Goal: Task Accomplishment & Management: Use online tool/utility

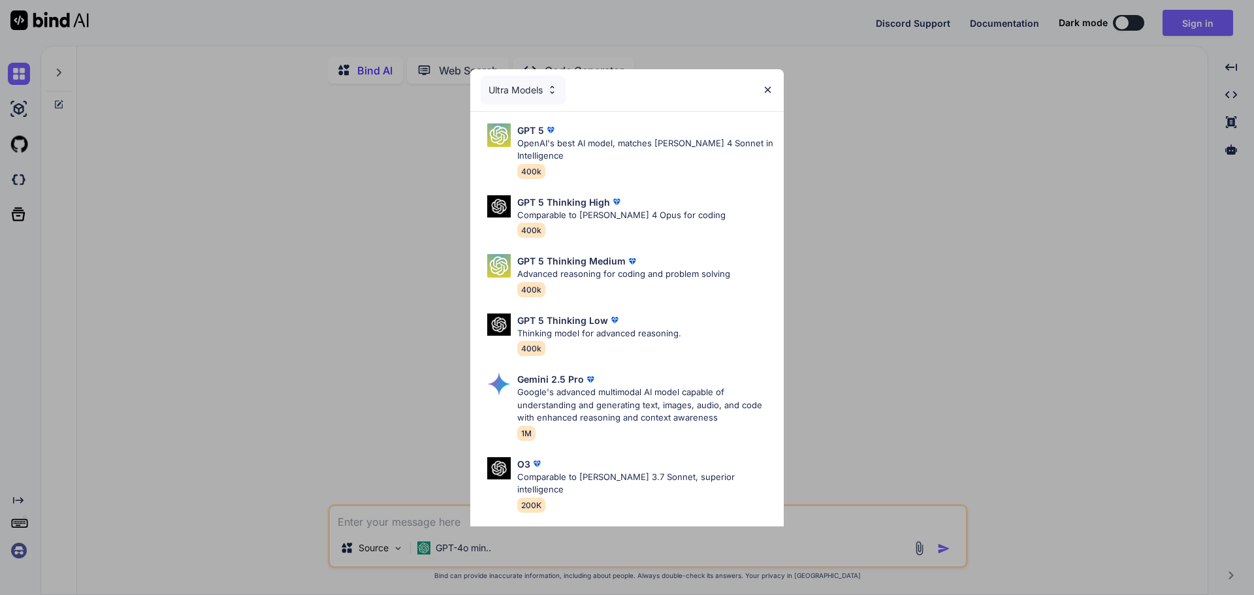
click at [770, 91] on img at bounding box center [767, 89] width 11 height 11
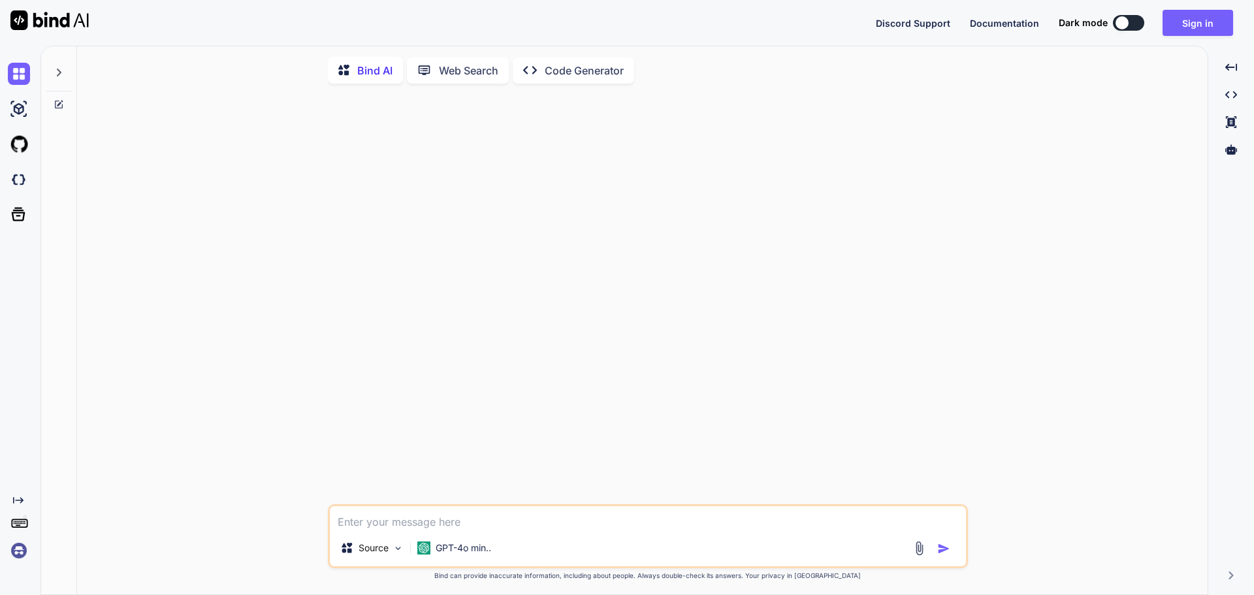
click at [370, 75] on p "Bind AI" at bounding box center [374, 71] width 35 height 16
click at [457, 72] on p "Web Search" at bounding box center [468, 71] width 59 height 16
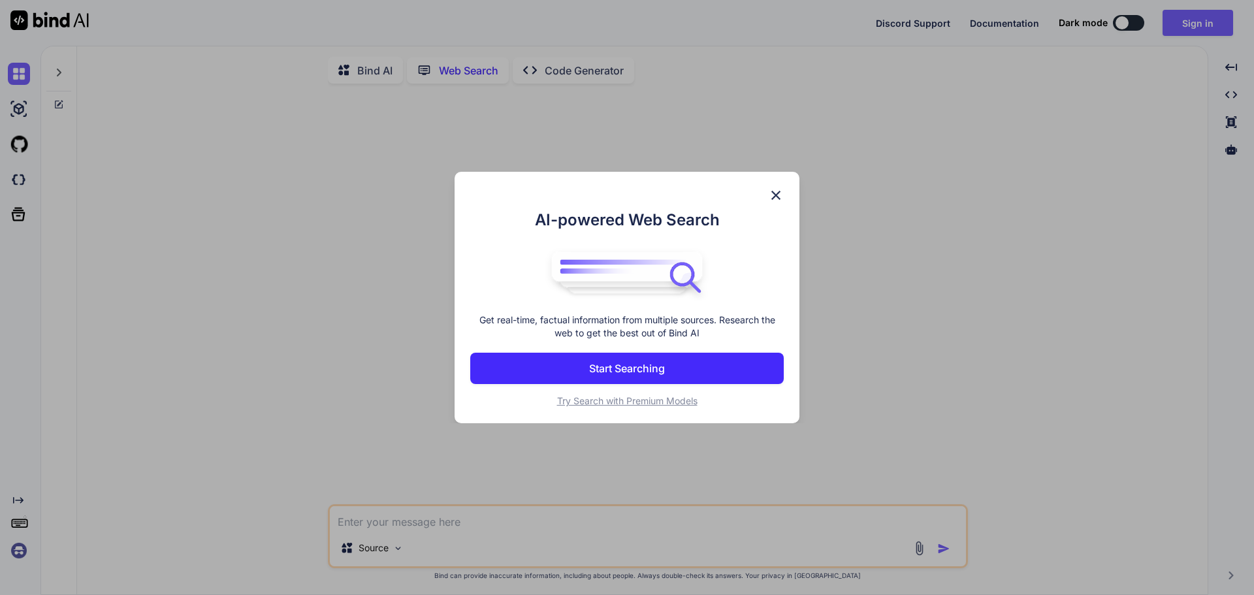
scroll to position [5, 0]
click at [778, 194] on img at bounding box center [776, 195] width 16 height 16
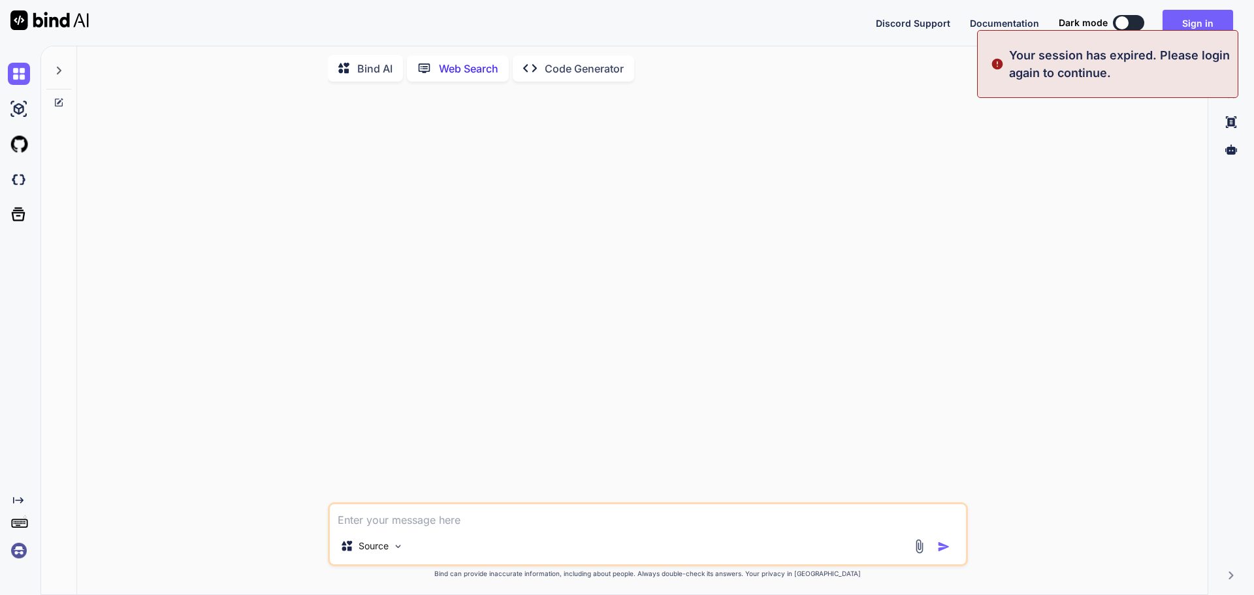
click at [587, 71] on p "Code Generator" at bounding box center [584, 69] width 79 height 16
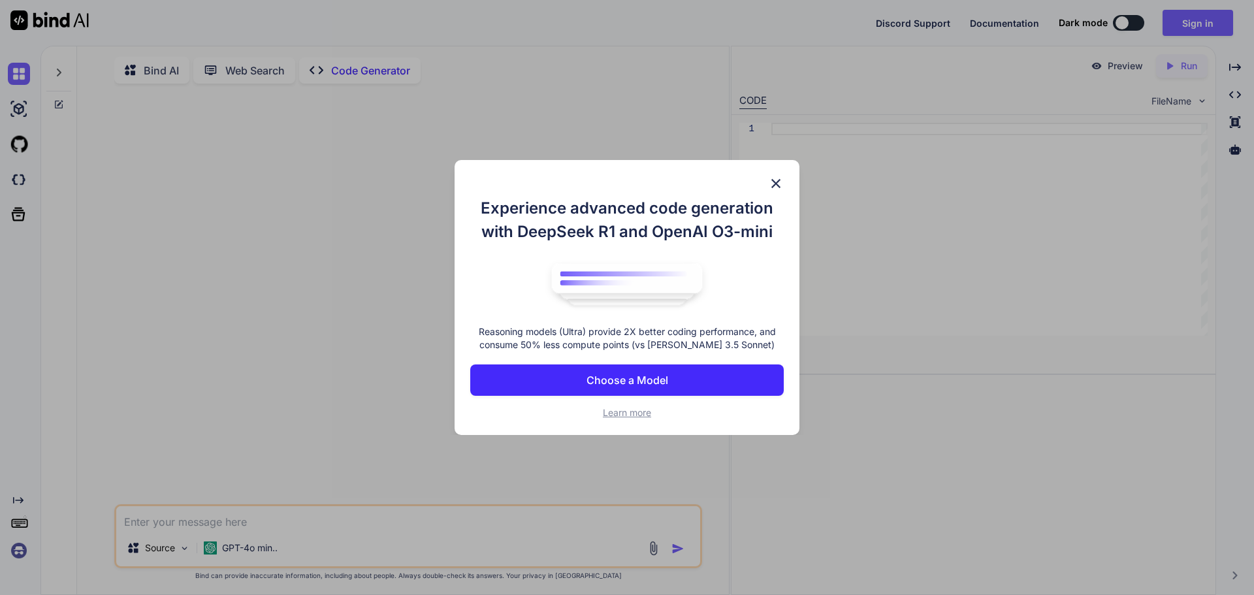
click at [699, 367] on button "Choose a Model" at bounding box center [626, 379] width 313 height 31
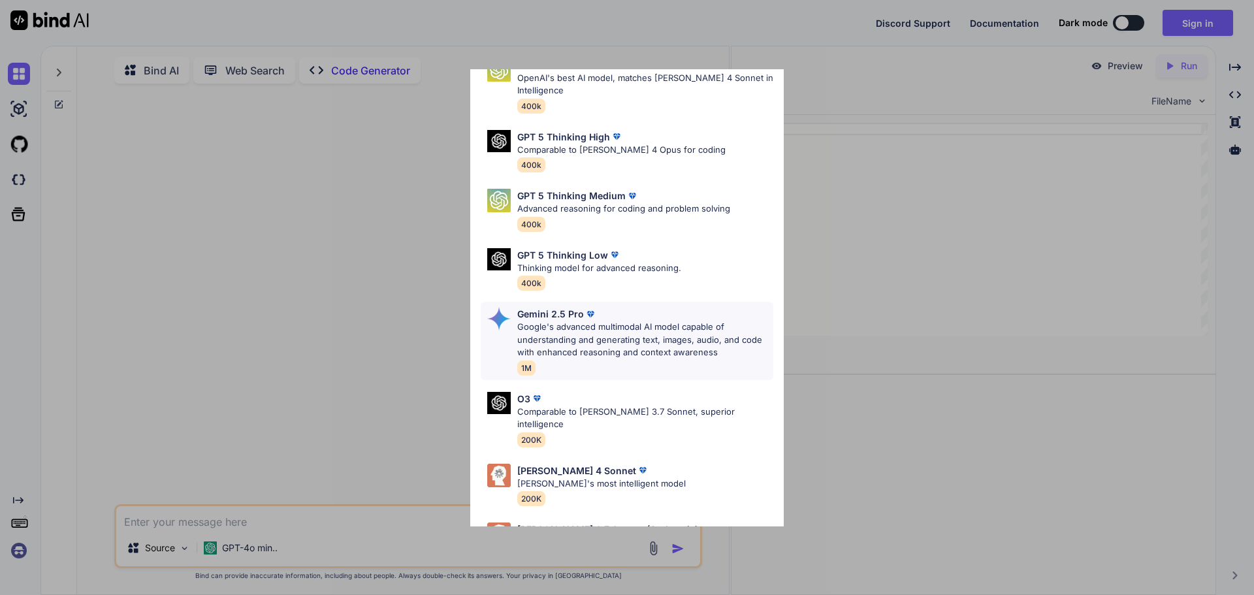
scroll to position [106, 0]
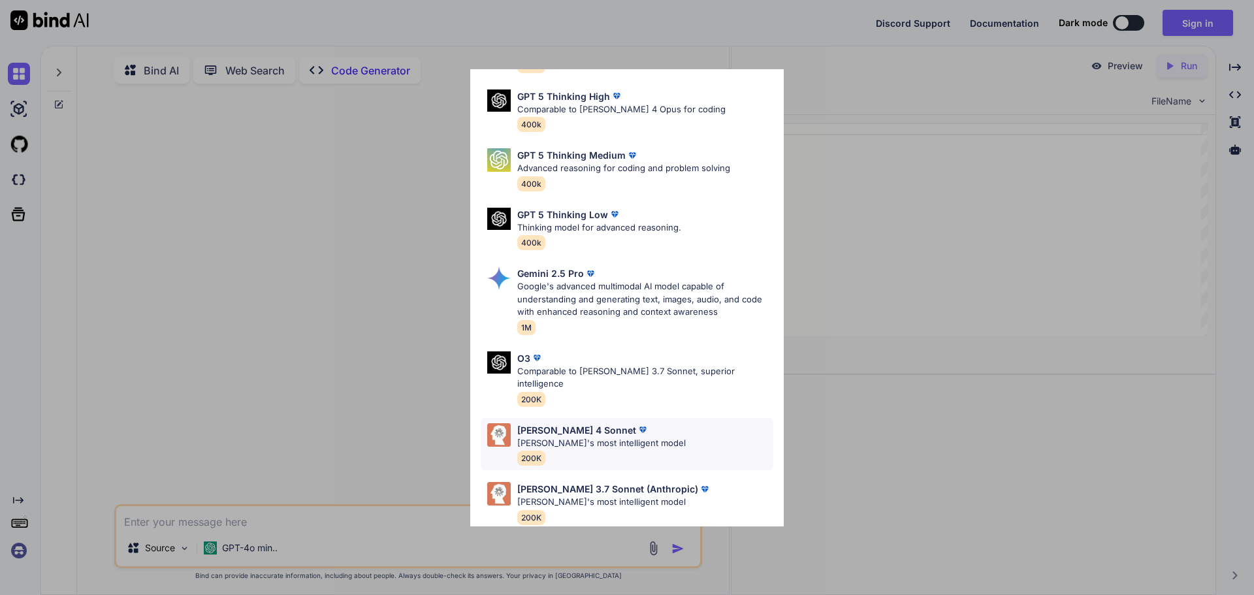
click at [638, 423] on div "[PERSON_NAME] 4 Sonnet" at bounding box center [601, 430] width 168 height 14
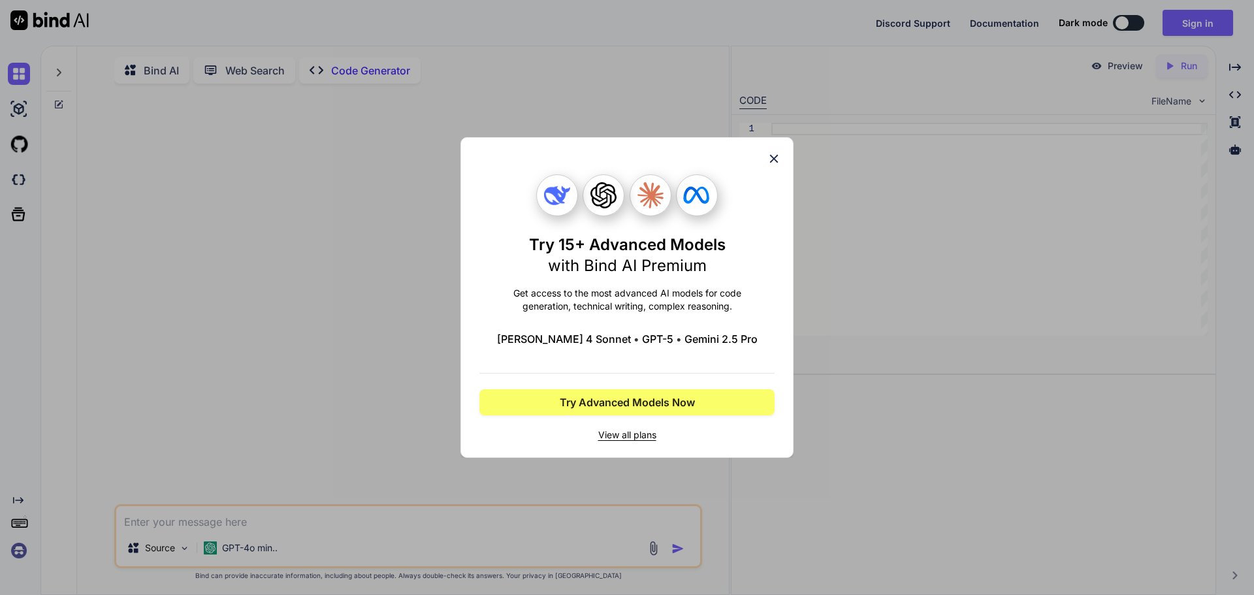
scroll to position [0, 0]
drag, startPoint x: 771, startPoint y: 158, endPoint x: 767, endPoint y: 173, distance: 15.7
click at [772, 159] on icon at bounding box center [774, 158] width 14 height 14
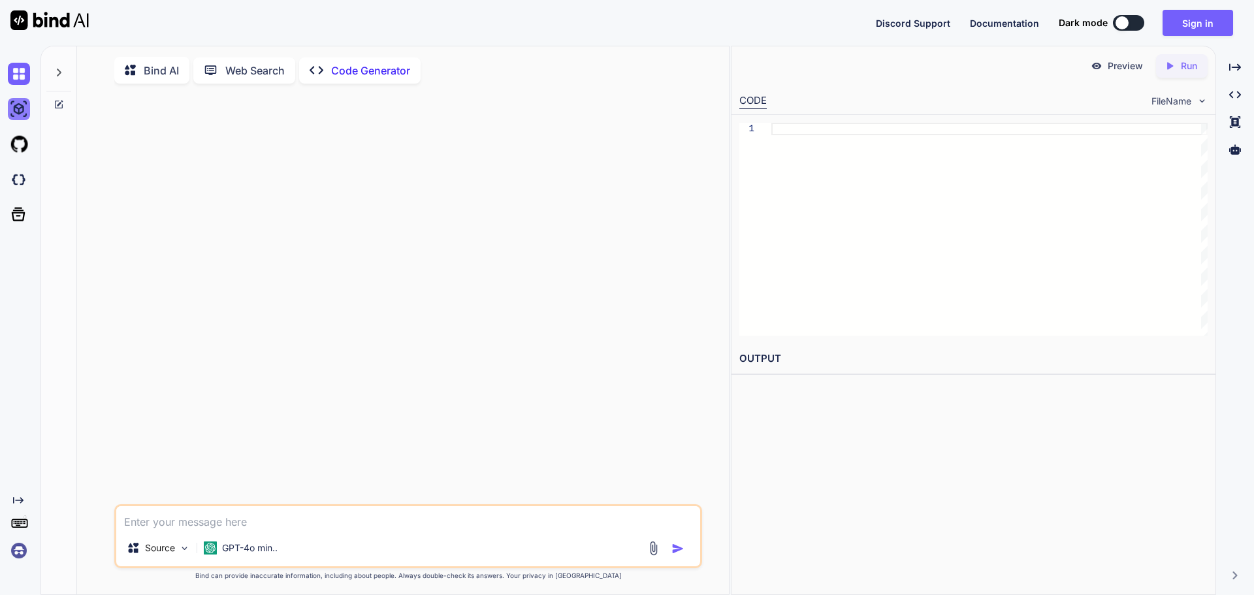
click at [22, 108] on img at bounding box center [19, 109] width 22 height 22
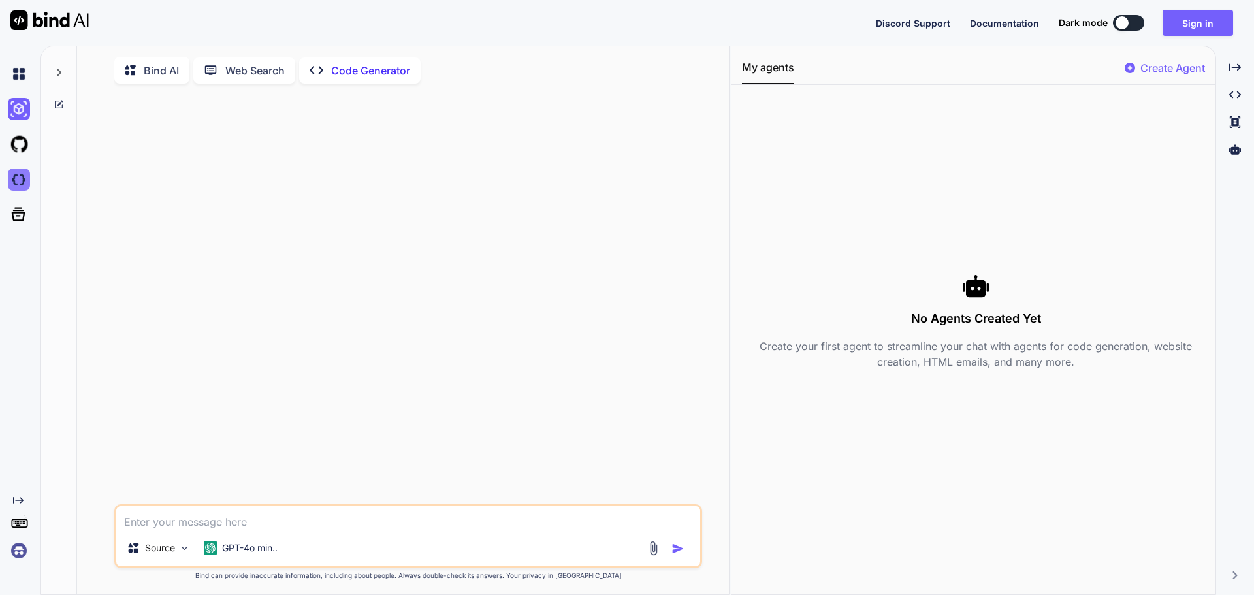
click at [22, 182] on img at bounding box center [19, 179] width 22 height 22
type textarea "x"
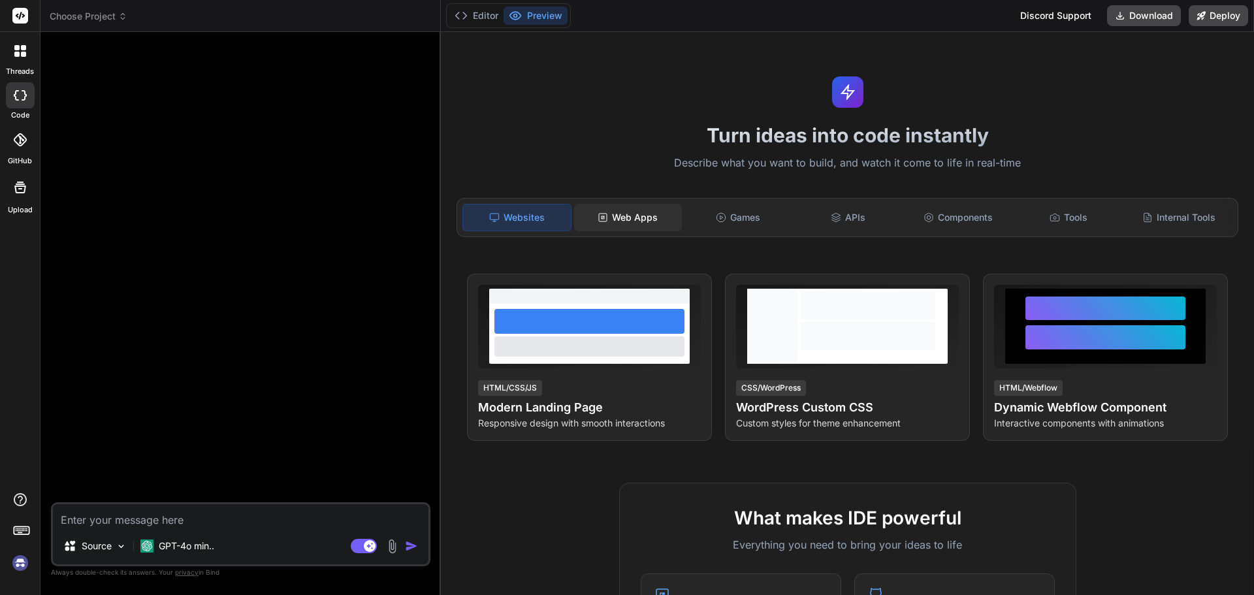
click at [633, 223] on div "Web Apps" at bounding box center [628, 217] width 108 height 27
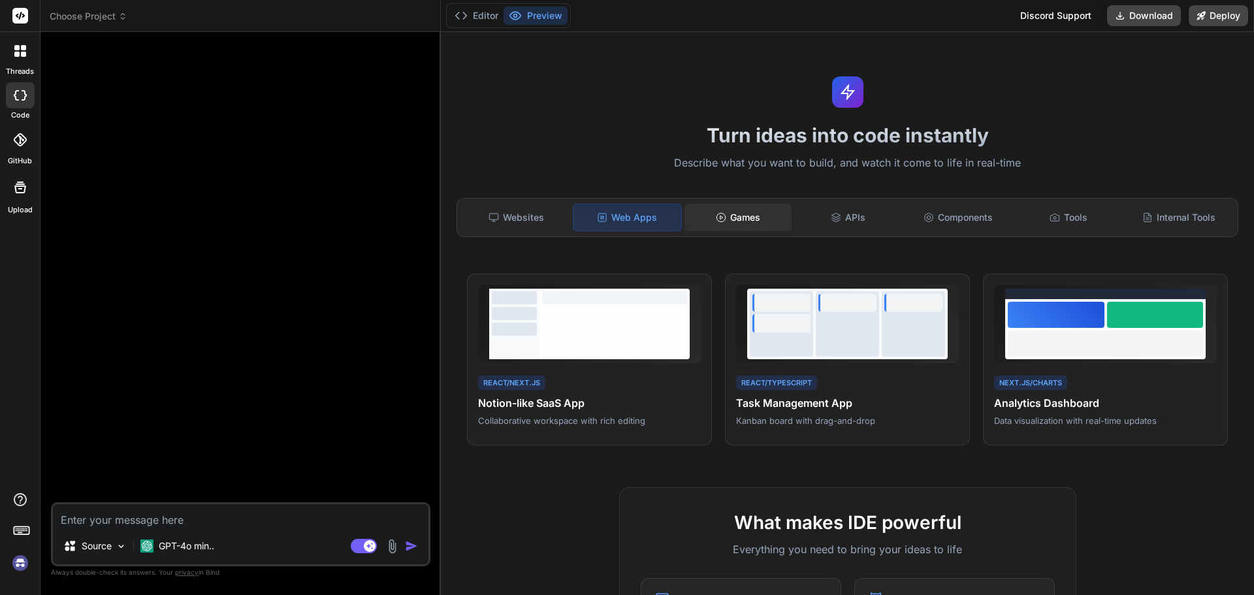
click at [740, 212] on div "Games" at bounding box center [738, 217] width 108 height 27
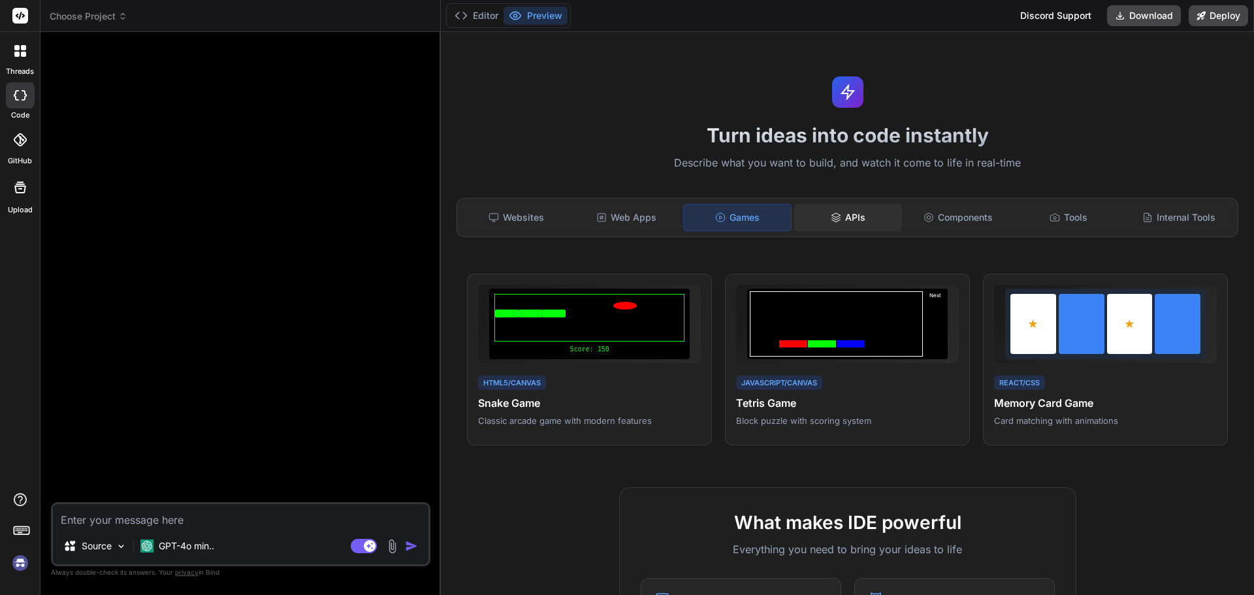
click at [823, 221] on div "APIs" at bounding box center [848, 217] width 108 height 27
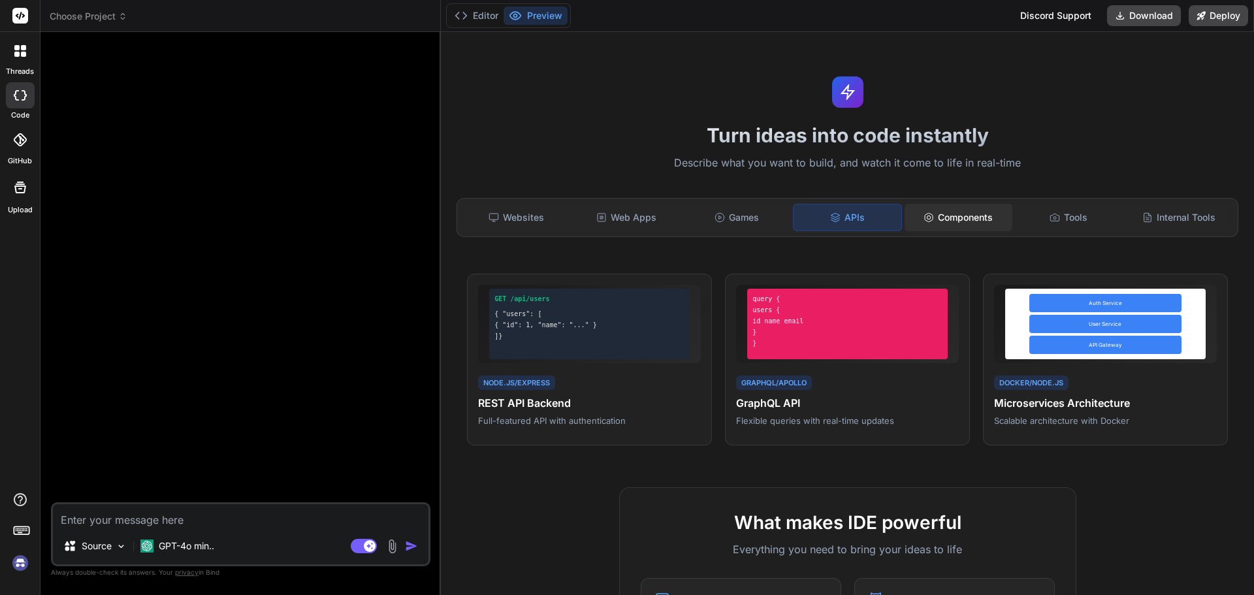
click at [927, 217] on circle at bounding box center [928, 216] width 3 height 3
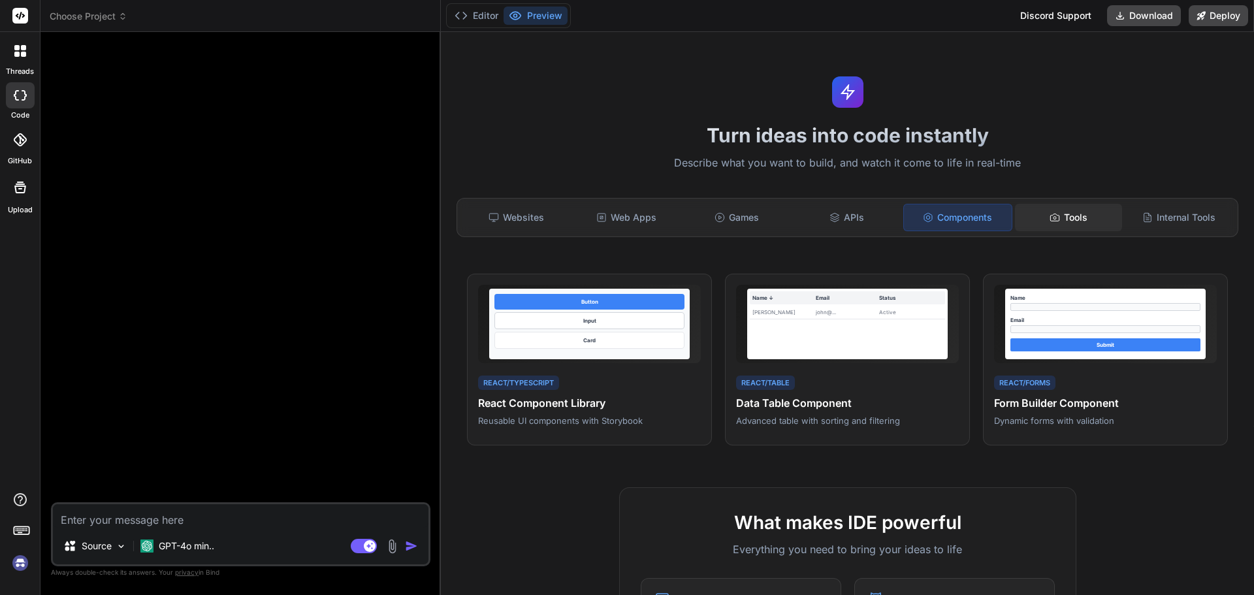
click at [1036, 219] on div "Tools" at bounding box center [1069, 217] width 108 height 27
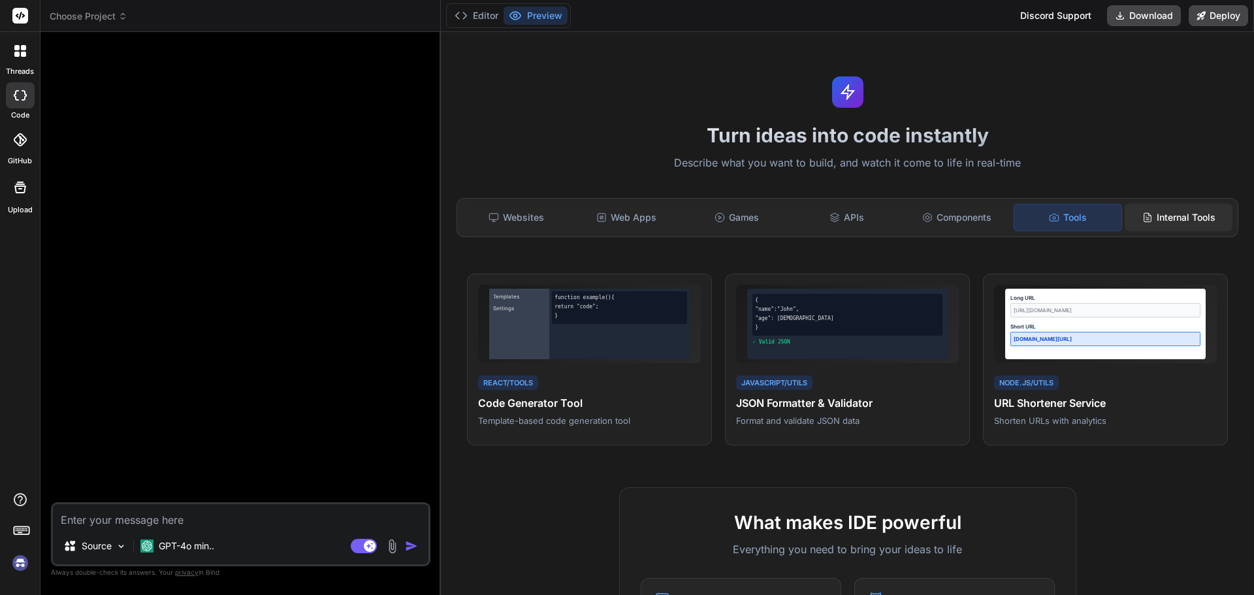
click at [1150, 215] on div "Internal Tools" at bounding box center [1178, 217] width 108 height 27
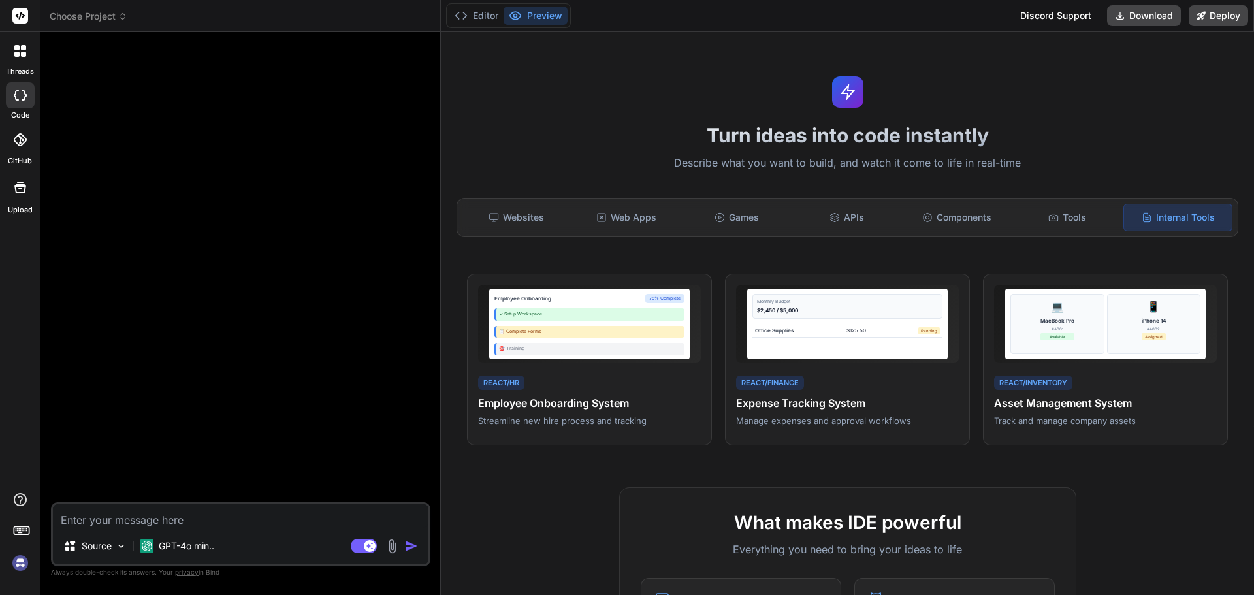
click at [106, 13] on span "Choose Project" at bounding box center [89, 16] width 78 height 13
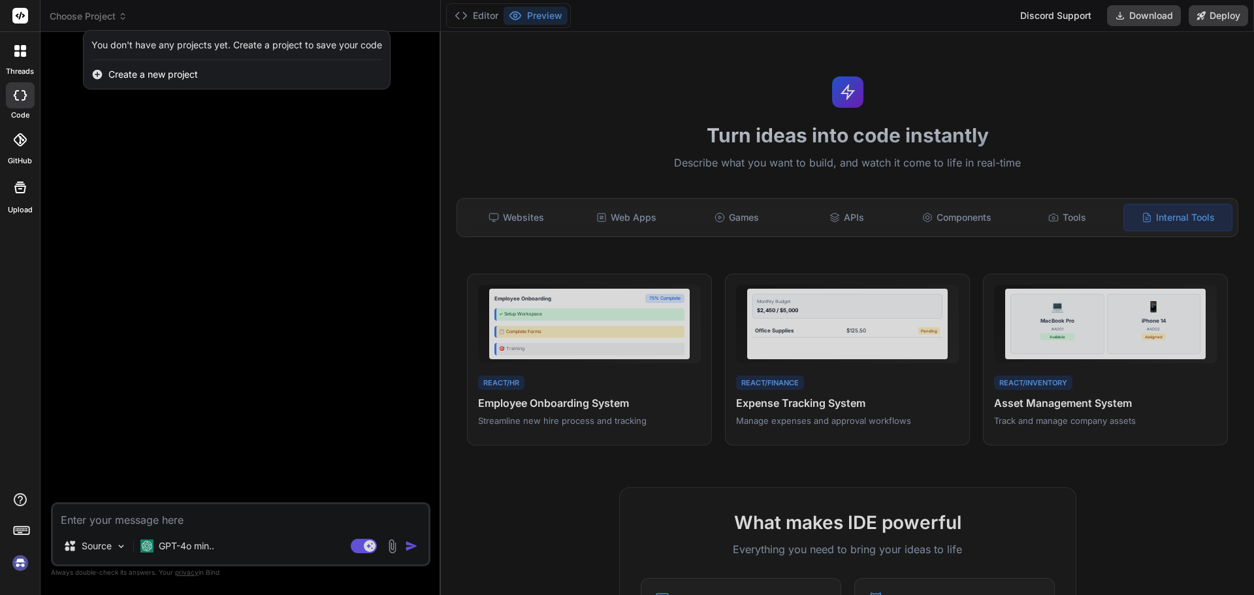
click at [170, 215] on div at bounding box center [627, 297] width 1254 height 595
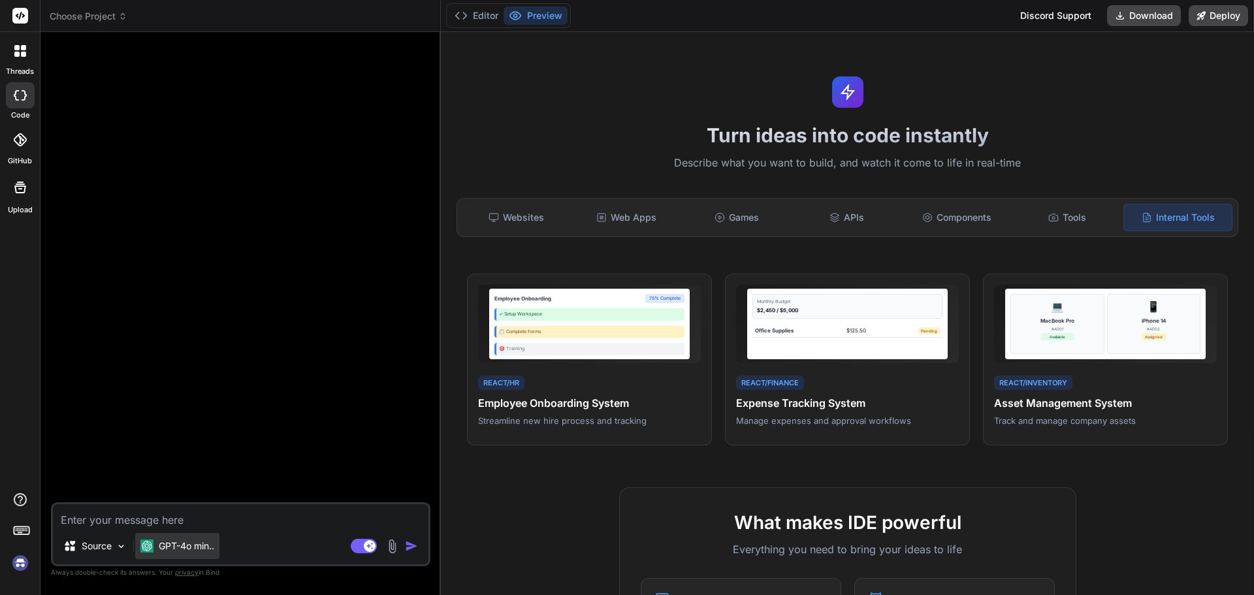
click at [196, 557] on div "GPT-4o min.." at bounding box center [177, 546] width 84 height 26
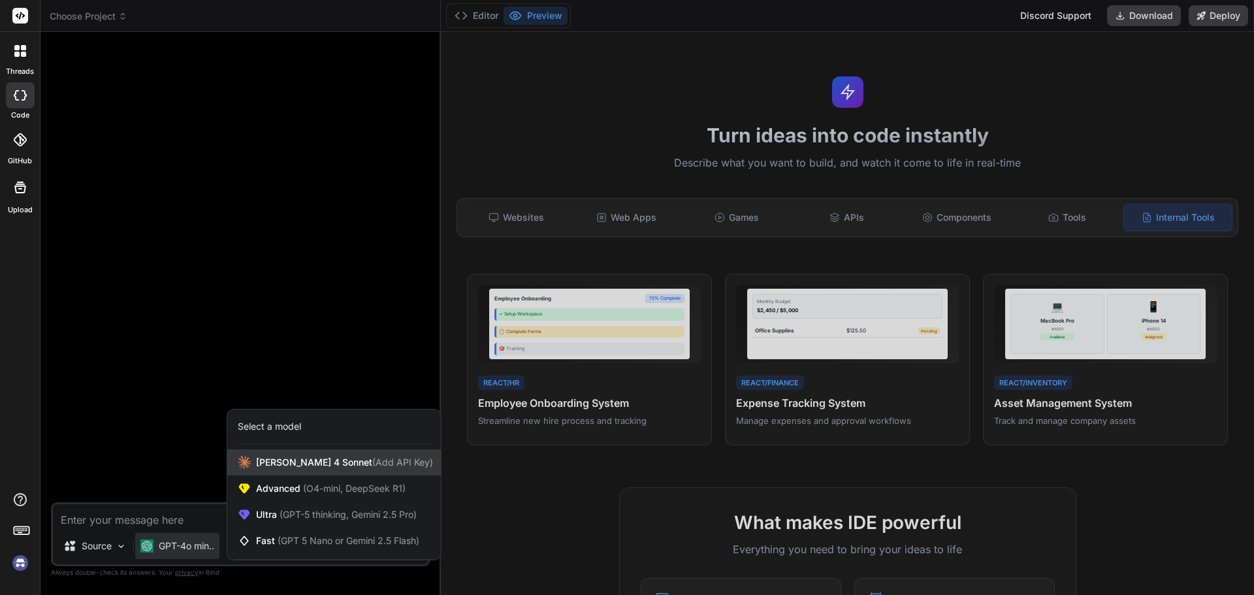
click at [276, 464] on span "[PERSON_NAME] 4 Sonnet (Add API Key)" at bounding box center [344, 462] width 177 height 13
type textarea "x"
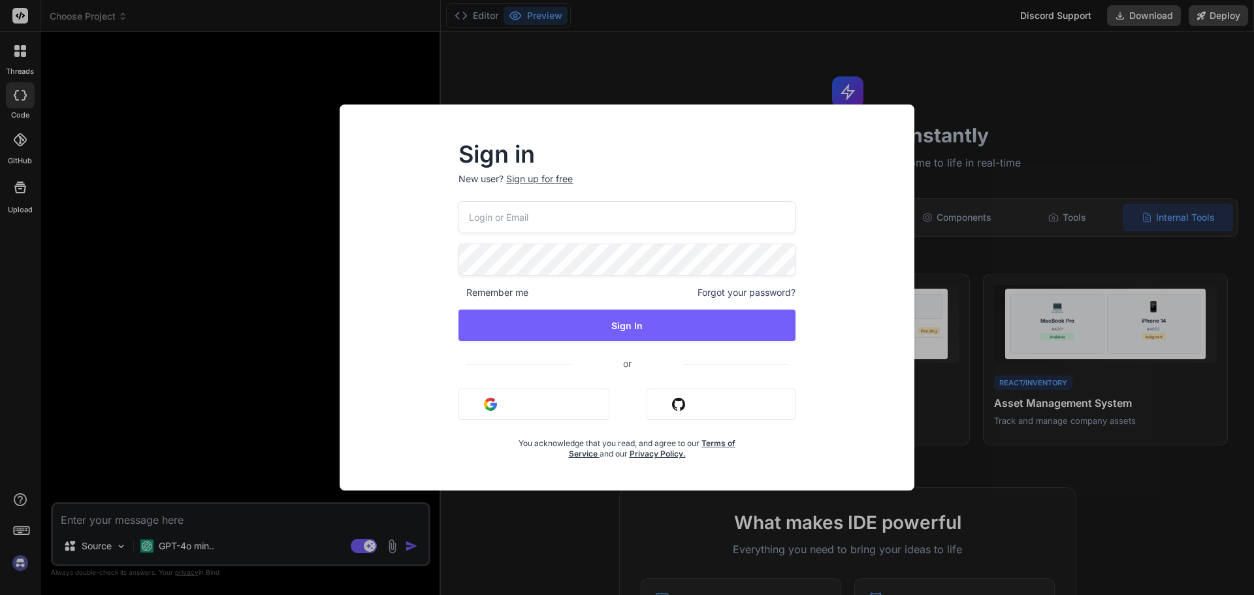
click at [189, 372] on div "Sign in New user? Sign up for free Remember me Forgot your password? Sign In or…" at bounding box center [627, 297] width 1254 height 595
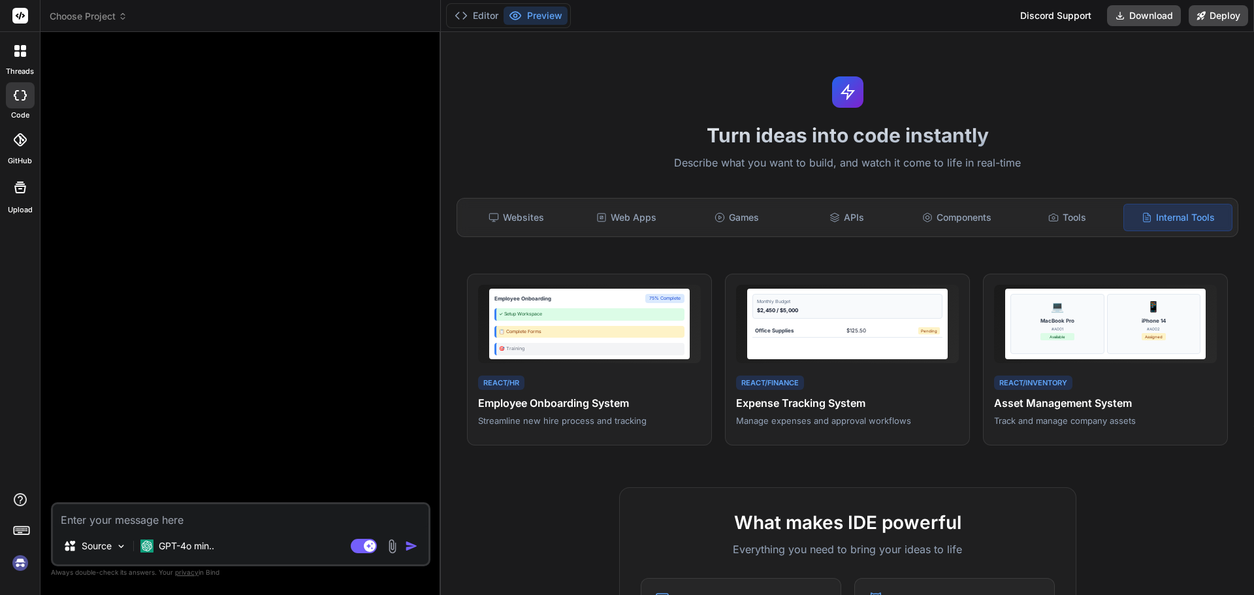
click at [189, 514] on textarea at bounding box center [240, 516] width 375 height 24
paste textarea "Create a lightweight, privacy-focused commenting system similar to [DOMAIN_NAME…"
type textarea "Create a lightweight, privacy-focused commenting system similar to [DOMAIN_NAME…"
type textarea "x"
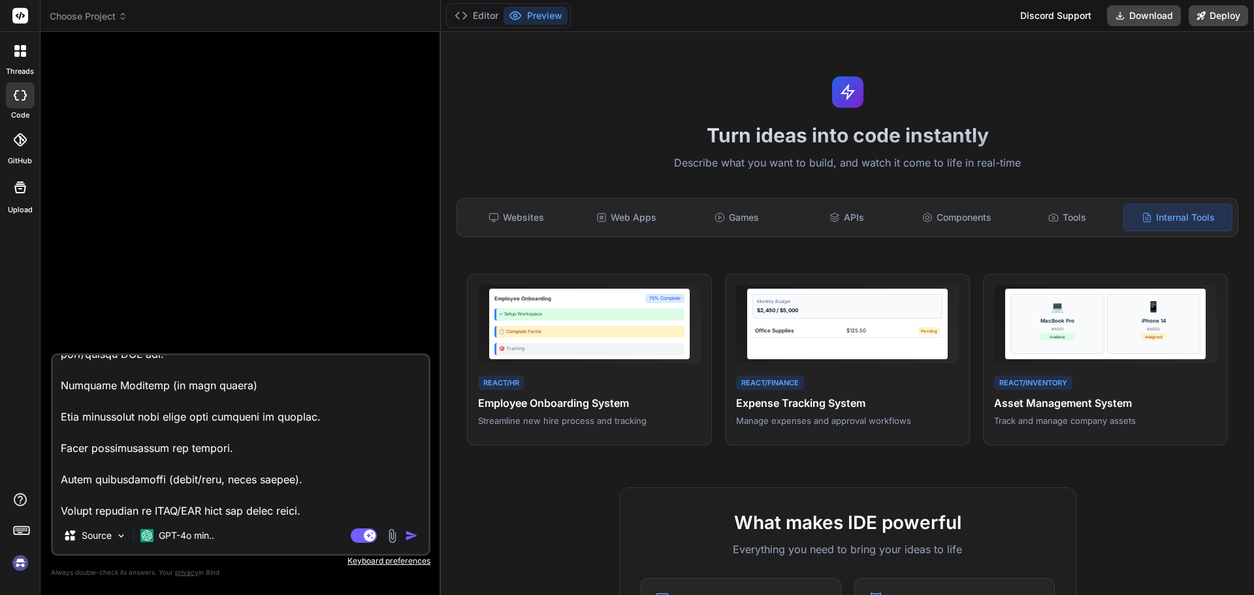
type textarea "Create a lightweight, privacy-focused commenting system similar to [DOMAIN_NAME…"
click at [411, 539] on img "button" at bounding box center [411, 535] width 13 height 13
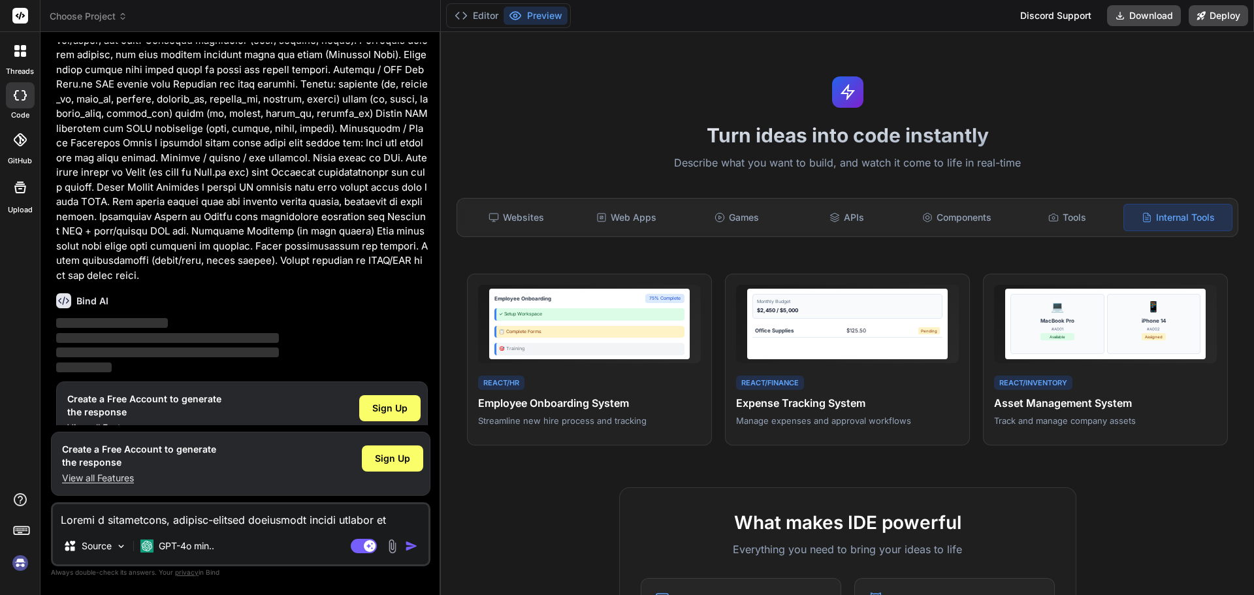
scroll to position [138, 0]
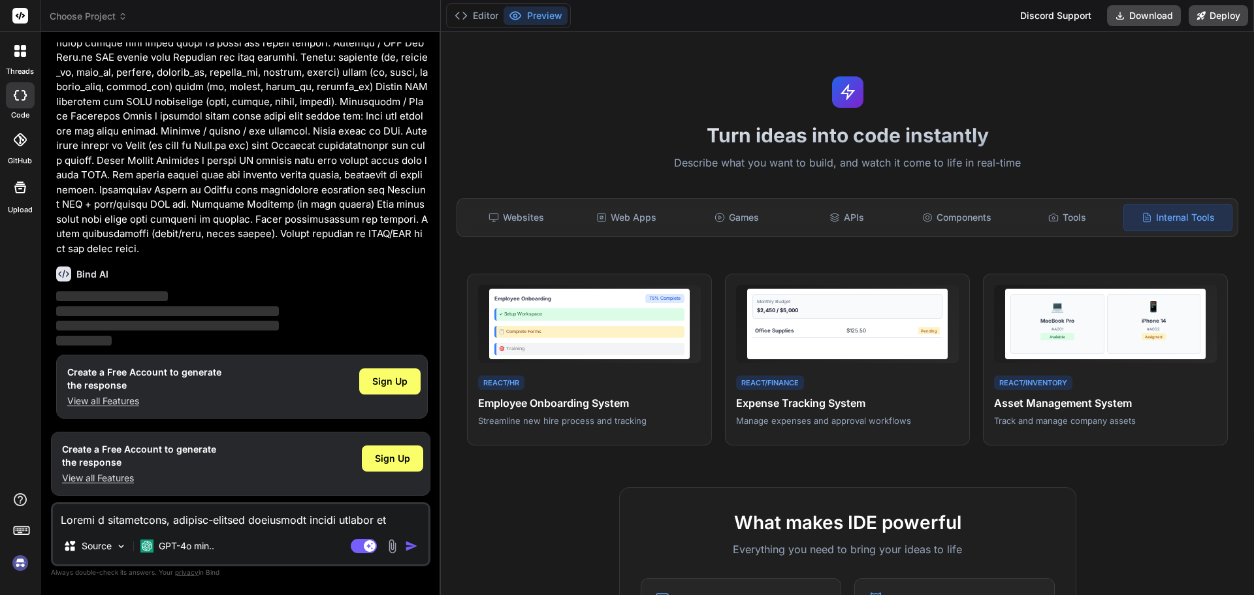
click at [24, 16] on icon at bounding box center [21, 16] width 10 height 8
click at [388, 387] on span "Sign Up" at bounding box center [389, 381] width 35 height 13
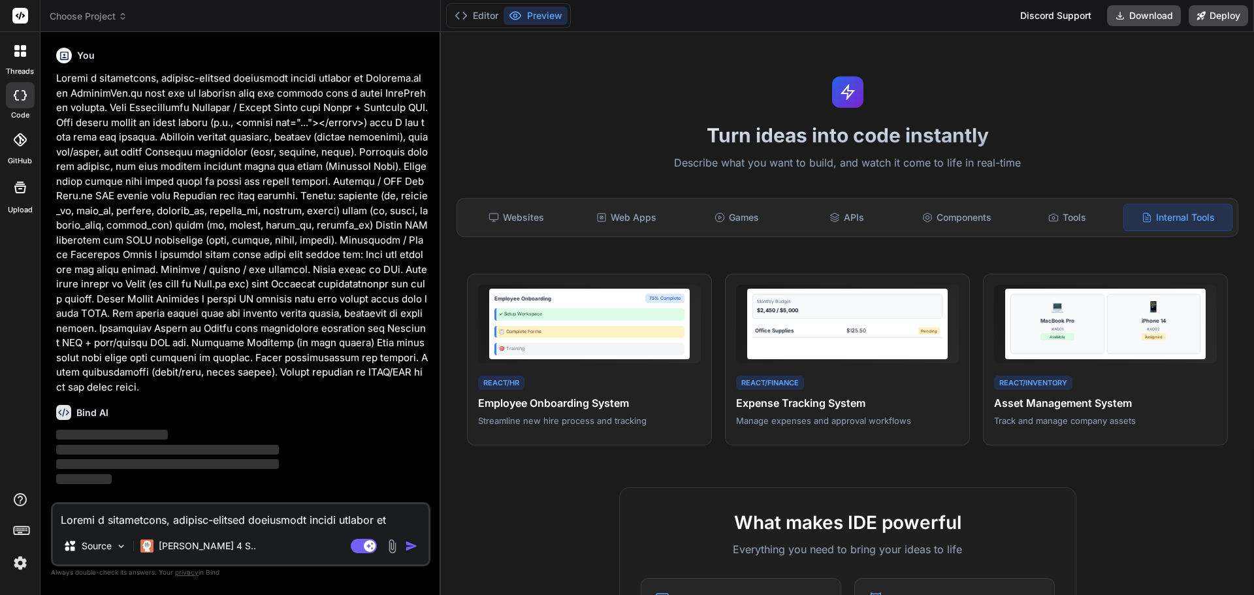
scroll to position [0, 0]
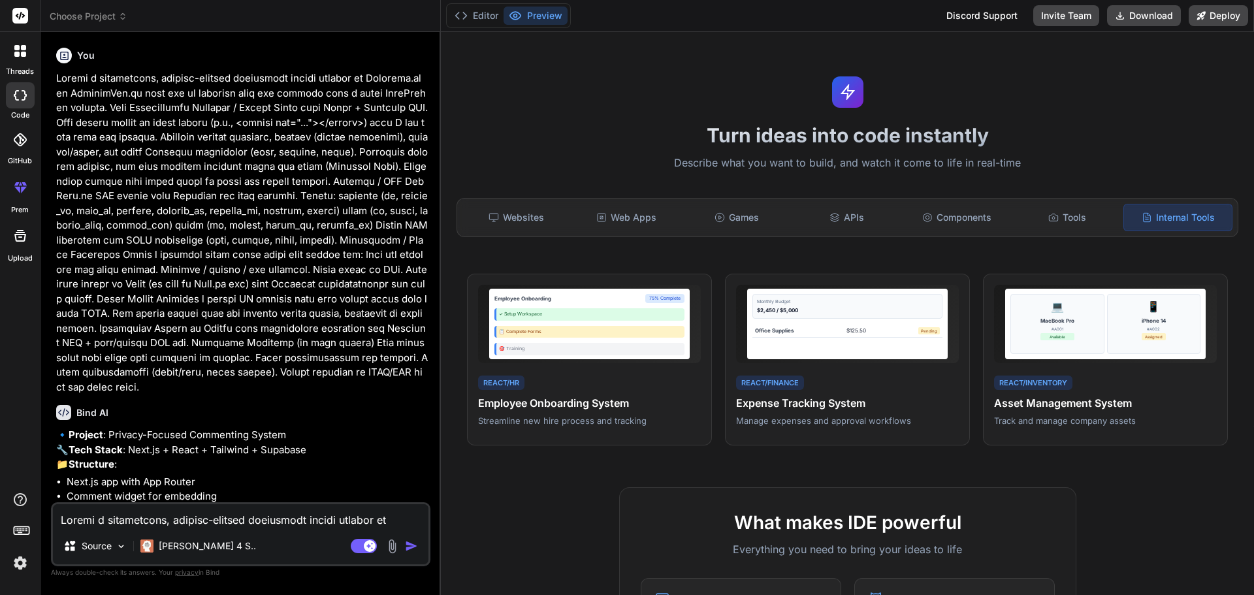
type textarea "x"
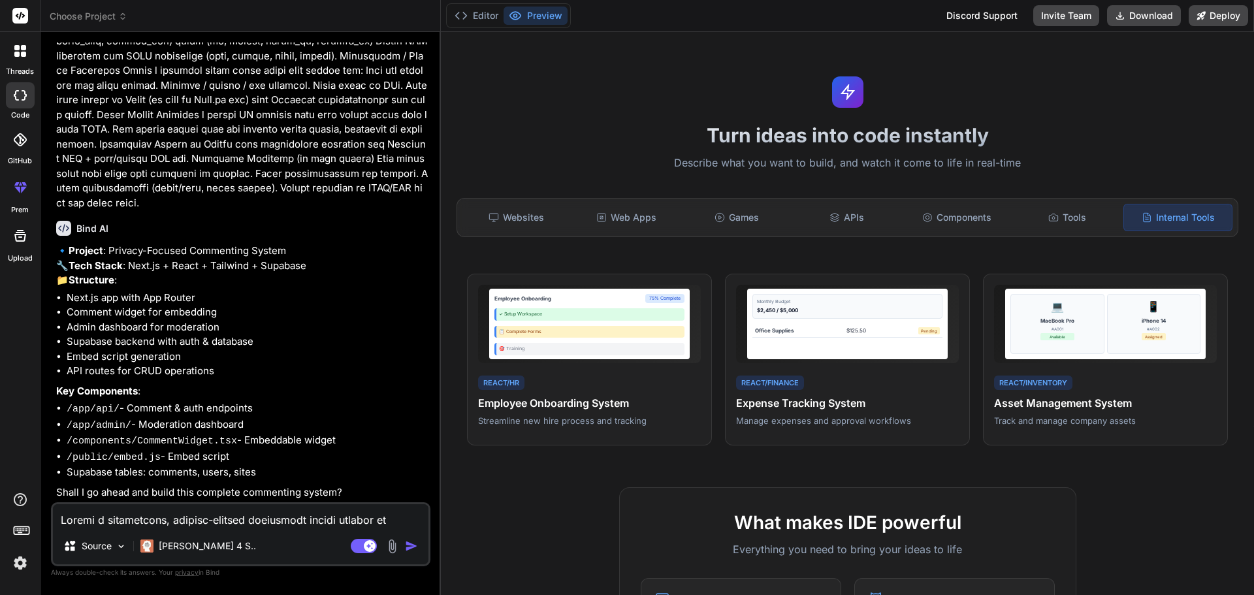
scroll to position [208, 0]
click at [237, 526] on textarea at bounding box center [240, 516] width 375 height 24
type textarea "y"
type textarea "x"
type textarea "ye"
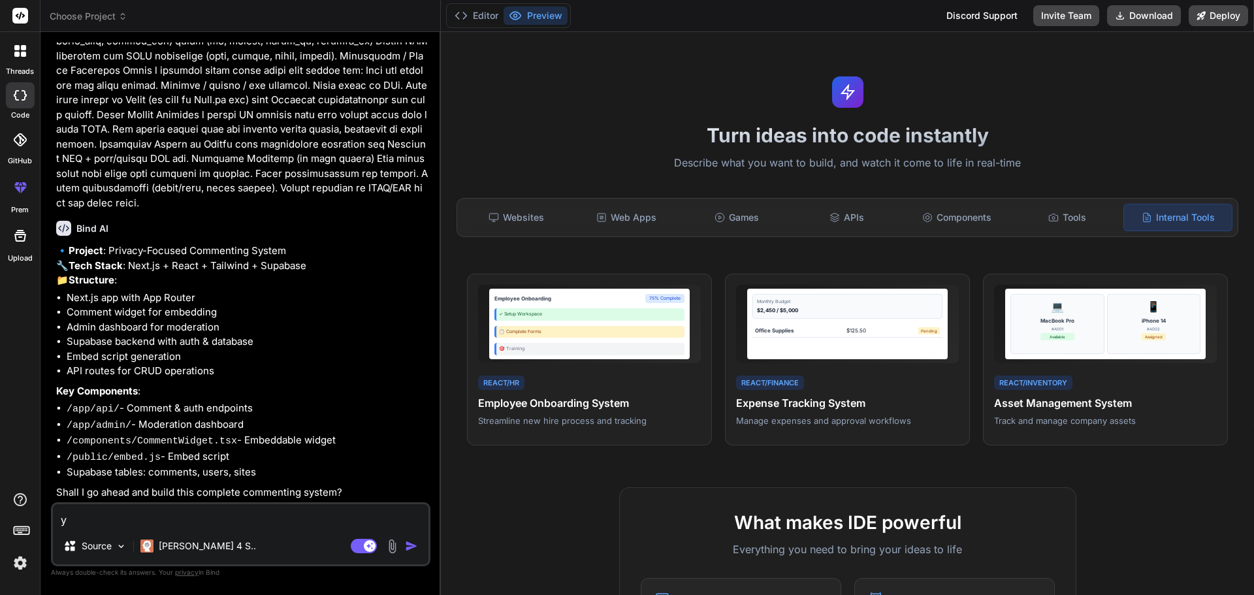
type textarea "x"
type textarea "yes"
type textarea "x"
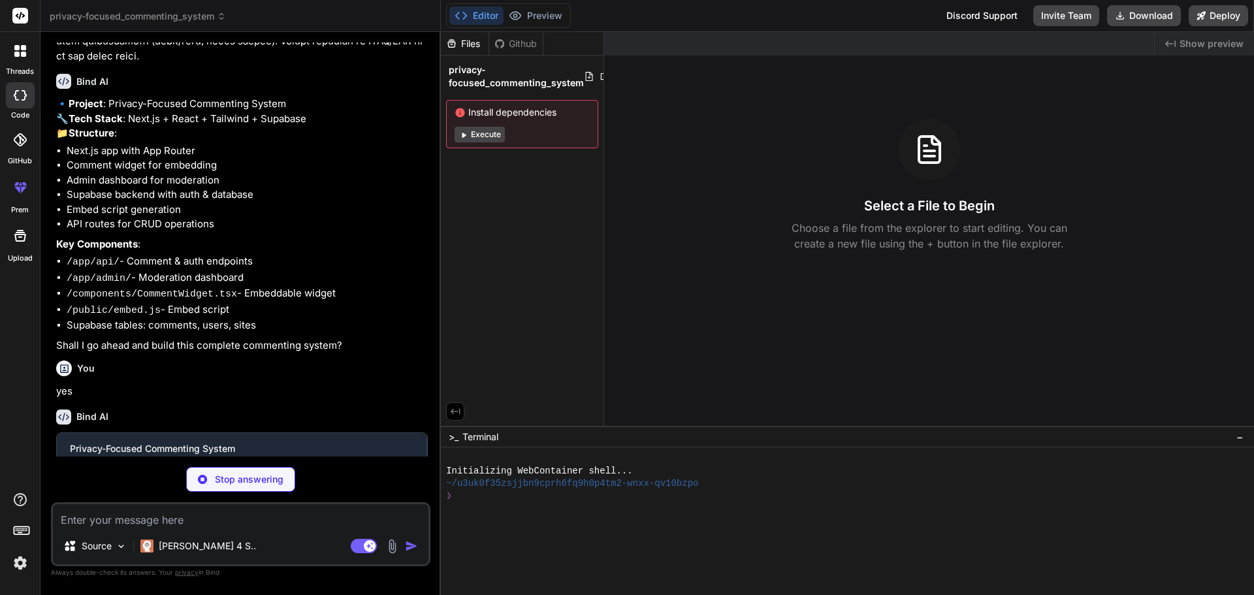
scroll to position [344, 0]
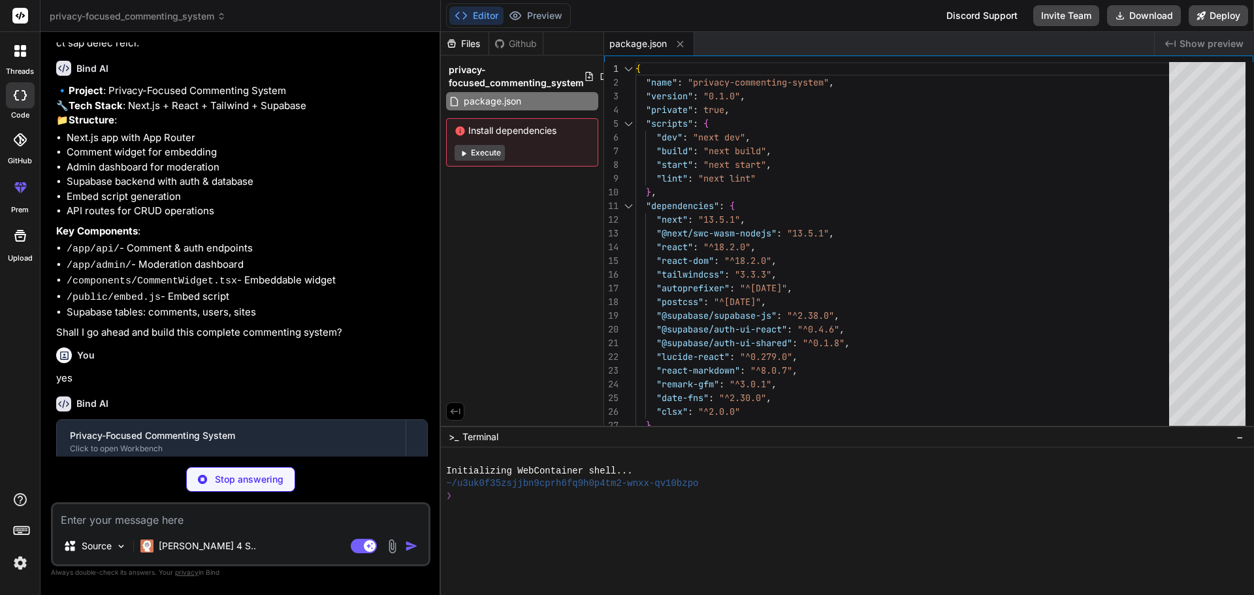
type textarea "x"
type textarea "{ key: 'Content-Type', value: 'application/javascript' }, ], }, ] }, } module.e…"
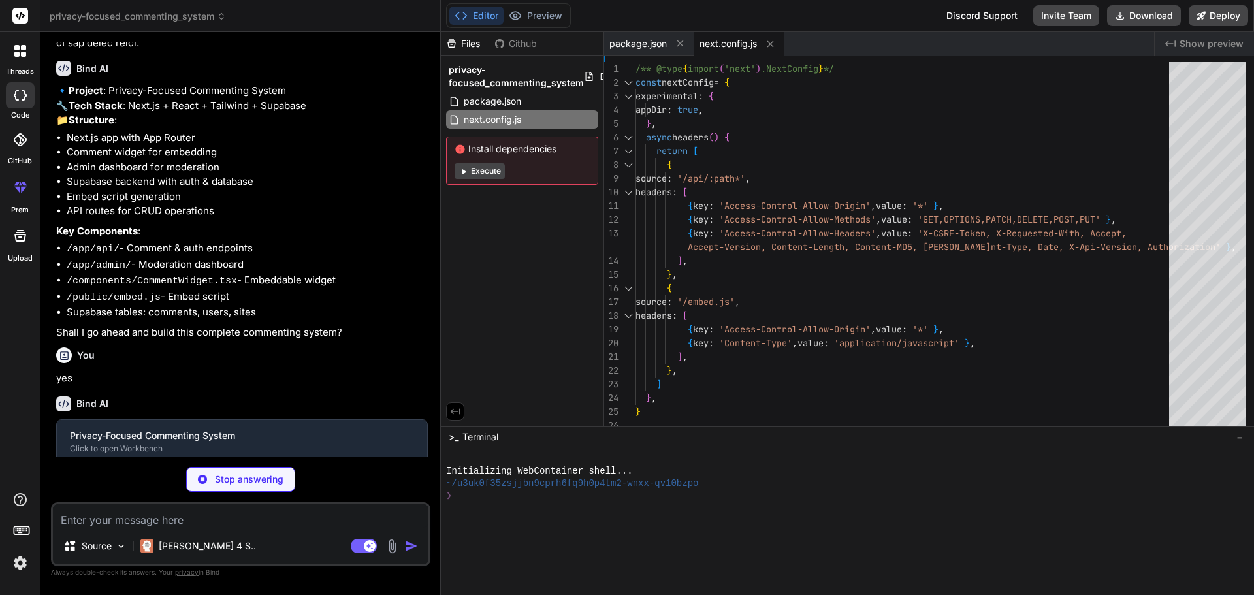
type textarea "x"
type textarea "DEFAULT: "hsl(var(--card))", foreground: "hsl(var(--card-foreground))", }, }, }…"
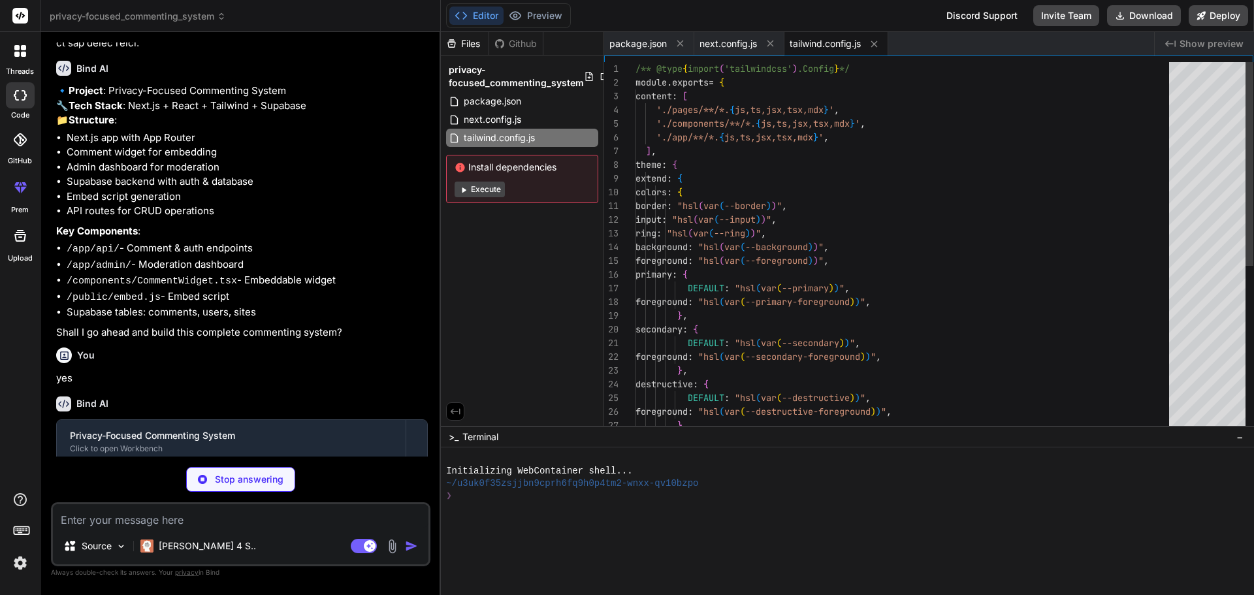
type textarea "x"
type textarea "module.exports = { plugins: { tailwindcss: {}, autoprefixer: {}, }, }"
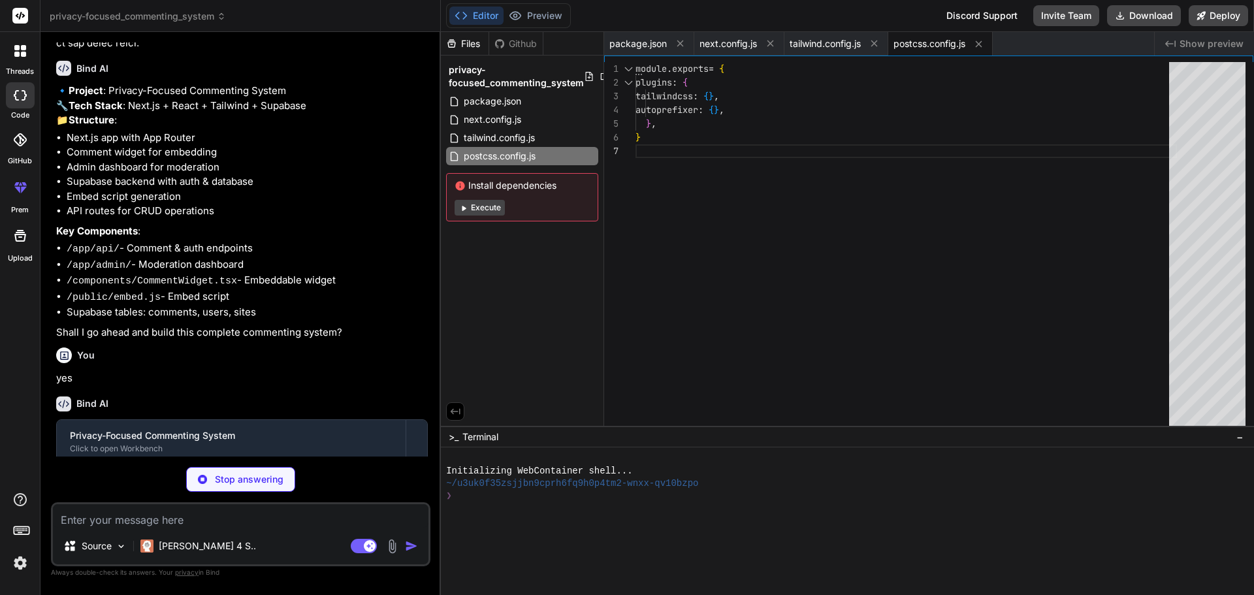
type textarea "x"
type textarea "], "baseUrl": ".", "paths": { "@/*": ["./*"] } }, "include": ["next-env.d.ts", …"
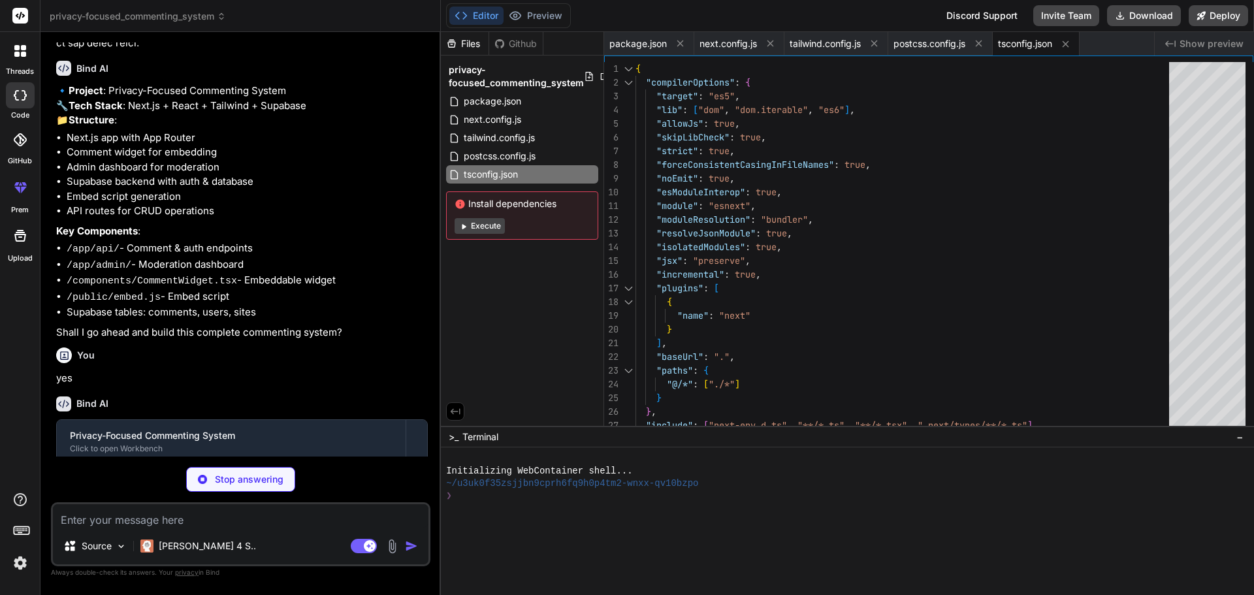
type textarea "x"
type textarea ".comment-widget * { box-sizing: border-box; }"
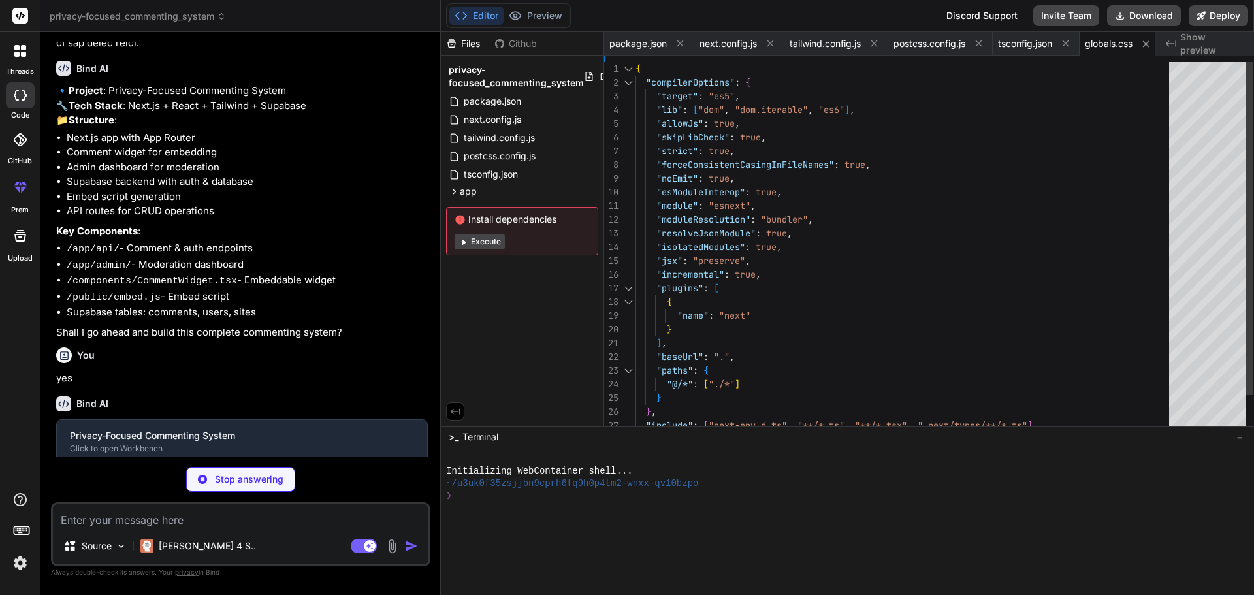
scroll to position [0, 11]
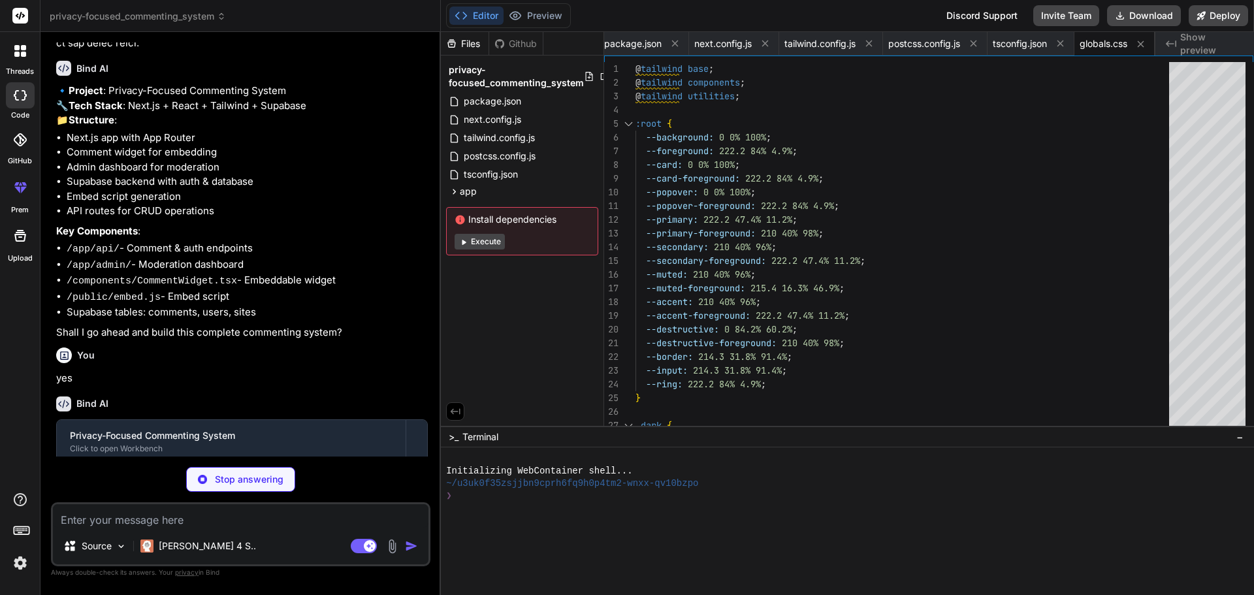
type textarea "x"
type textarea "}: { children: React.ReactNode }) { return ( <html lang="en"> <body>{children}<…"
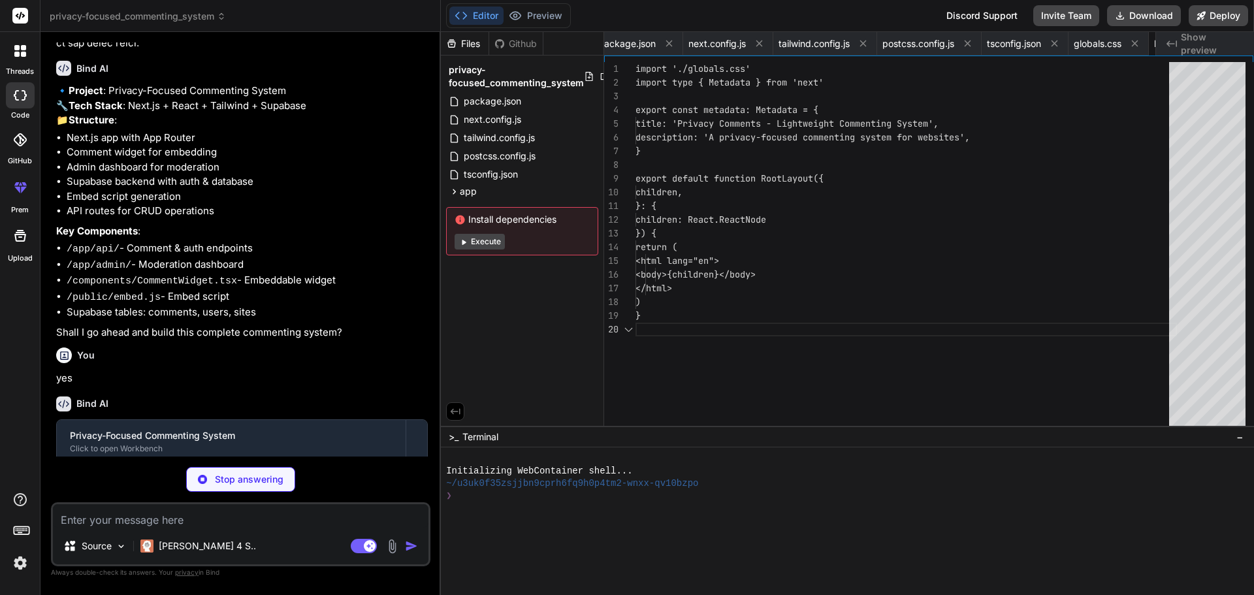
scroll to position [0, 89]
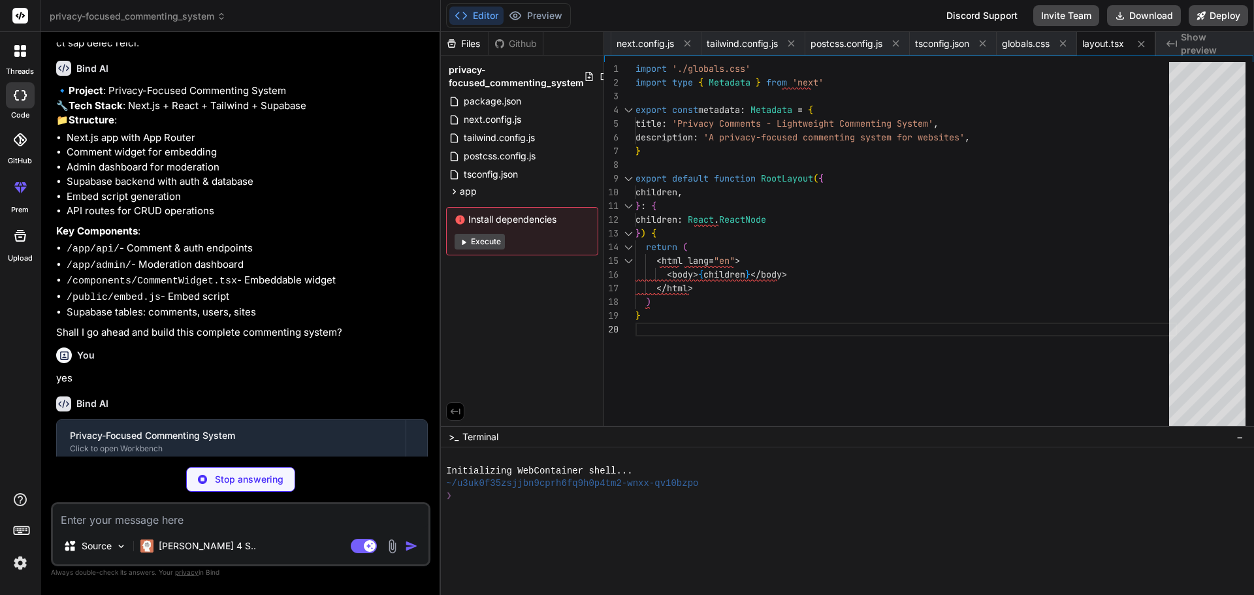
type textarea "x"
type textarea "hover:bg-gray-50 transition-colors inline-block" > Documentation </Link> </div>…"
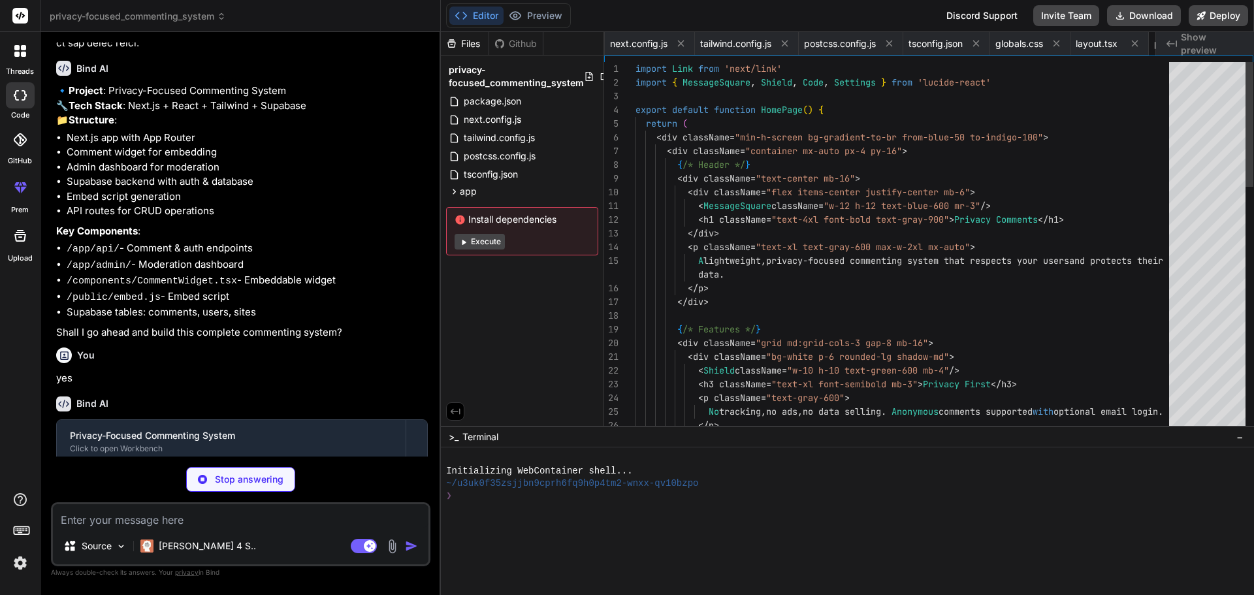
scroll to position [0, 168]
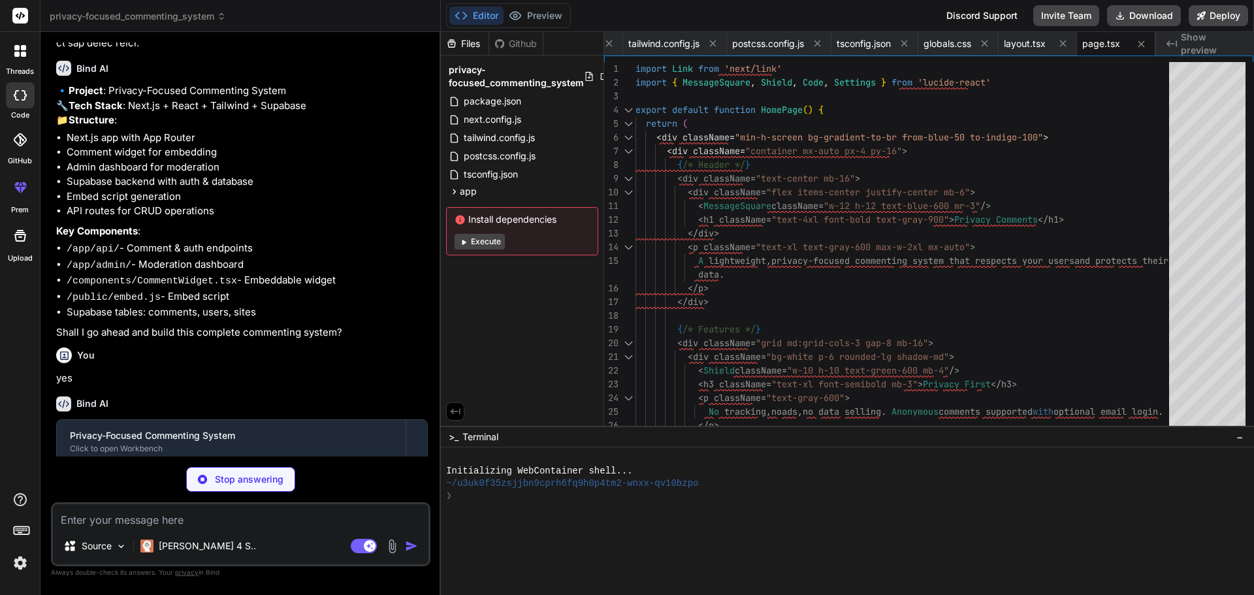
type textarea "x"
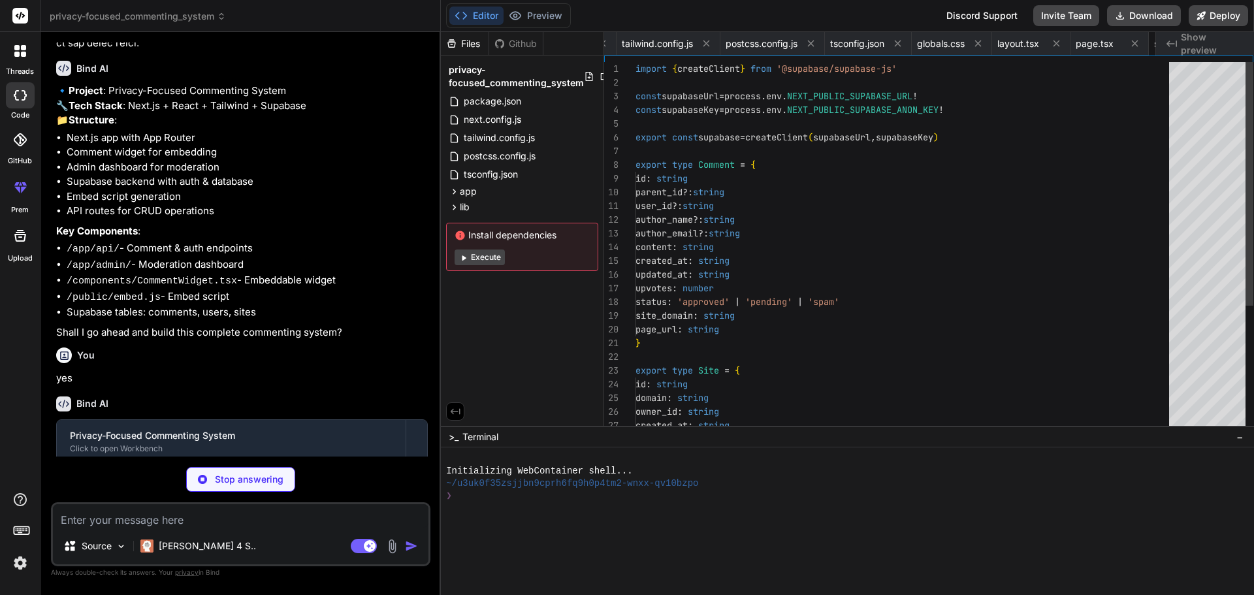
scroll to position [0, 253]
type textarea "x"
type textarea "}"
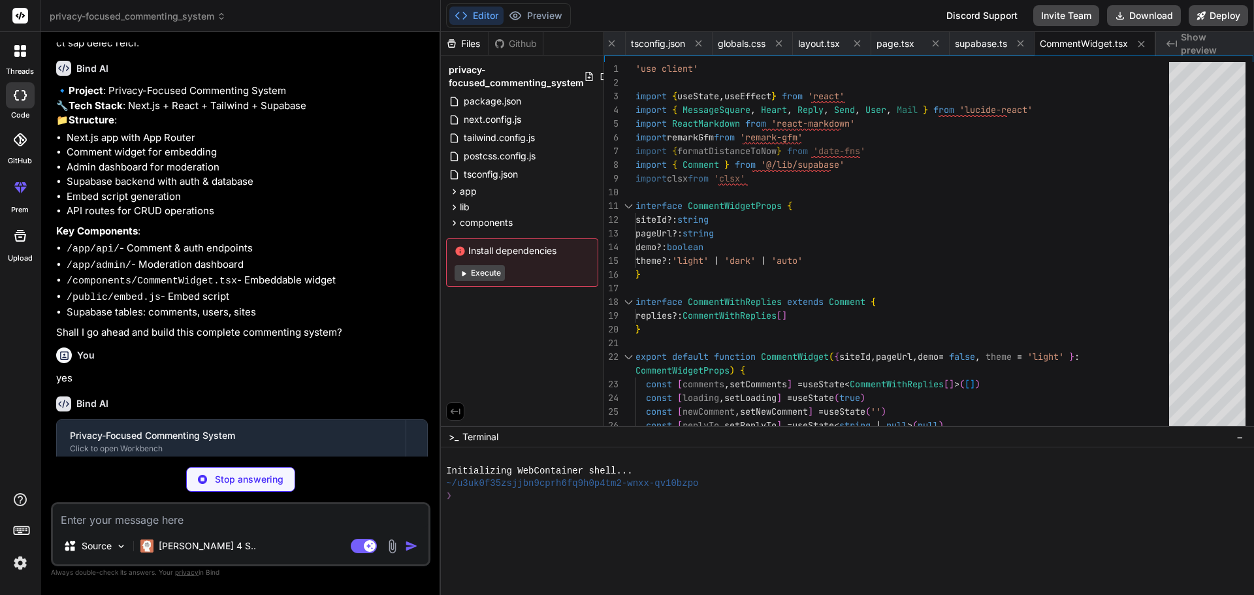
scroll to position [0, 452]
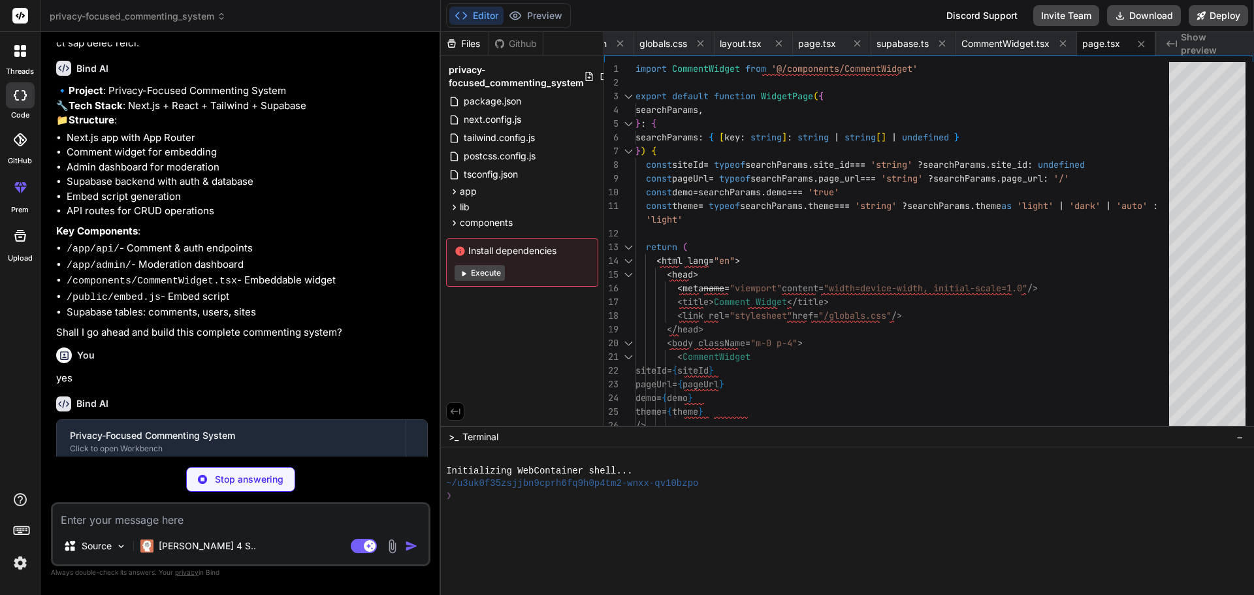
type textarea "x"
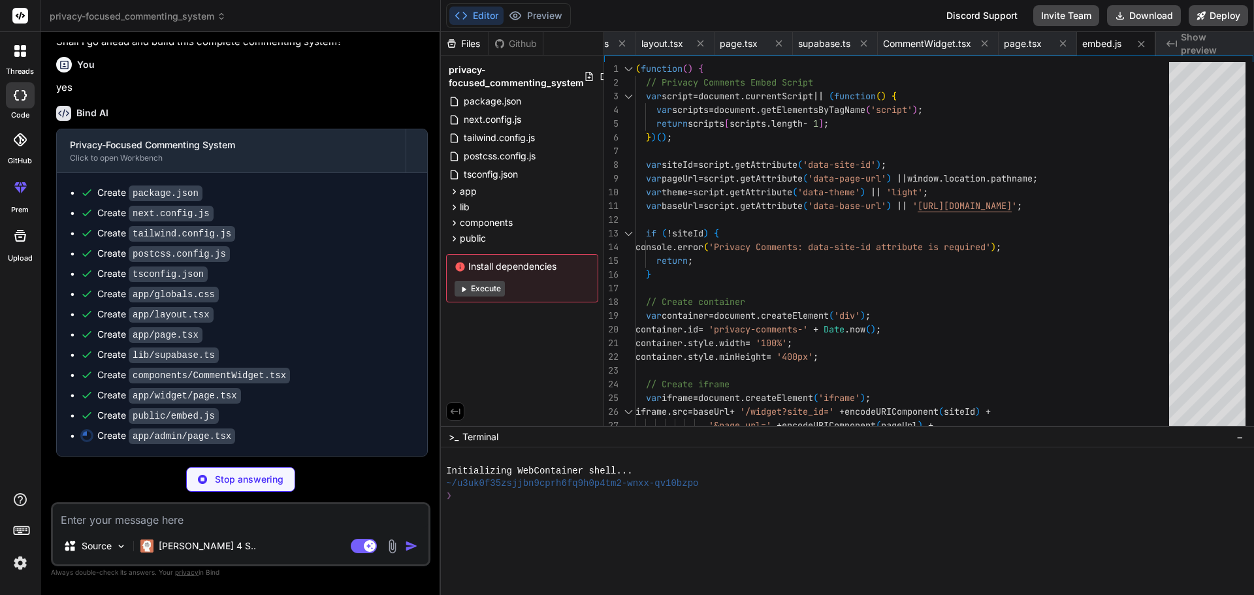
scroll to position [659, 0]
type textarea "x"
type textarea "</div> </div> </div> )} </div> </div> ) }"
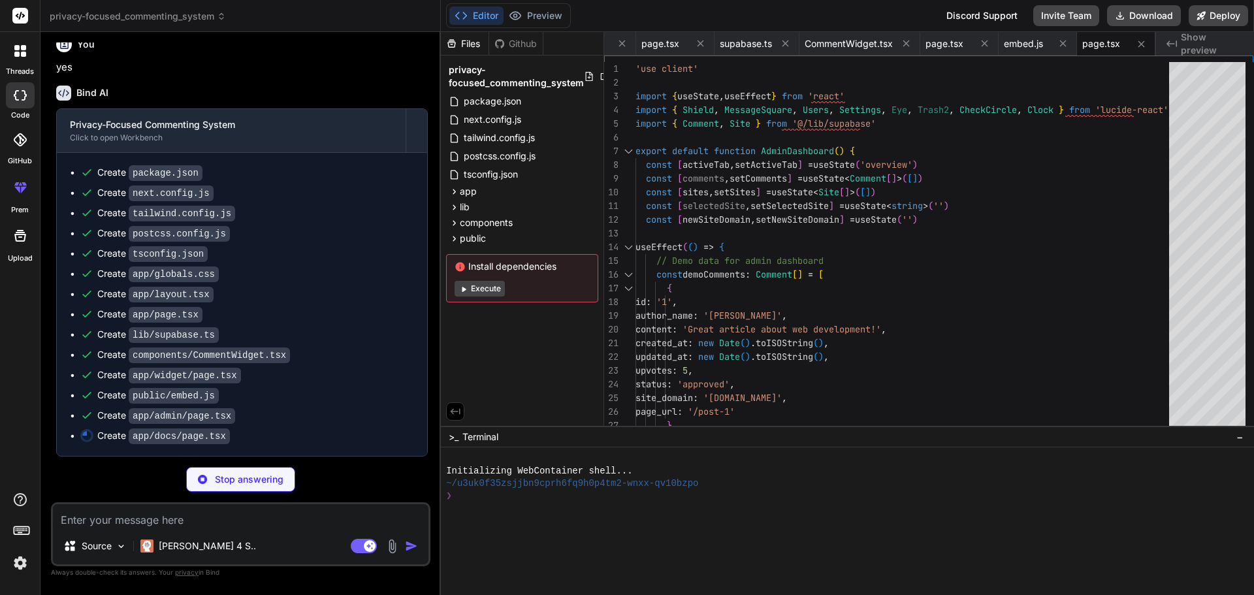
type textarea "x"
type textarea "</ul> </div> </section> </div> </div> ) }"
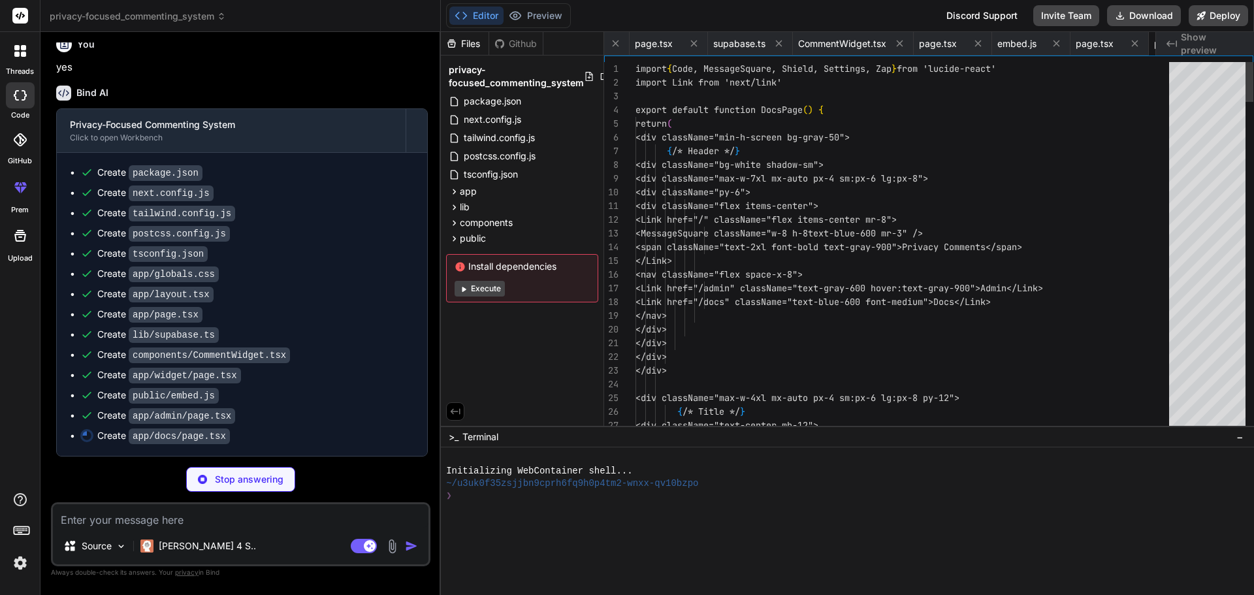
scroll to position [0, 687]
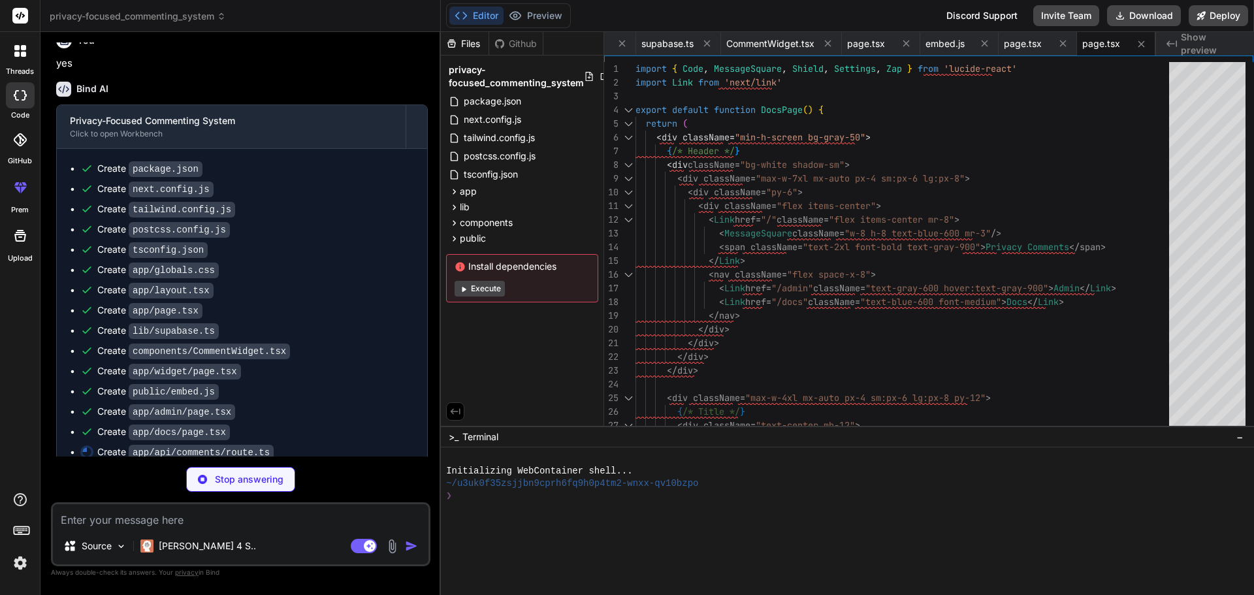
type textarea "x"
type textarea "return NextResponse.json({ comment: data[0] }) } catch (error) { console.error(…"
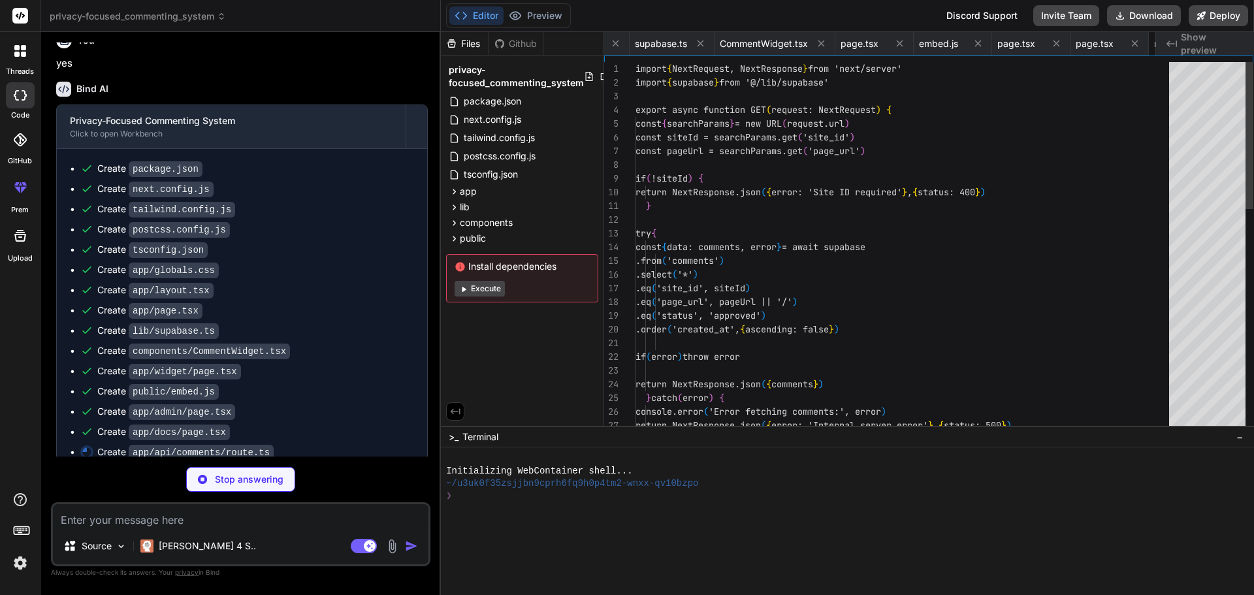
scroll to position [0, 765]
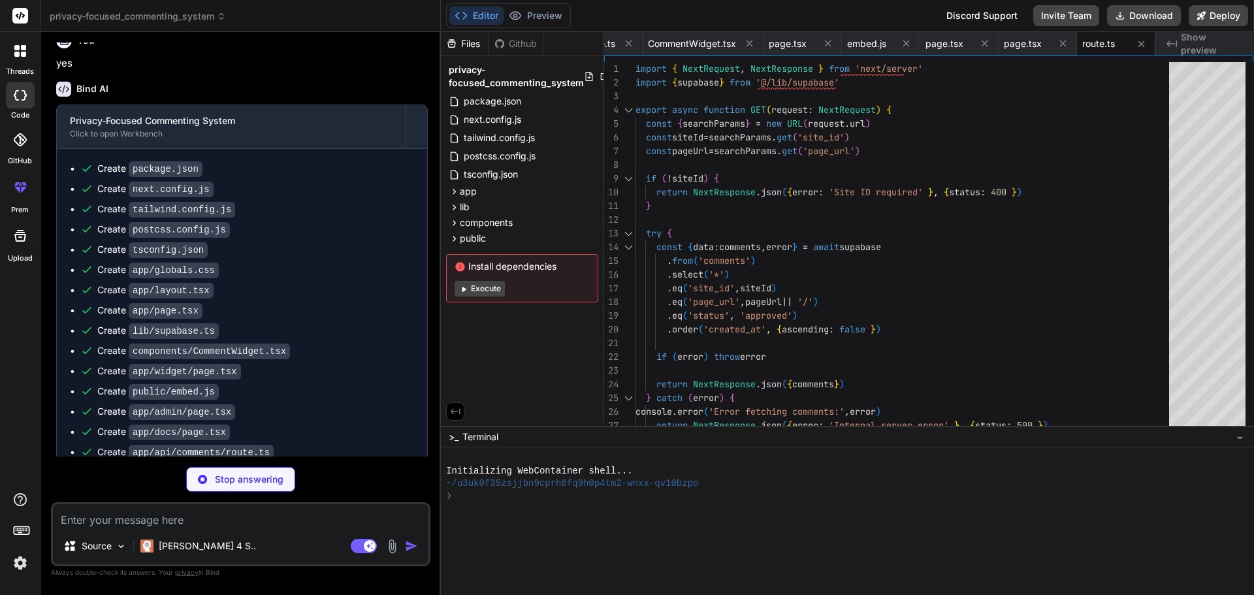
type textarea "x"
type textarea "if (error) throw error return NextResponse.json({ success: true }) } catch (err…"
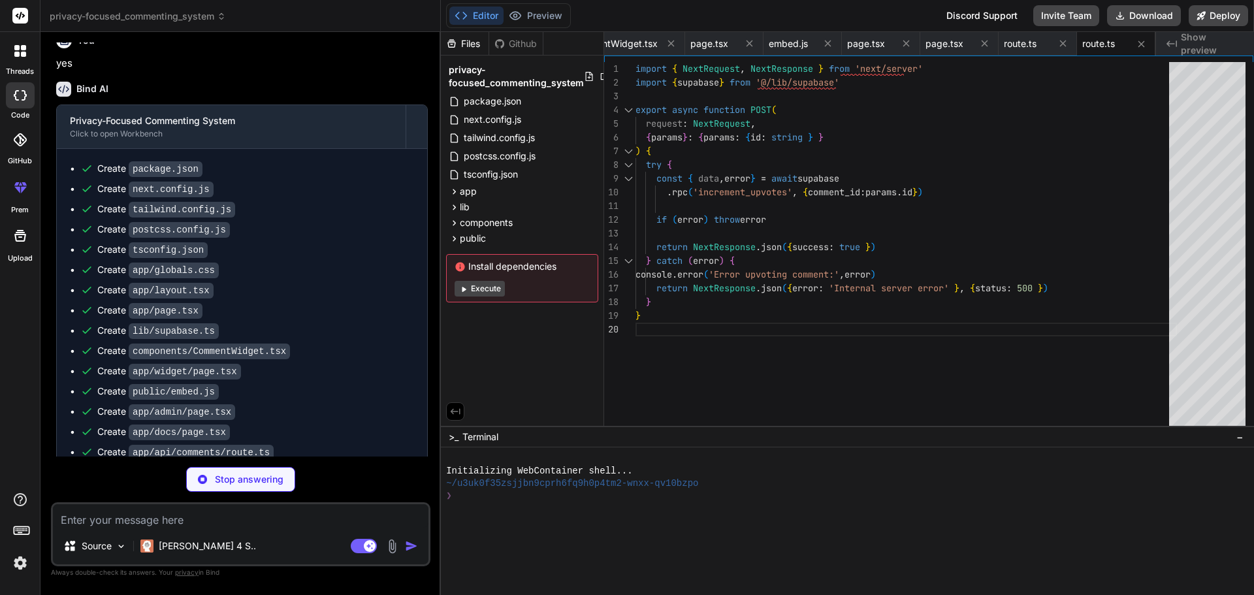
type textarea "x"
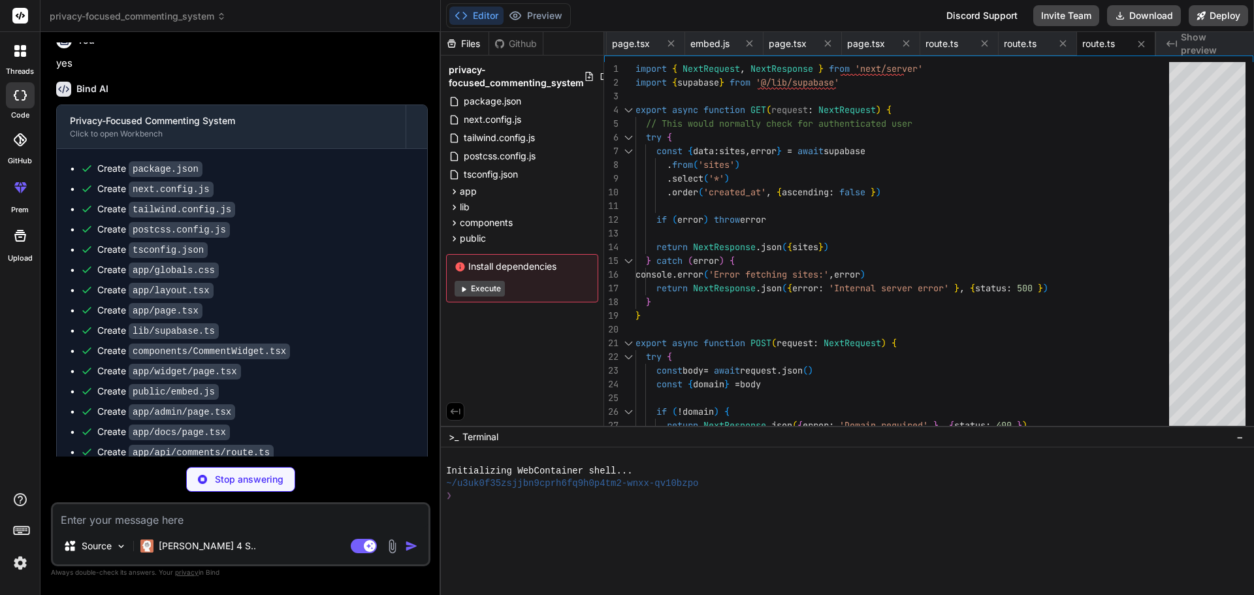
type textarea "x"
type textarea "# Supabase Configuration NEXT_PUBLIC_SUPABASE_URL=your-supabase-project-url NEX…"
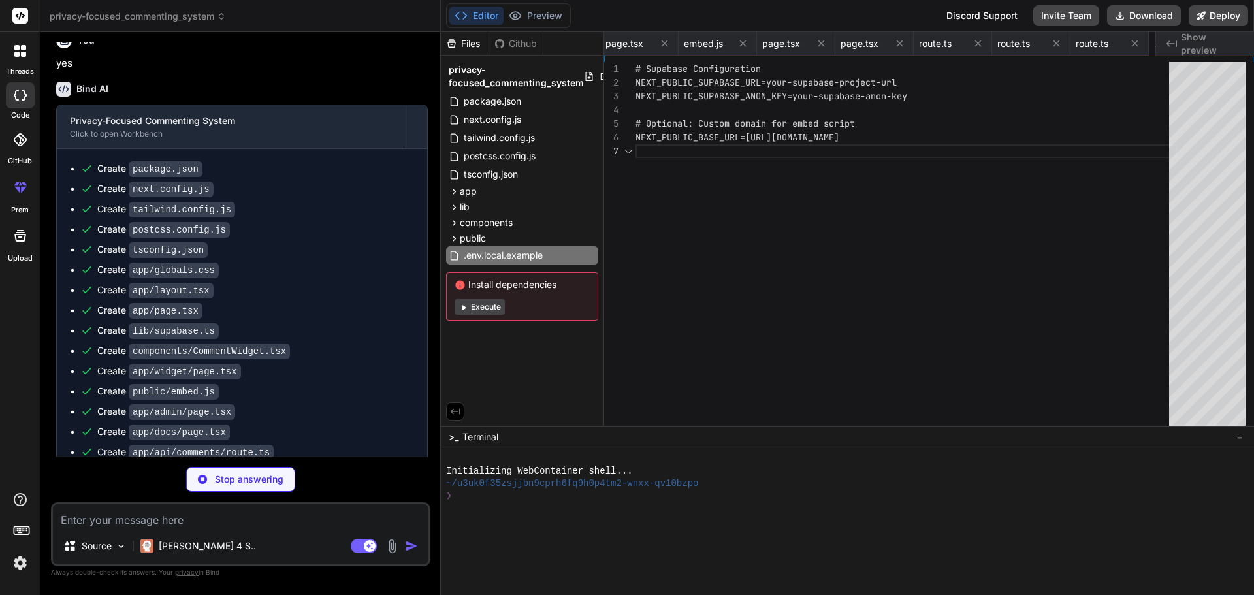
scroll to position [0, 1035]
type textarea "x"
type textarea "CREATE POLICY "Users can create sites" ON sites FOR INSERT WITH CHECK (true); -…"
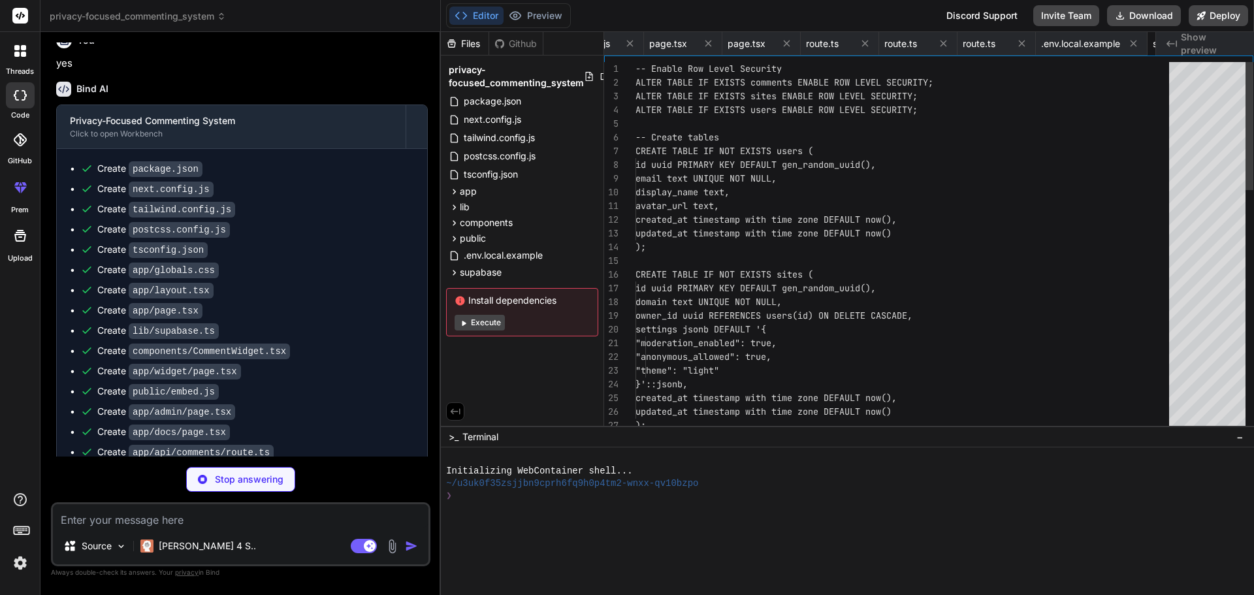
scroll to position [0, 1117]
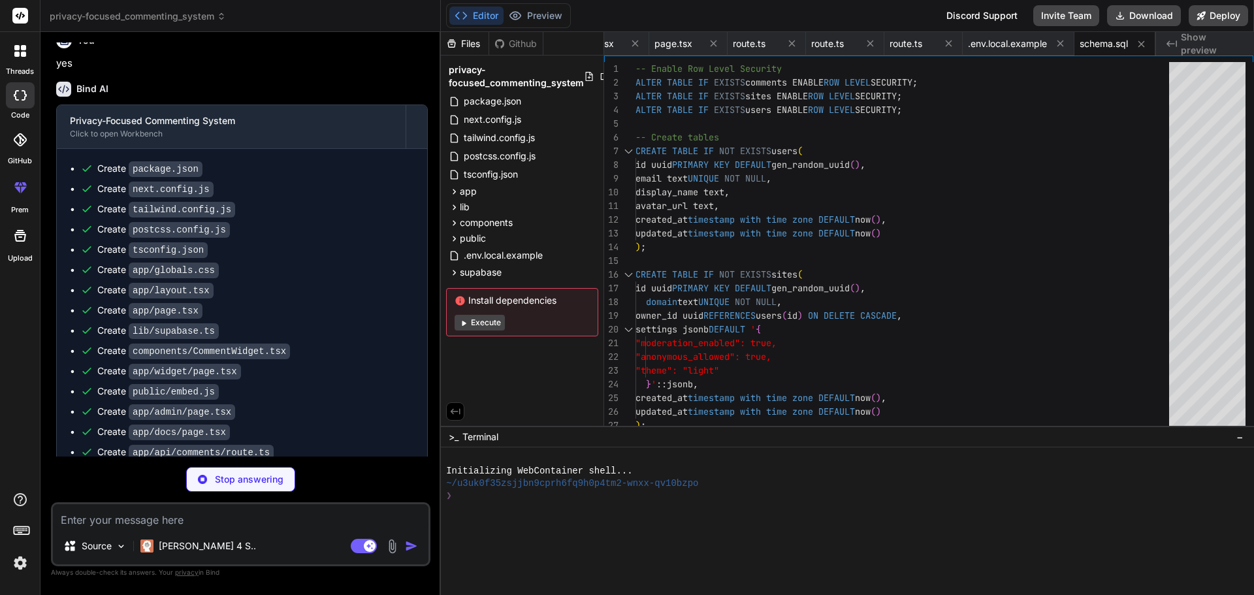
type textarea "x"
type textarea "- 💬 [Discussions]([URL][DOMAIN_NAME])"
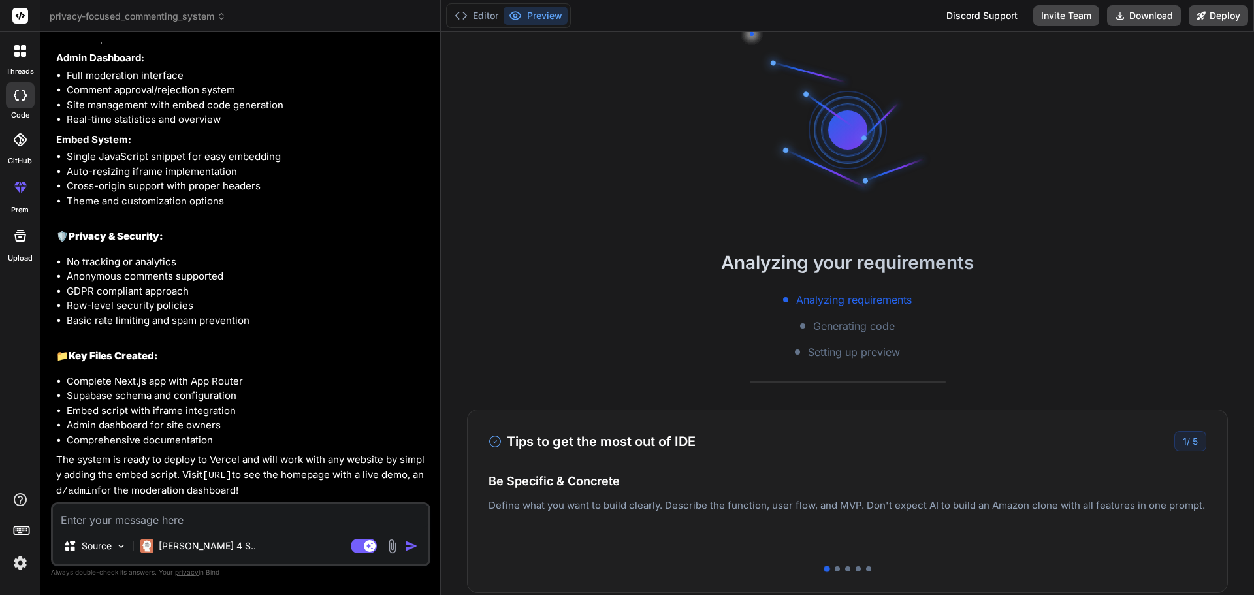
scroll to position [1572, 0]
click at [834, 569] on div at bounding box center [836, 568] width 5 height 5
click at [845, 569] on div at bounding box center [847, 568] width 5 height 5
click at [855, 569] on div at bounding box center [857, 568] width 5 height 5
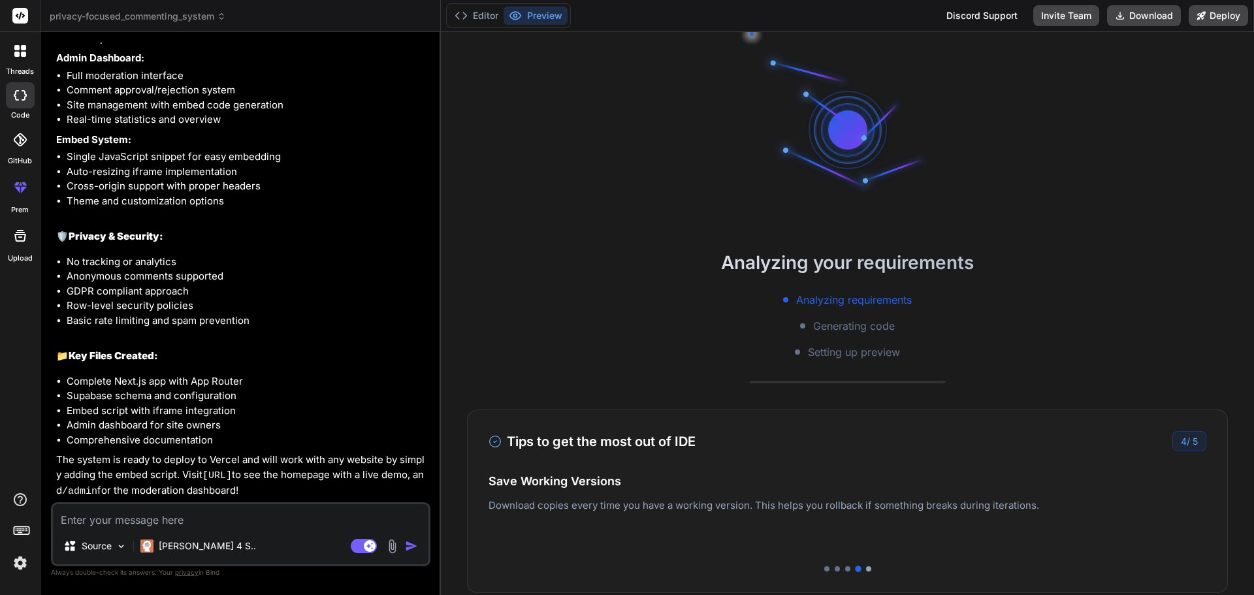
click at [866, 566] on div at bounding box center [868, 568] width 5 height 5
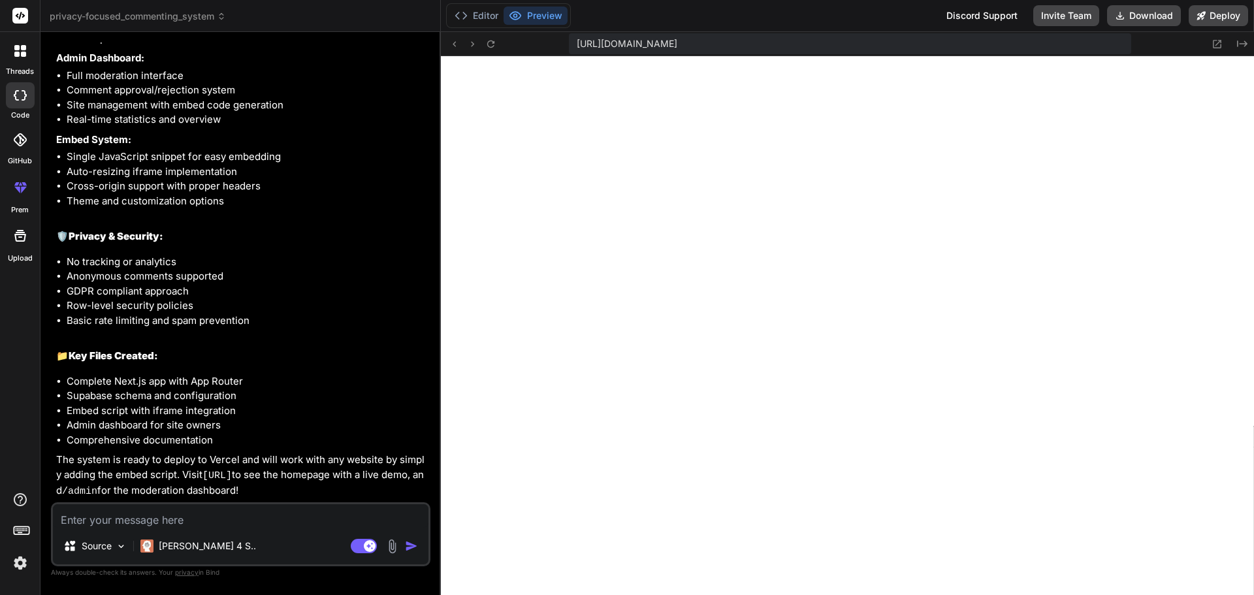
scroll to position [521, 0]
click at [479, 16] on button "Editor" at bounding box center [476, 16] width 54 height 18
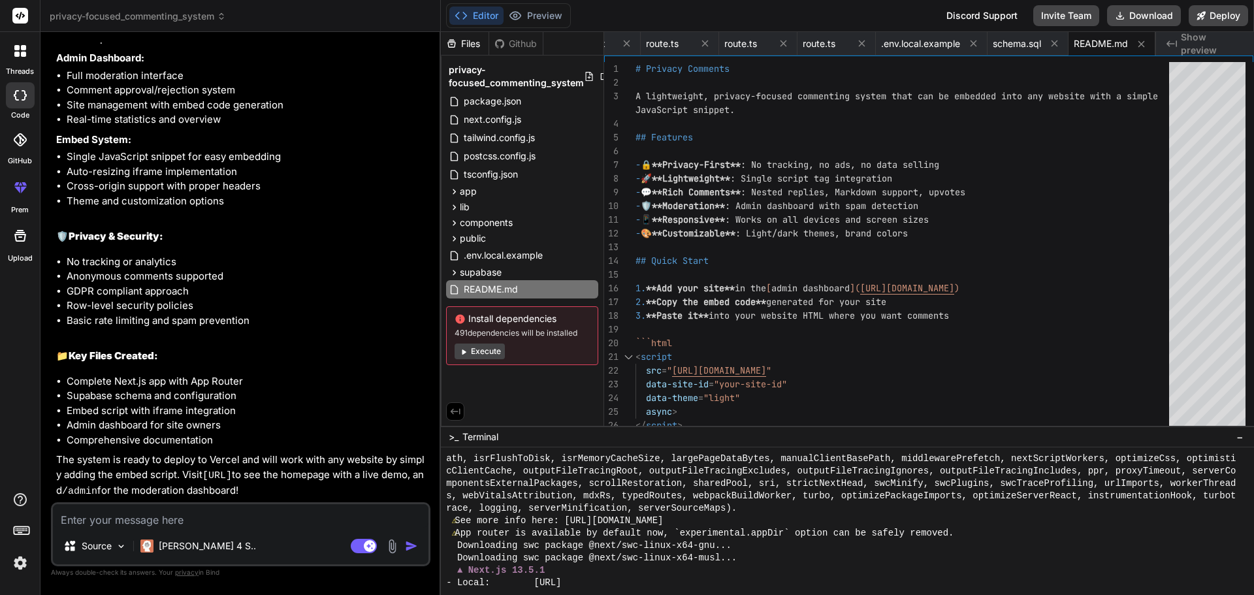
scroll to position [530, 0]
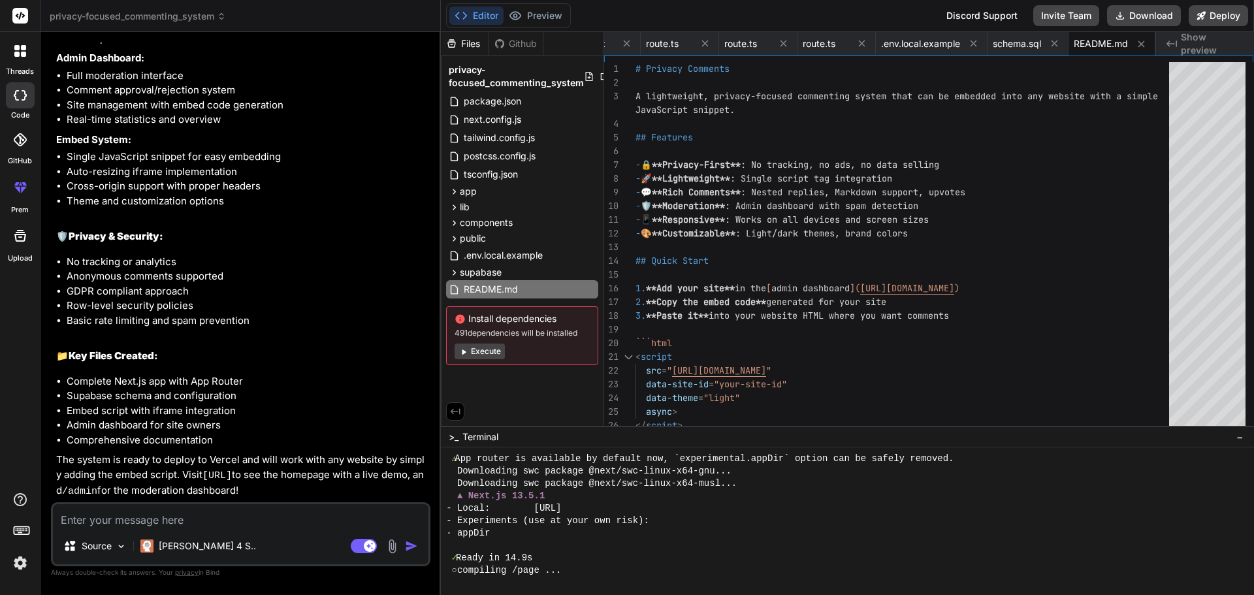
click at [490, 355] on button "Execute" at bounding box center [479, 351] width 50 height 16
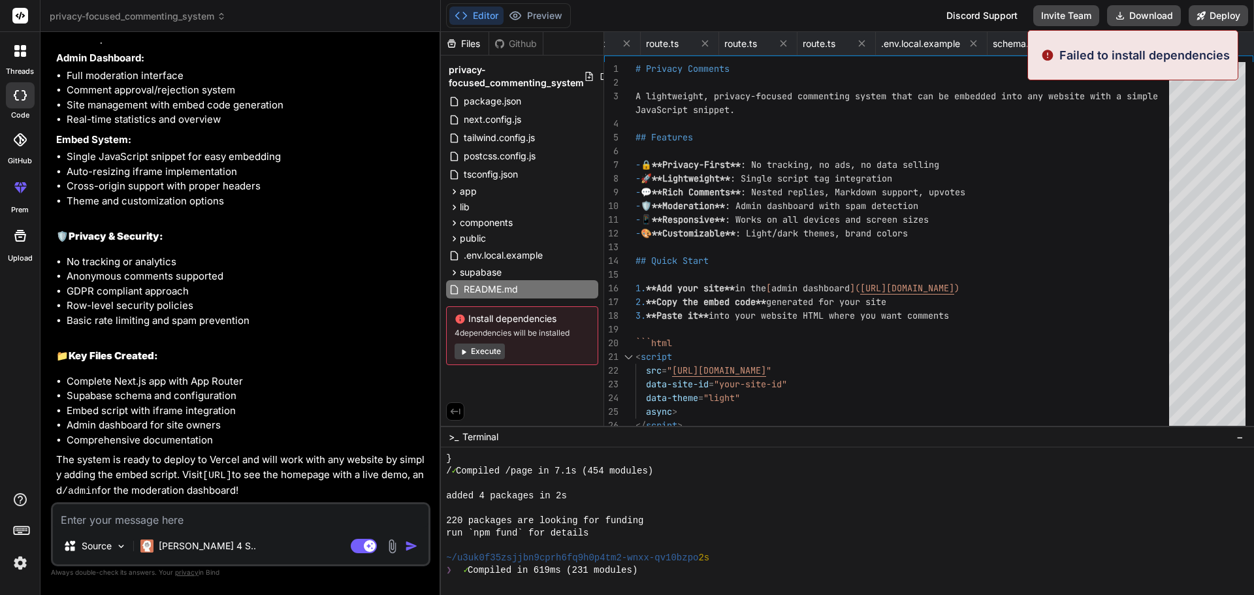
scroll to position [1898, 0]
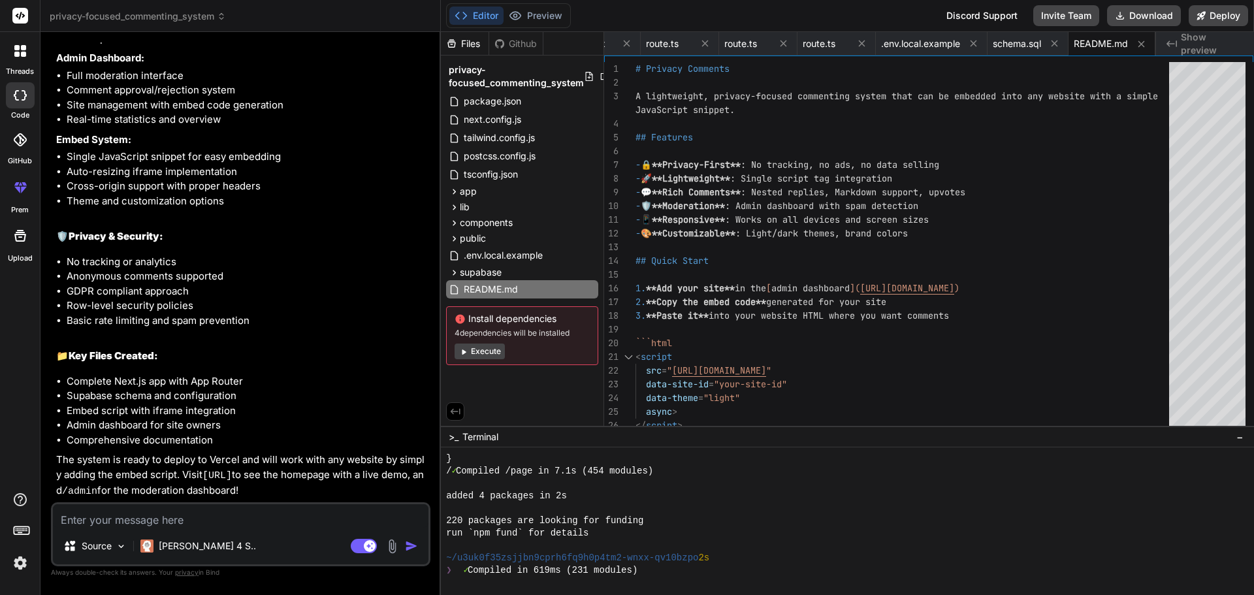
click at [492, 348] on button "Execute" at bounding box center [479, 351] width 50 height 16
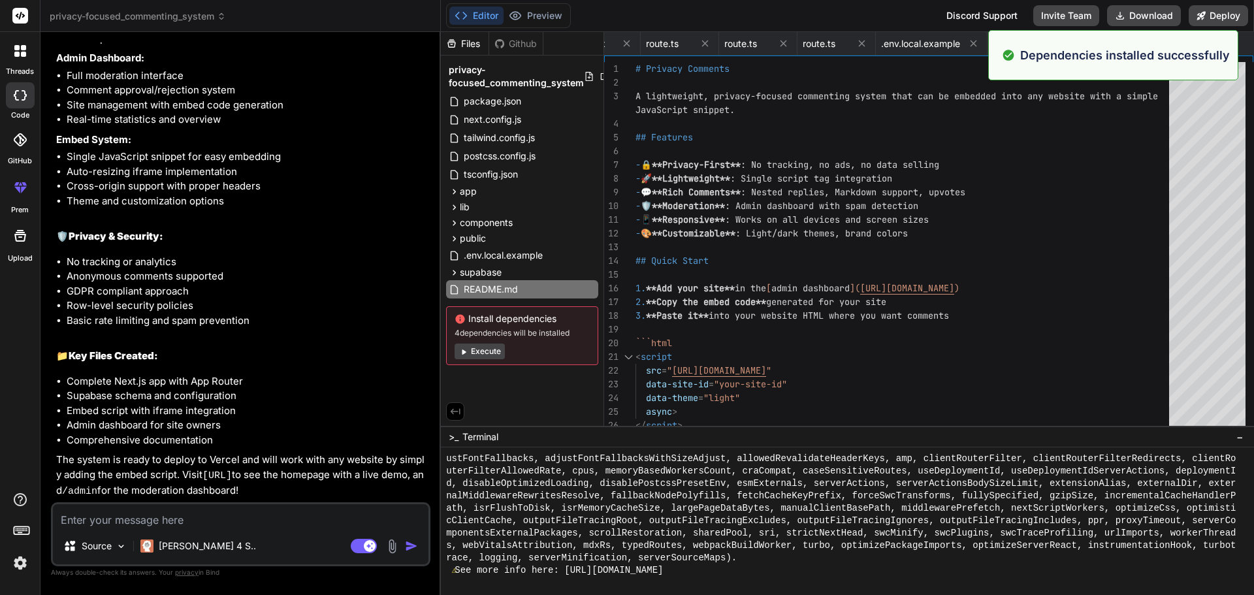
scroll to position [2270, 0]
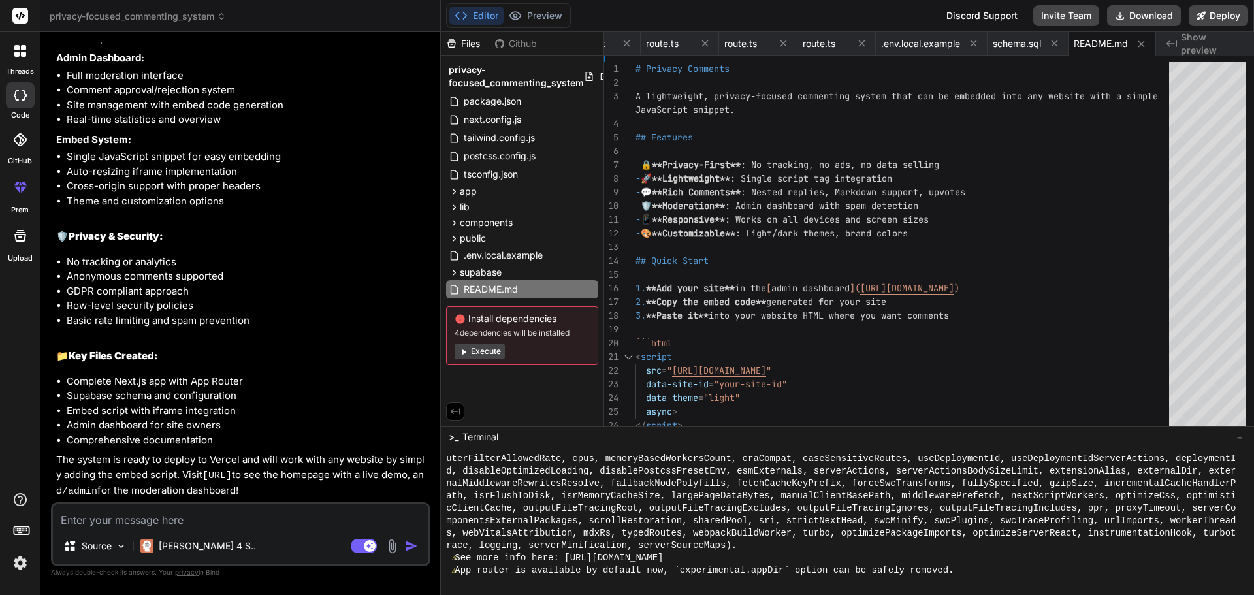
click at [492, 352] on button "Execute" at bounding box center [479, 351] width 50 height 16
type textarea "x"
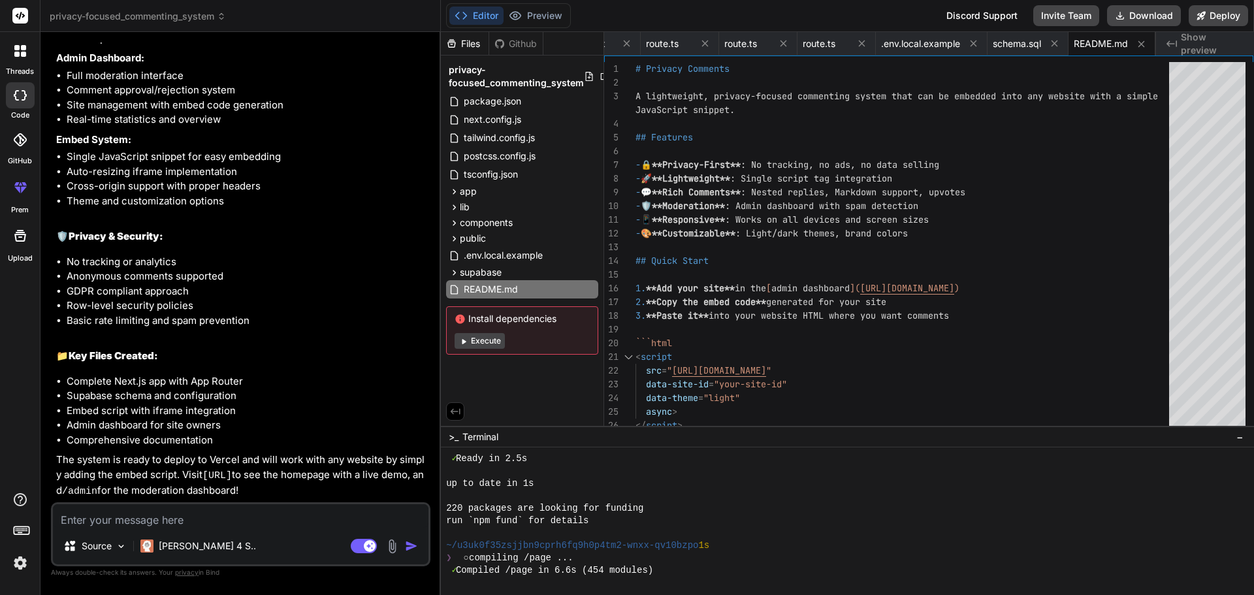
scroll to position [3101, 0]
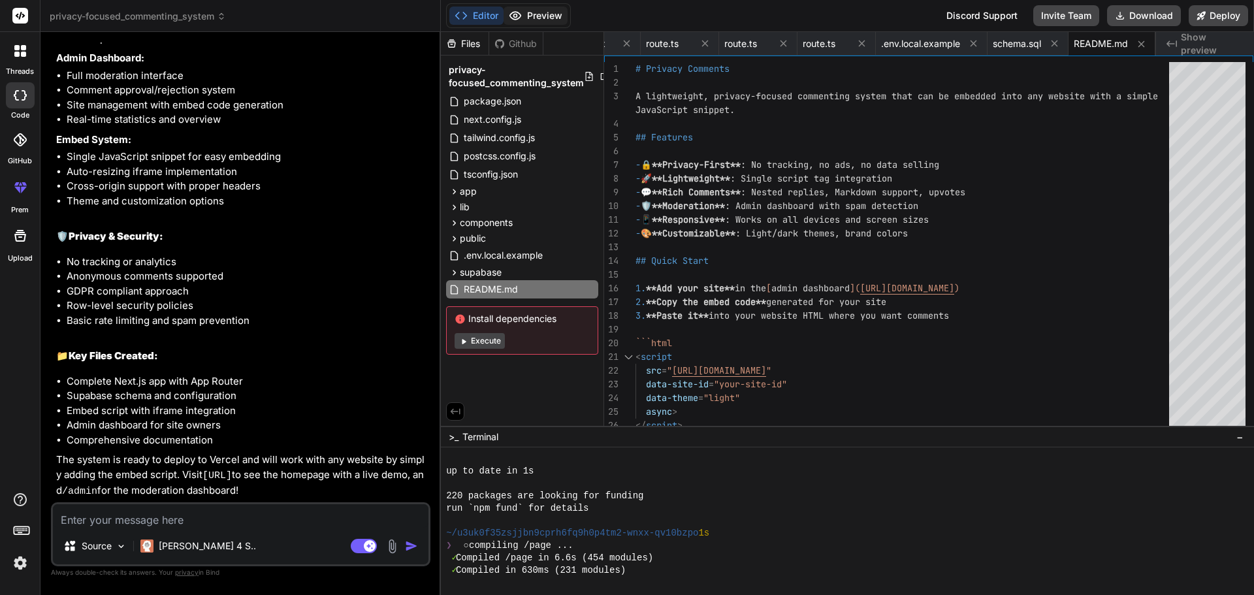
click at [556, 11] on button "Preview" at bounding box center [535, 16] width 64 height 18
click at [276, 521] on textarea at bounding box center [240, 516] width 375 height 24
type textarea "I"
type textarea "x"
type textarea "I"
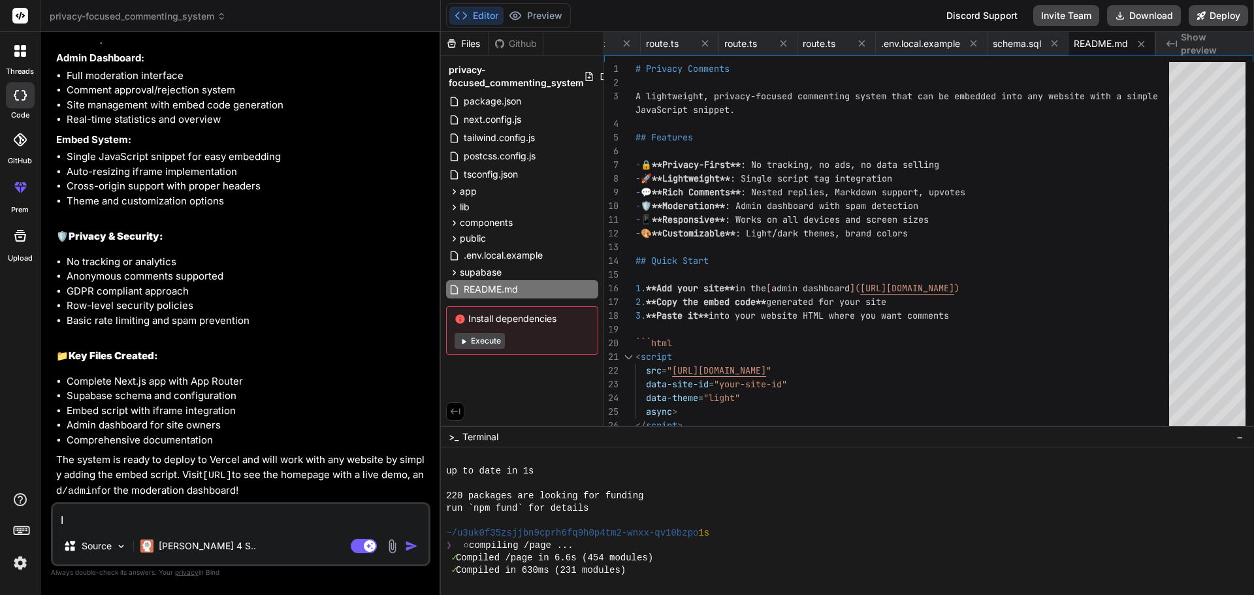
type textarea "x"
type textarea "I d"
type textarea "x"
type textarea "I do"
type textarea "x"
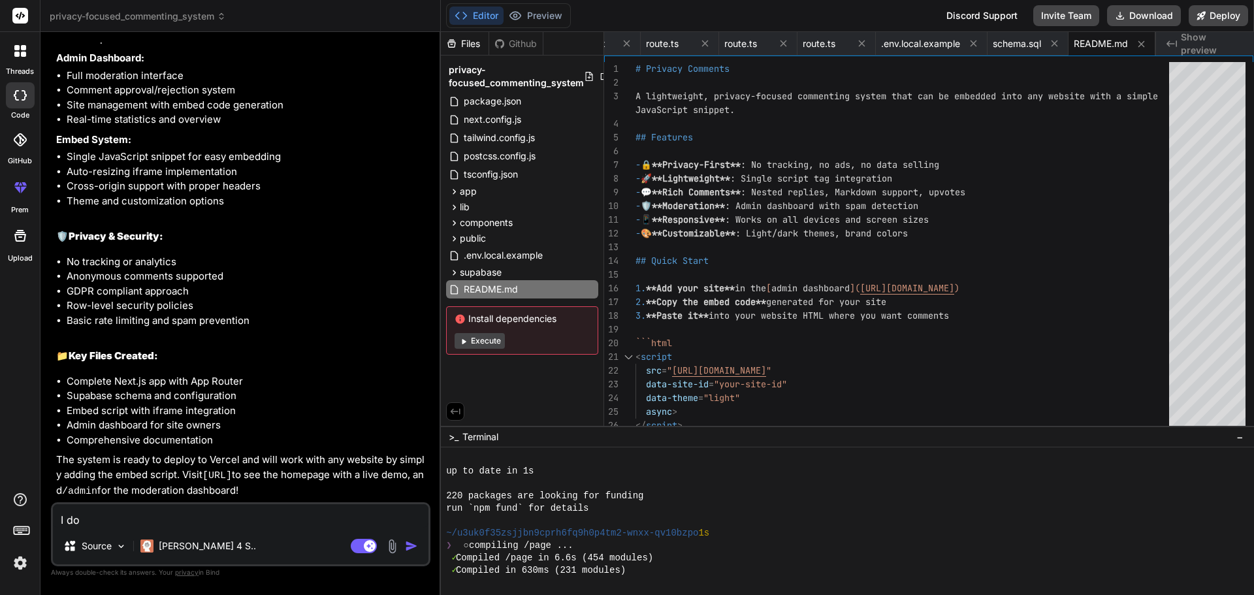
type textarea "I don"
type textarea "x"
type textarea "I dont"
type textarea "x"
type textarea "I dont"
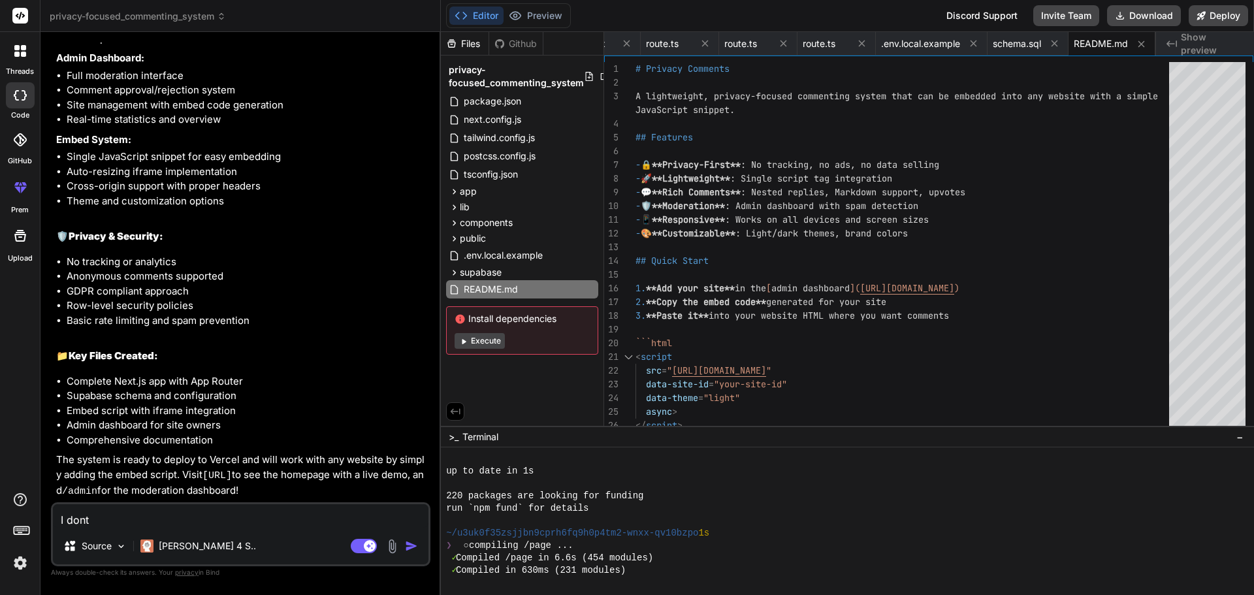
type textarea "x"
type textarea "I dont s"
type textarea "x"
type textarea "I dont se"
type textarea "x"
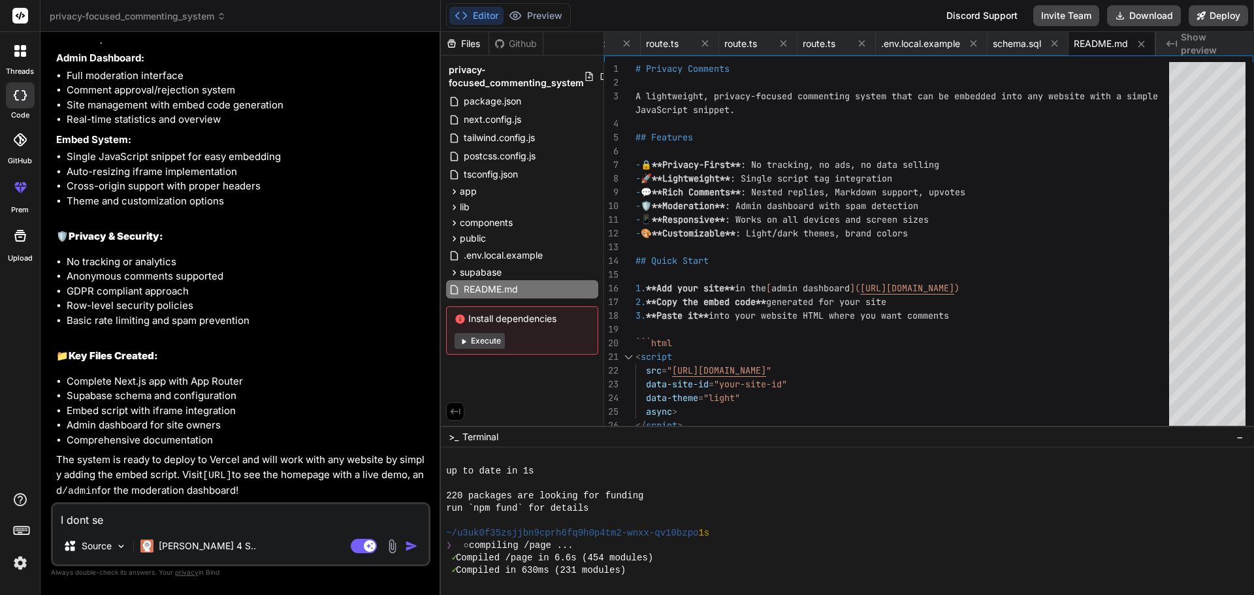
type textarea "I dont see"
type textarea "x"
type textarea "I dont see"
type textarea "x"
type textarea "I dont see a"
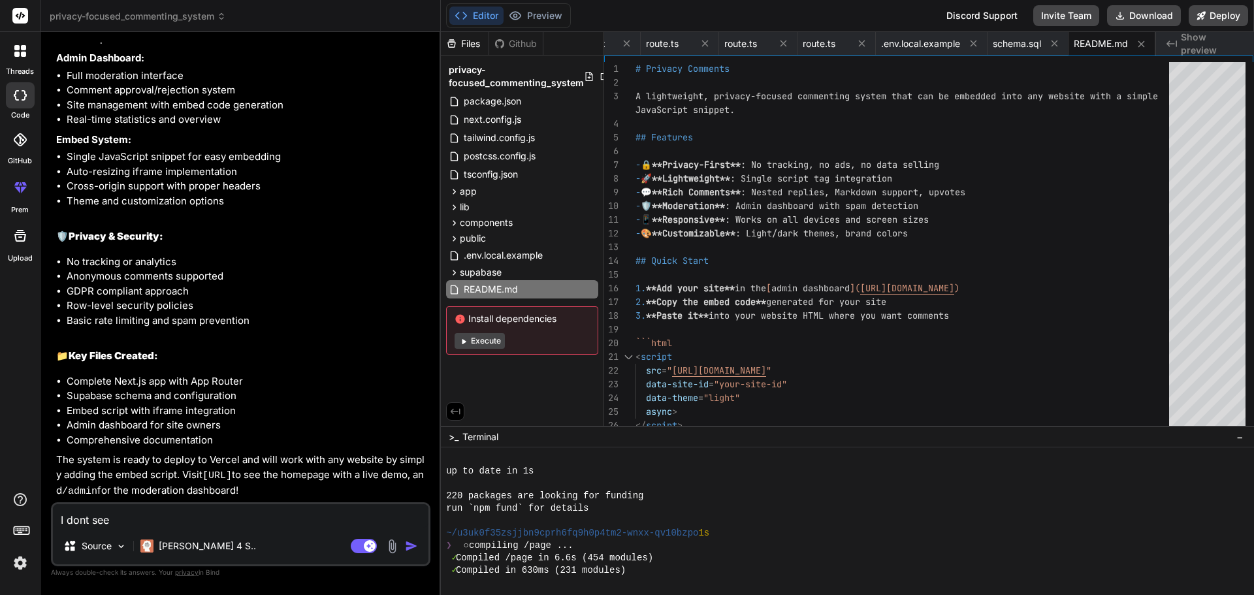
type textarea "x"
type textarea "I dont see a"
type textarea "x"
type textarea "I dont see a p"
type textarea "x"
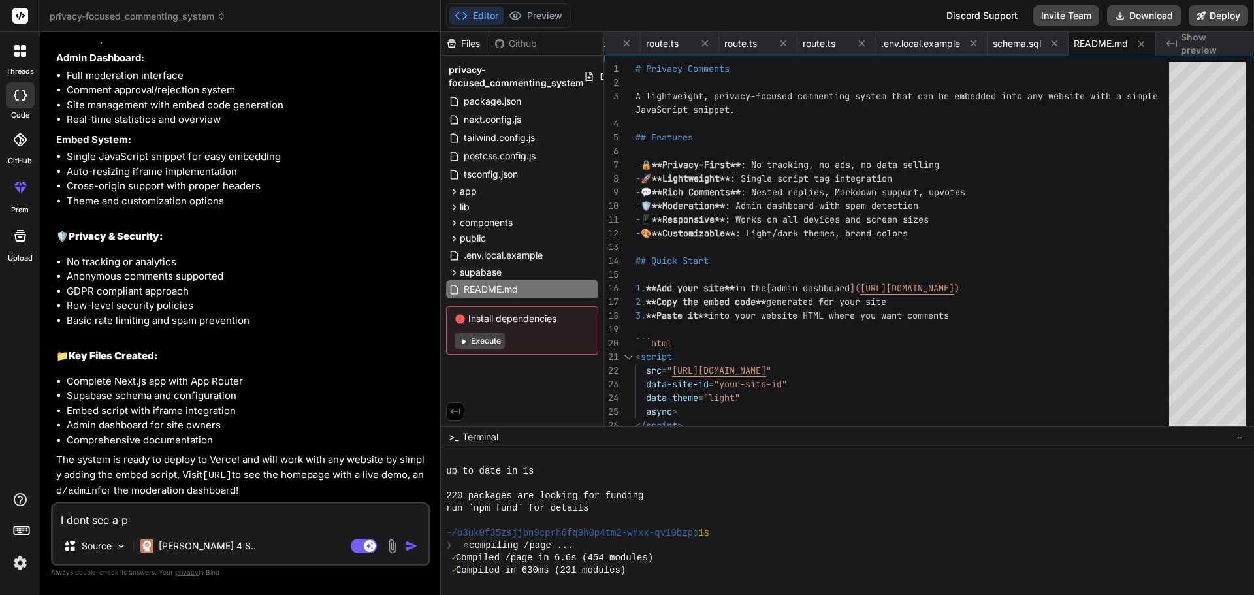
type textarea "I dont see a pr"
type textarea "x"
type textarea "I dont see a pre"
type textarea "x"
type textarea "I dont see a prev"
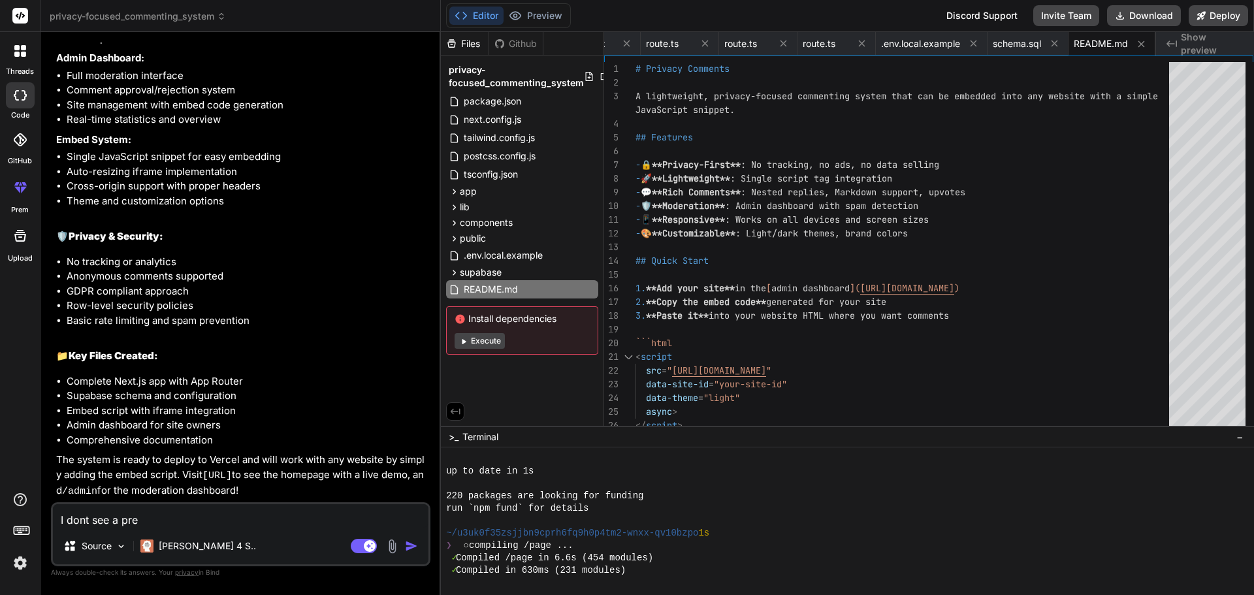
type textarea "x"
type textarea "I dont see a previ"
type textarea "x"
type textarea "I dont see a previe"
type textarea "x"
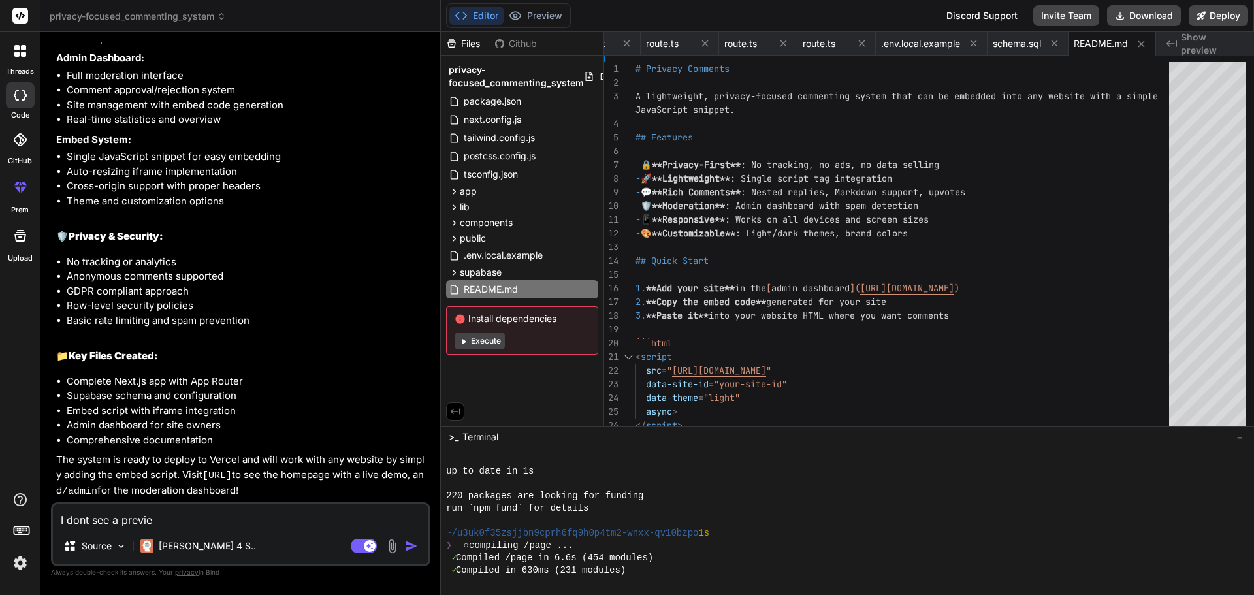
type textarea "I dont see a preview"
type textarea "x"
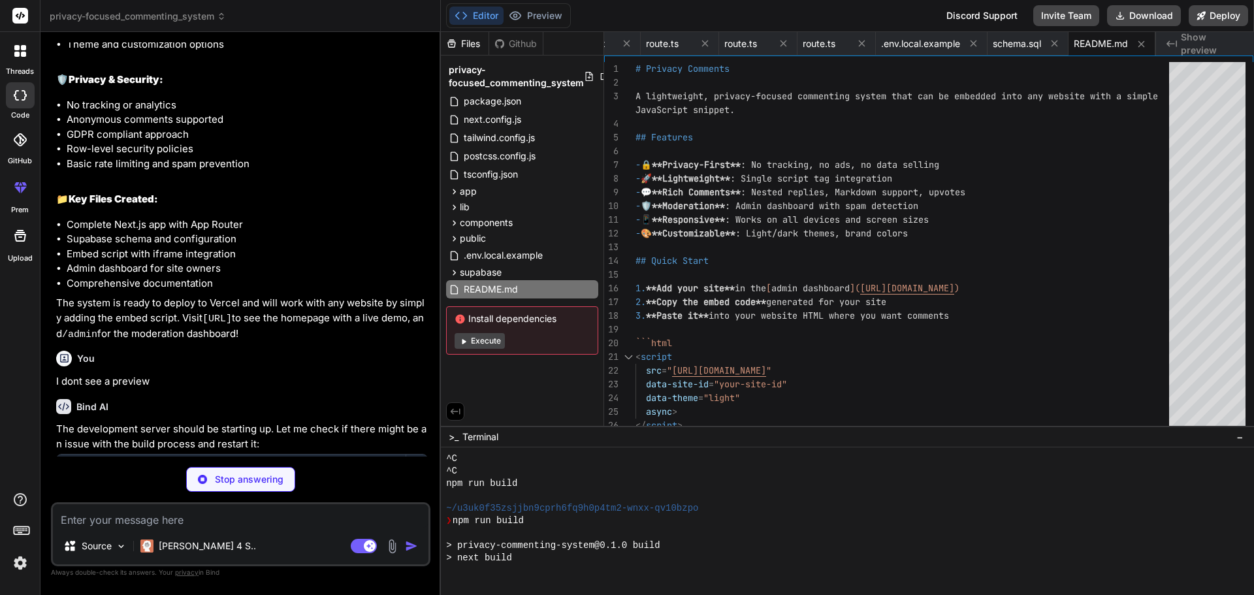
scroll to position [3449, 0]
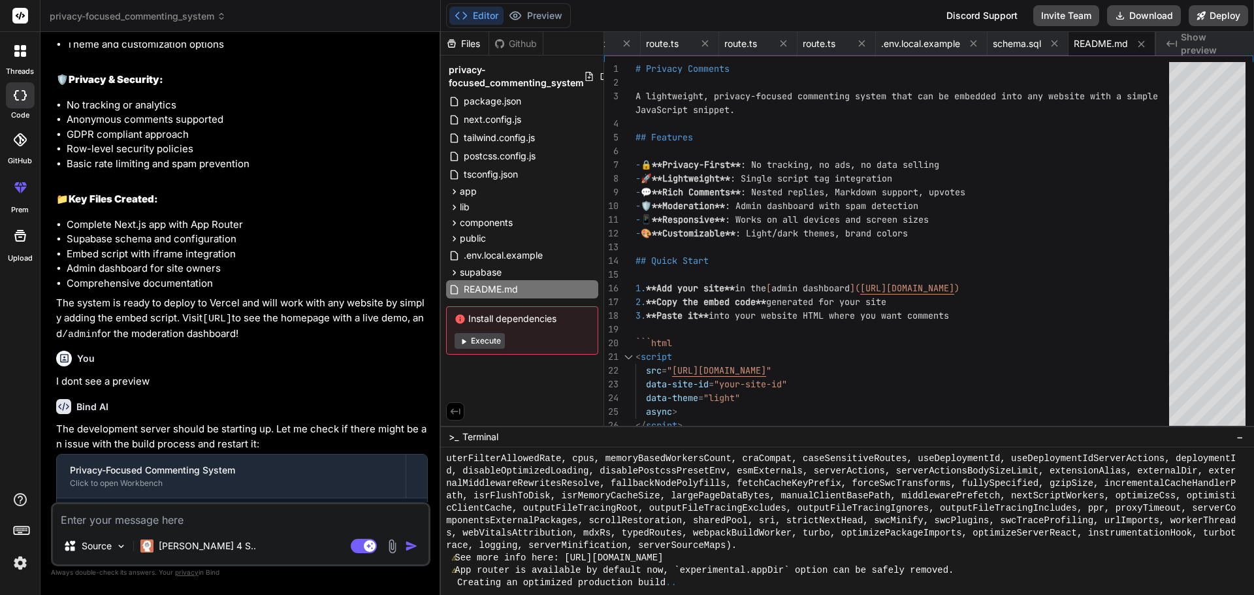
type textarea "x"
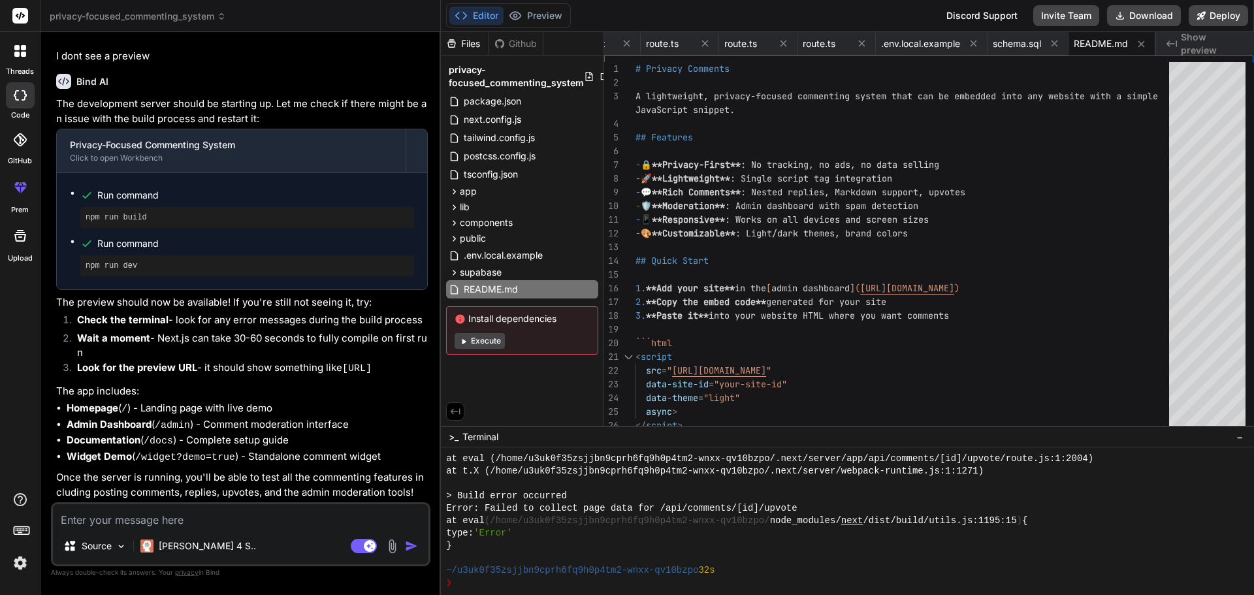
scroll to position [2060, 0]
click at [567, 14] on div "Editor Preview Disabled until preview for your project is generated" at bounding box center [508, 15] width 125 height 25
click at [238, 518] on textarea at bounding box center [240, 516] width 375 height 24
type textarea "D"
type textarea "x"
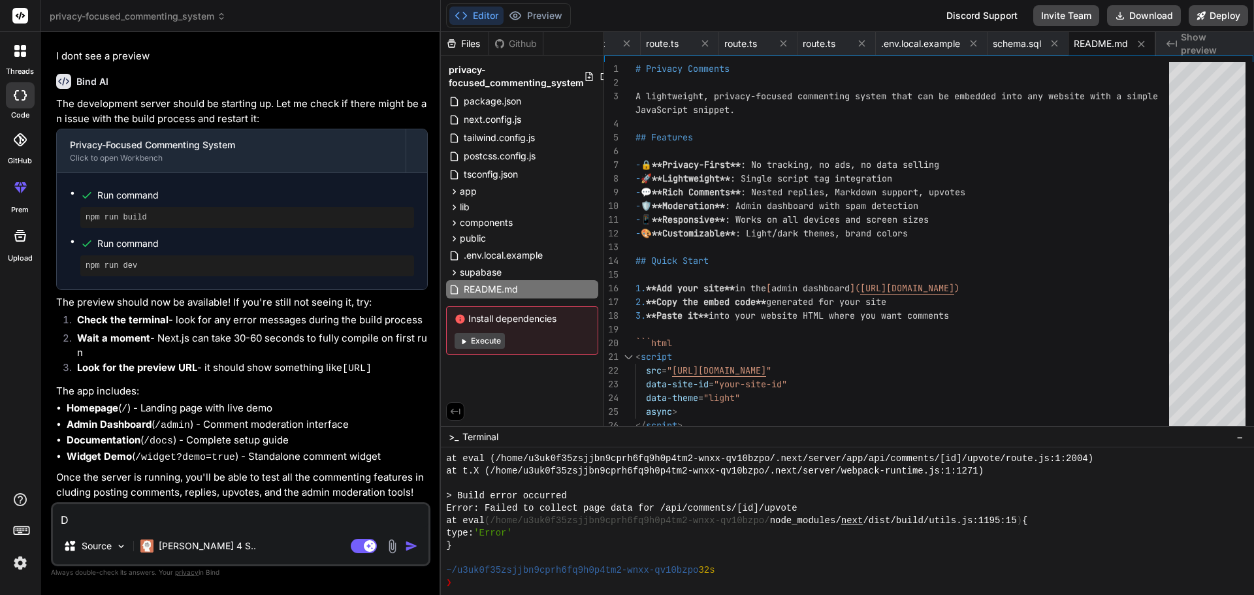
type textarea "Di"
type textarea "x"
type textarea "Dis"
type textarea "x"
type textarea "Disa"
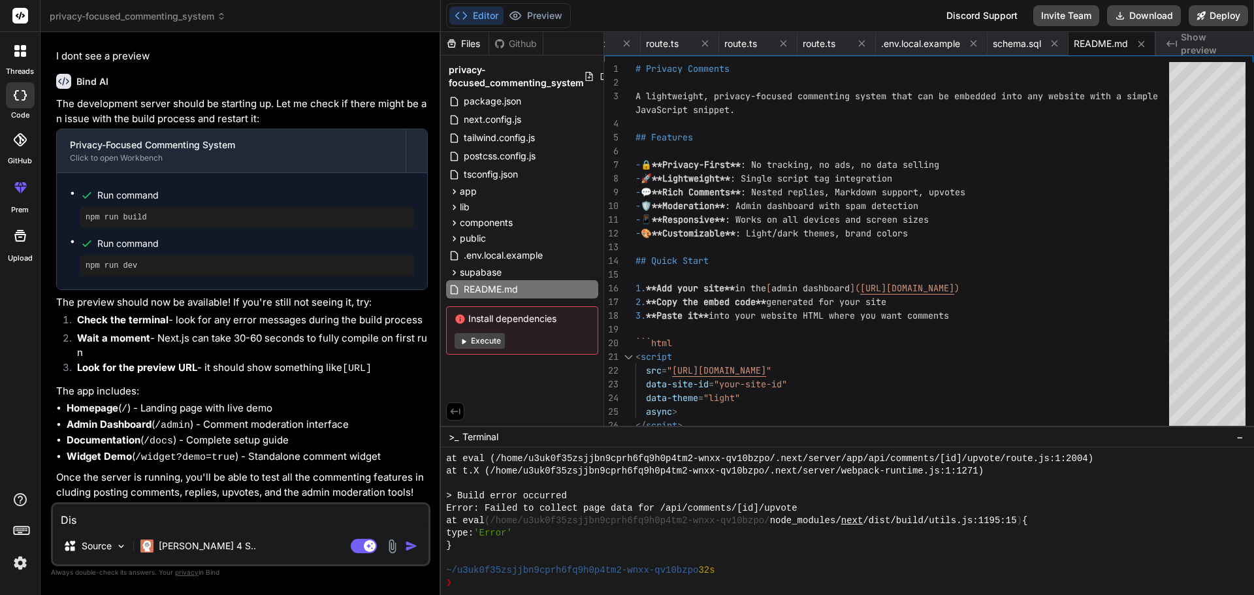
type textarea "x"
type textarea "Disab"
type textarea "x"
type textarea "Disabl"
type textarea "x"
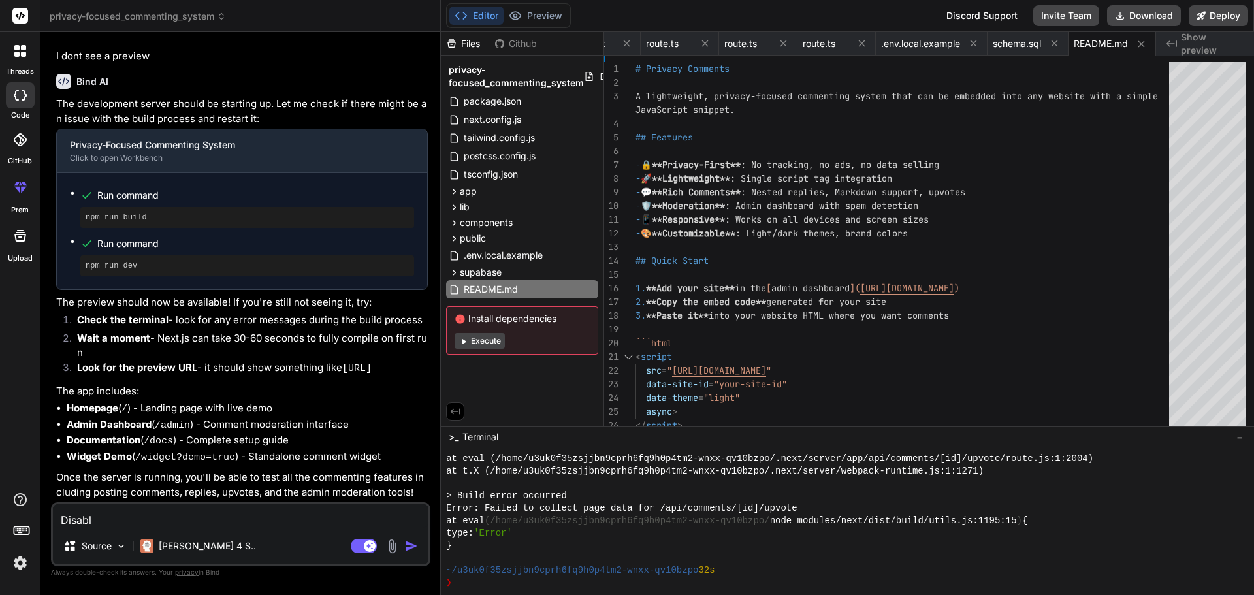
type textarea "Disable"
type textarea "x"
type textarea "Disabled"
type textarea "x"
type textarea "Disabled"
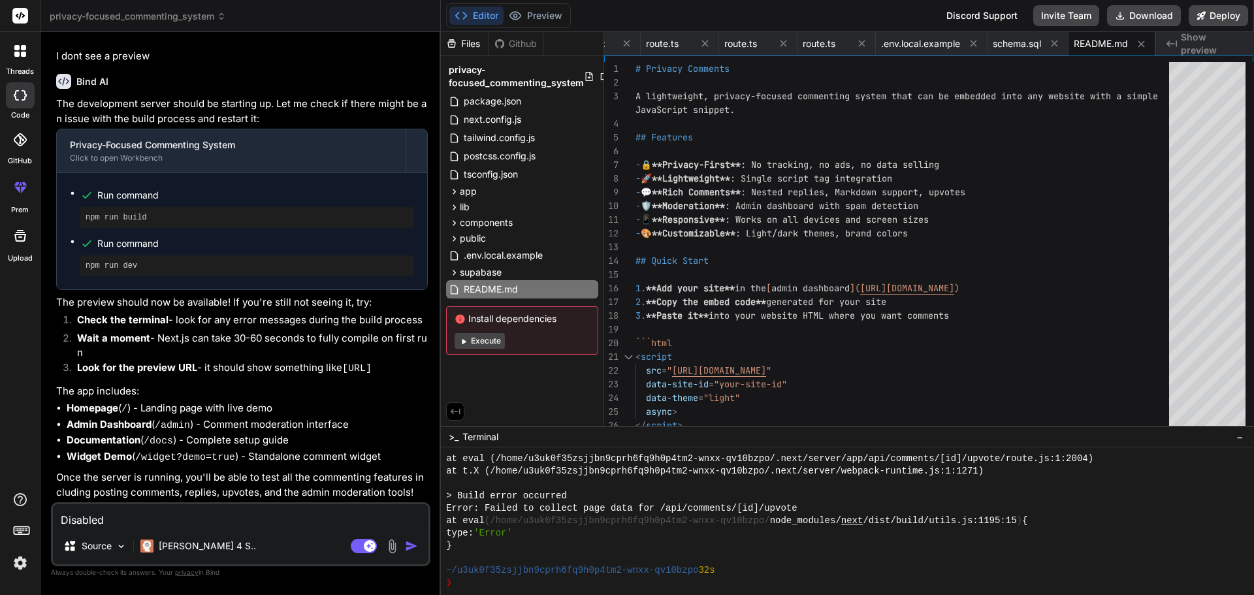
type textarea "x"
type textarea "Disabled u"
type textarea "x"
type textarea "Disabled un"
type textarea "x"
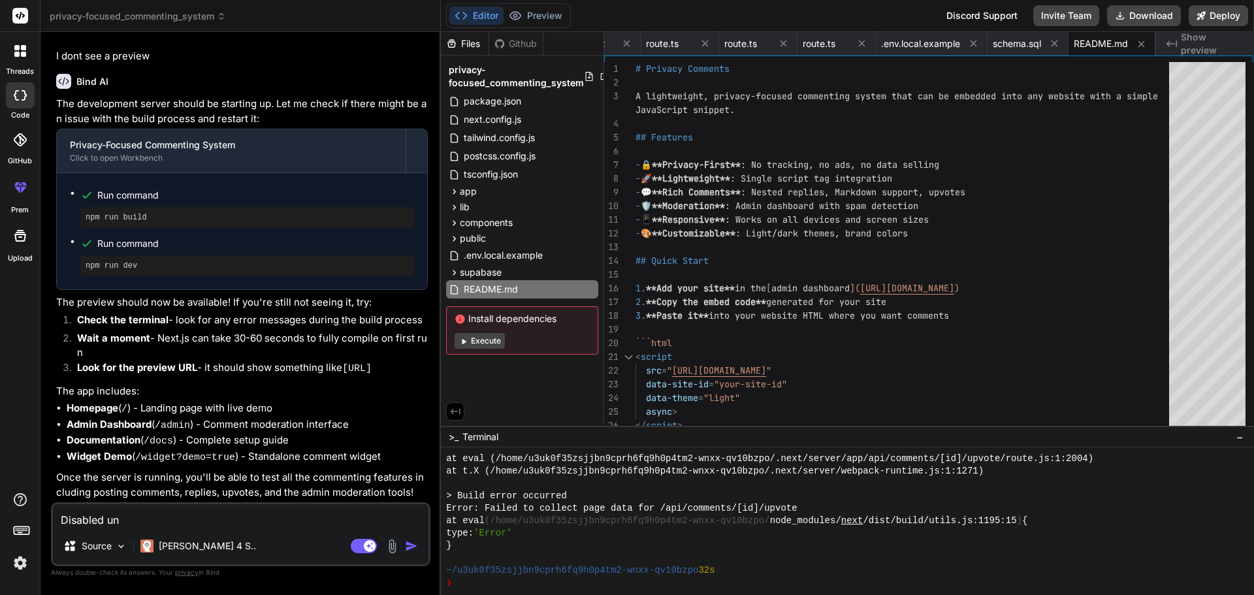
type textarea "Disabled uni"
type textarea "x"
type textarea "Disabled un"
type textarea "x"
type textarea "Disabled unt"
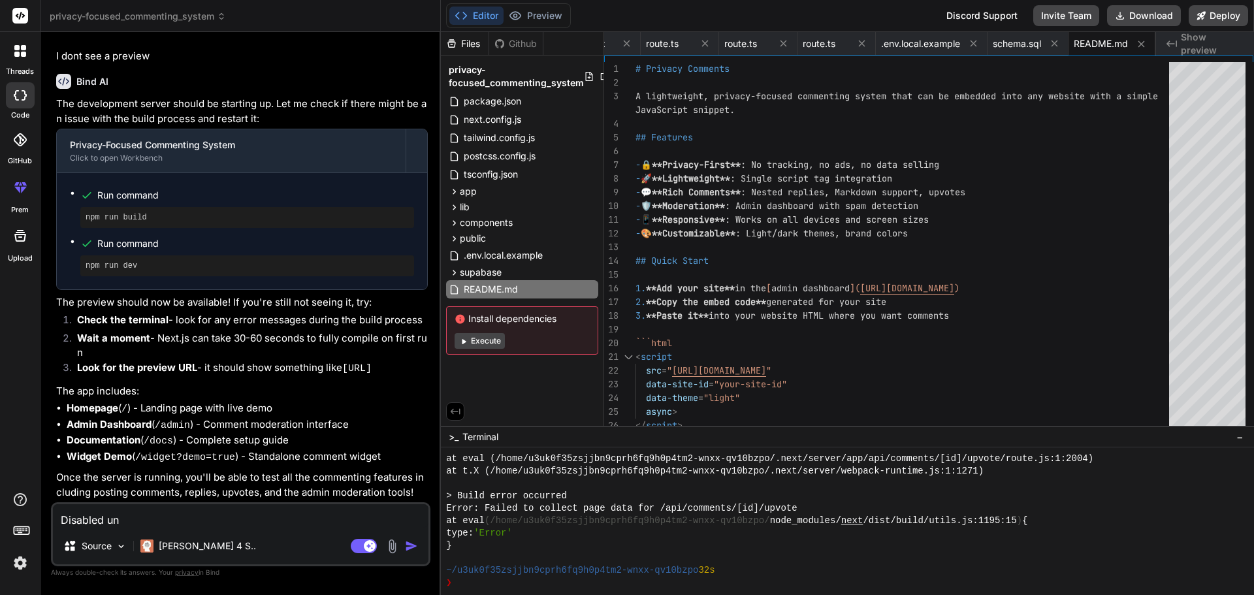
type textarea "x"
type textarea "Disabled unti"
type textarea "x"
type textarea "Disabled until"
type textarea "x"
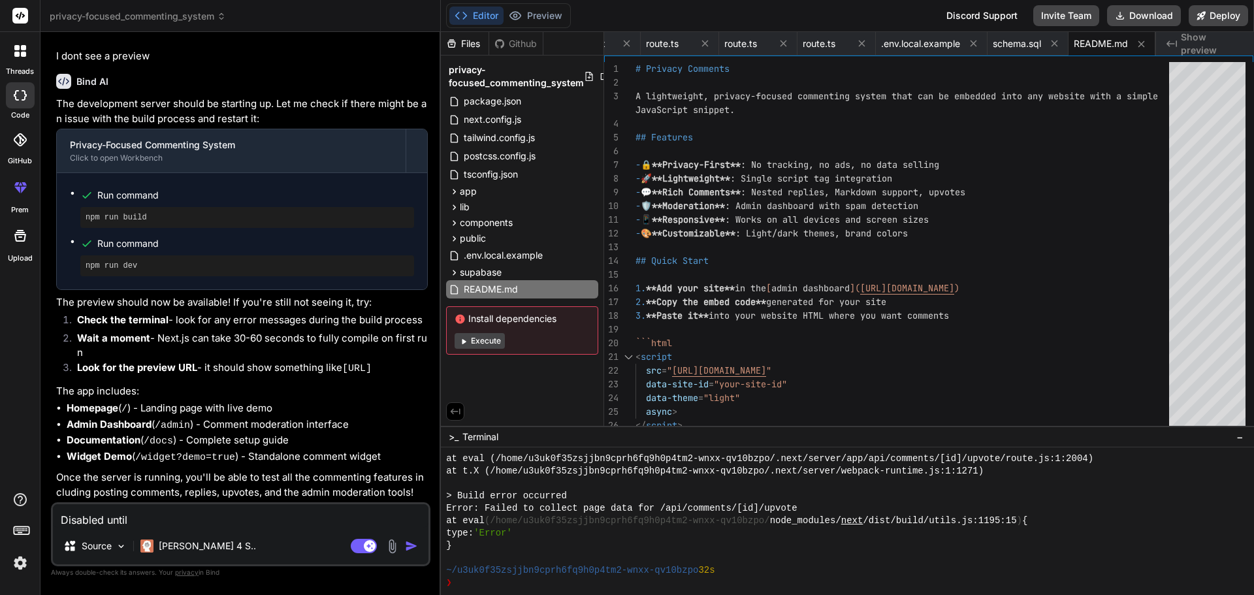
type textarea "Disabled until"
type textarea "x"
type textarea "Disabled until y"
type textarea "x"
type textarea "Disabled until yo"
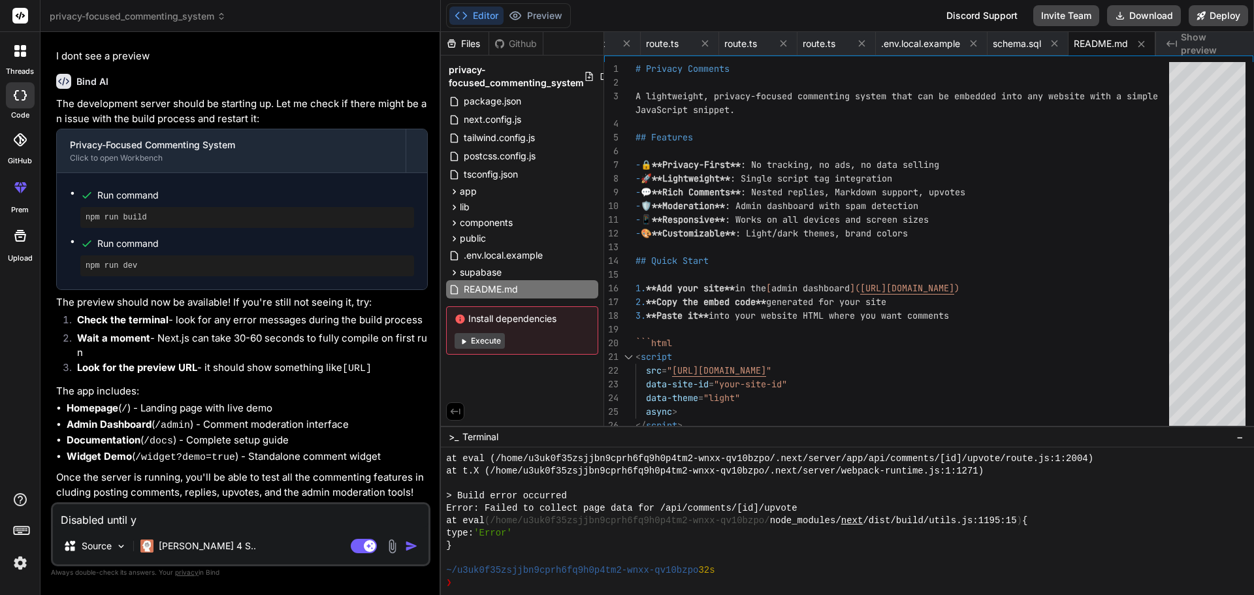
type textarea "x"
type textarea "Disabled until you"
type textarea "x"
type textarea "Disabled until your"
type textarea "x"
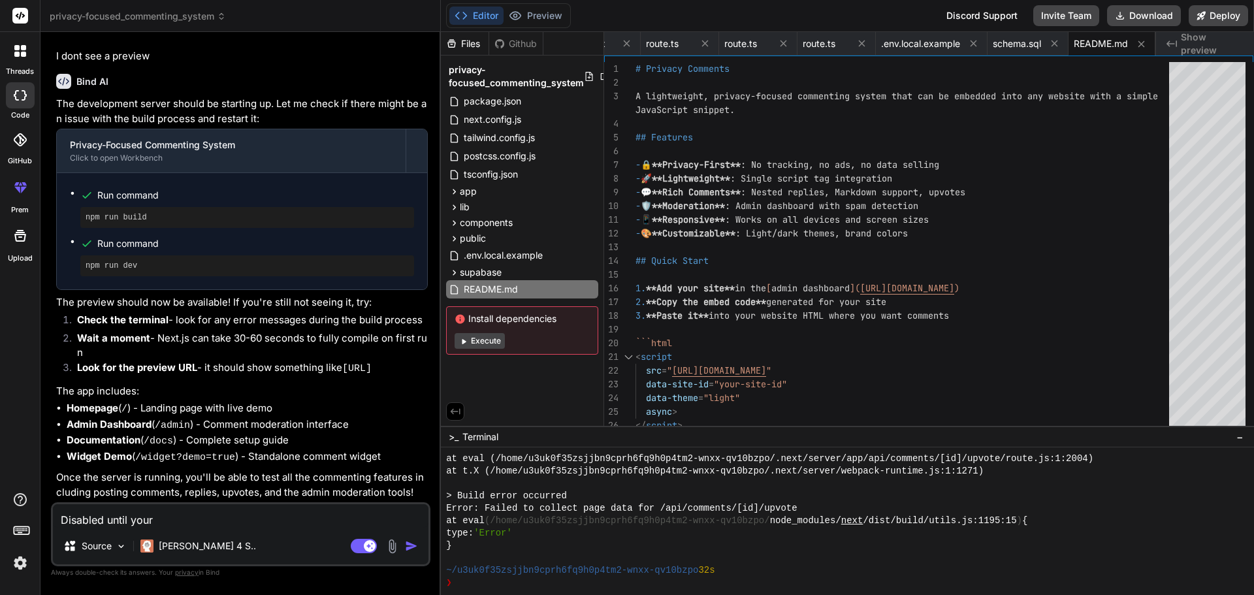
type textarea "Disabled until your"
type textarea "x"
type textarea "Disabled until your p"
type textarea "x"
type textarea "Disabled until your pr"
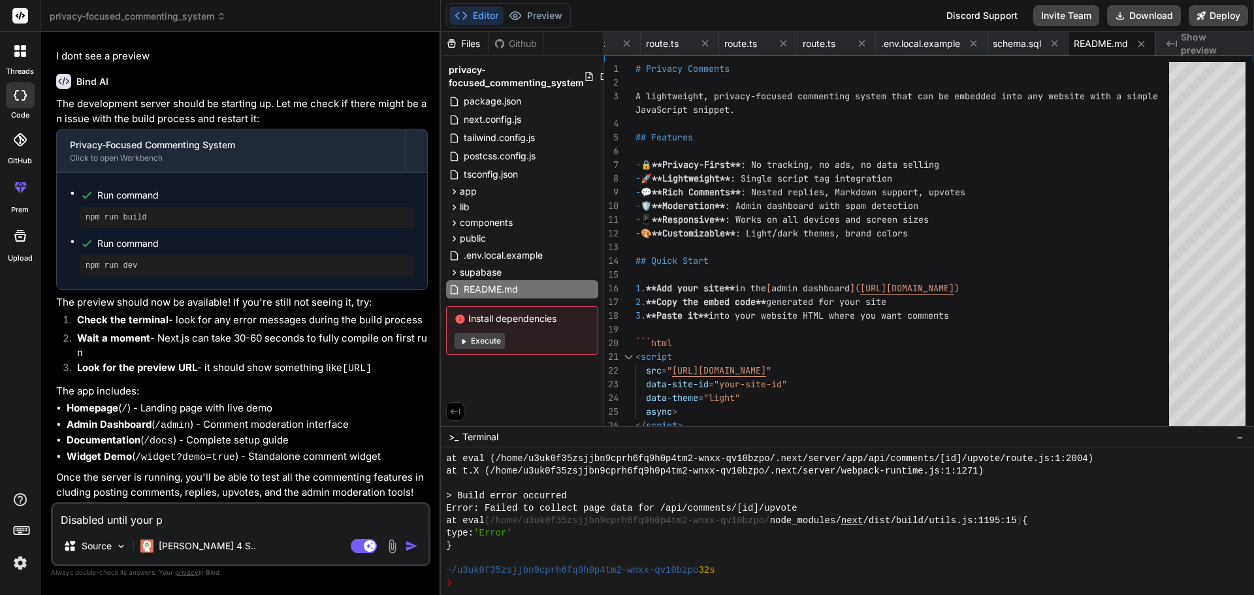
type textarea "x"
type textarea "Disabled until your pre"
type textarea "x"
type textarea "Disabled until your prev"
type textarea "x"
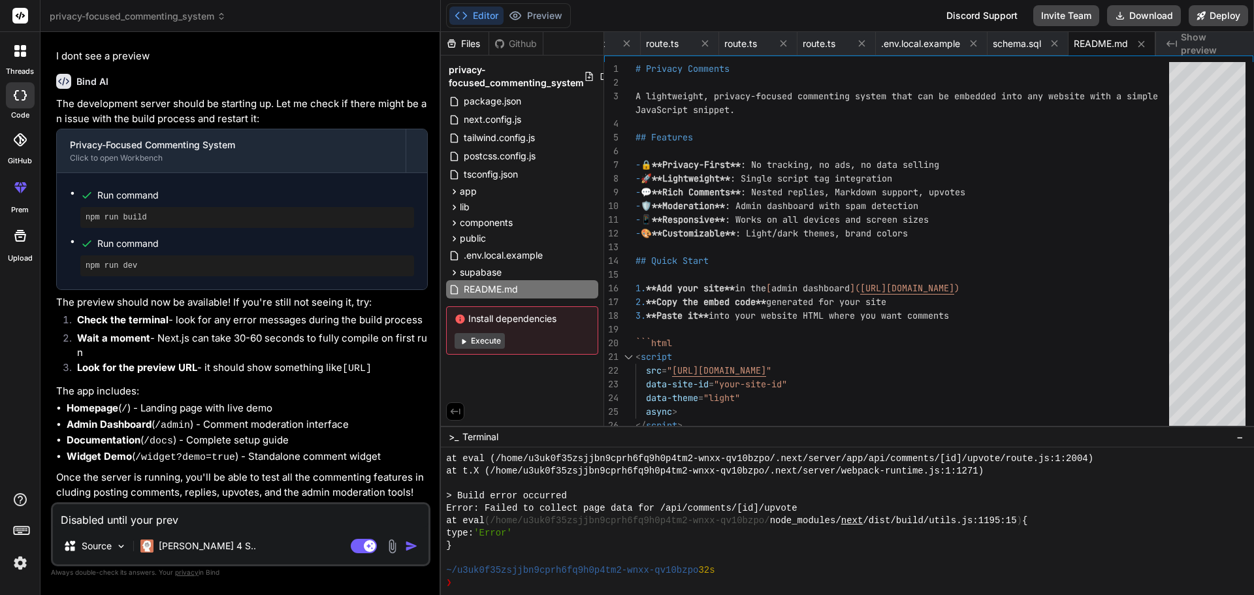
type textarea "Disabled until your previ"
type textarea "x"
type textarea "Disabled until your previe"
type textarea "x"
type textarea "Disabled until your preview"
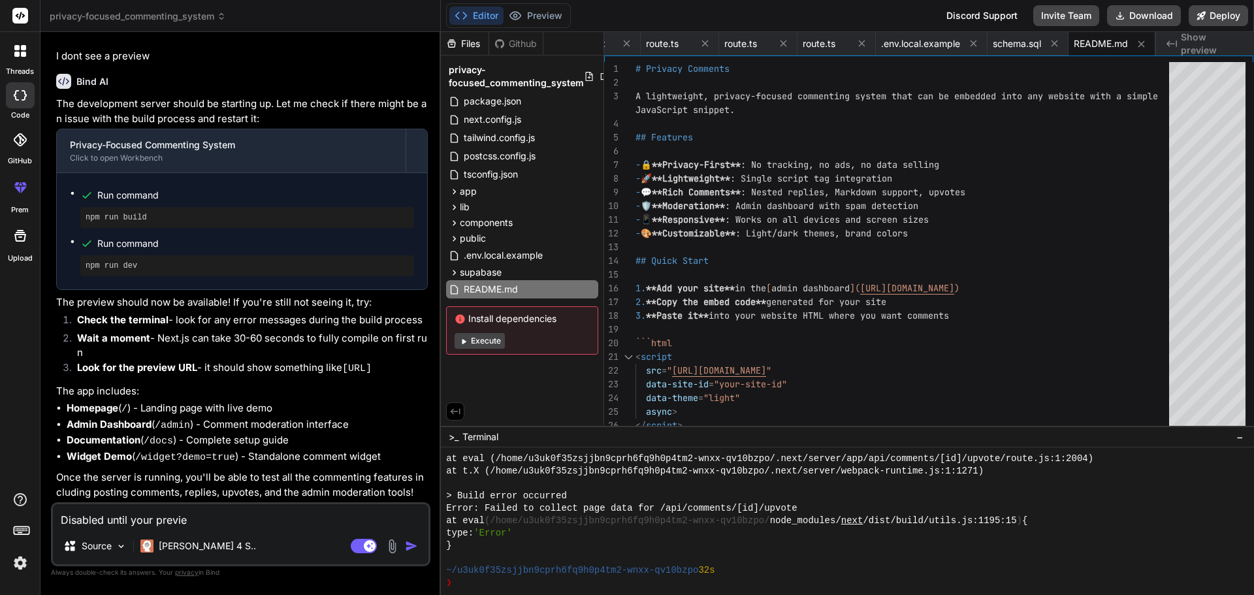
type textarea "x"
type textarea "Disabled until your preview"
type textarea "x"
drag, startPoint x: 232, startPoint y: 524, endPoint x: 177, endPoint y: 528, distance: 55.0
click at [177, 528] on div "Disabled until your preview Source [PERSON_NAME] 4 S.. Agent Mode. When this to…" at bounding box center [240, 534] width 379 height 64
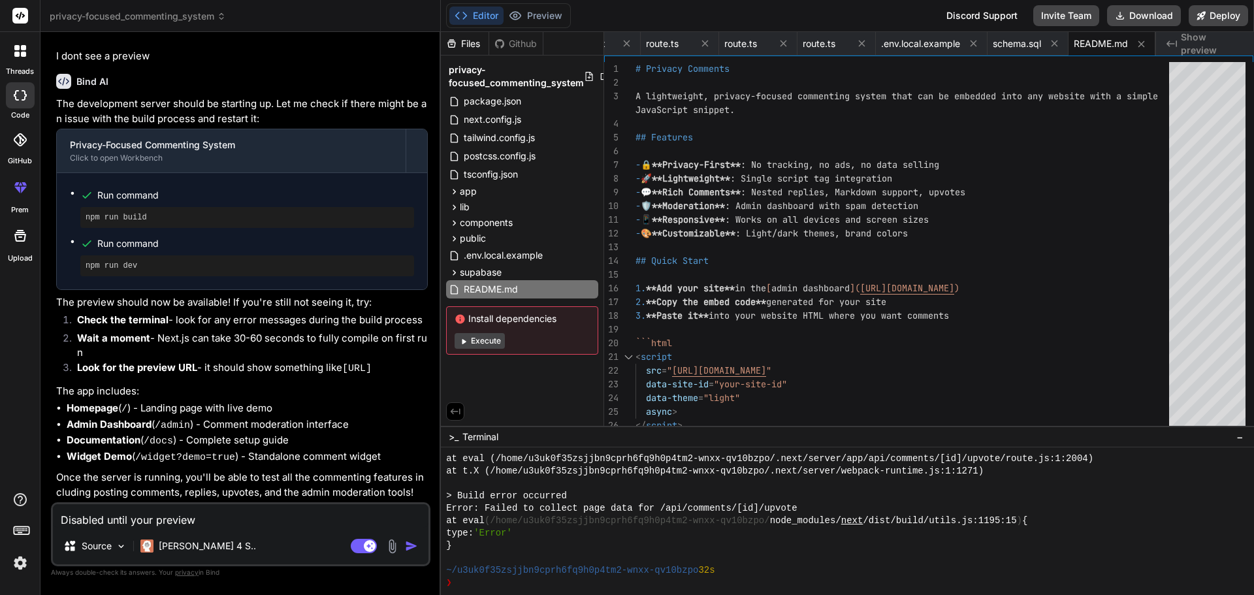
click at [134, 518] on textarea "Disabled until your preview" at bounding box center [240, 516] width 375 height 24
type textarea "Disabled until preview"
type textarea "x"
click at [241, 511] on textarea "Disabled until preview" at bounding box center [240, 516] width 375 height 24
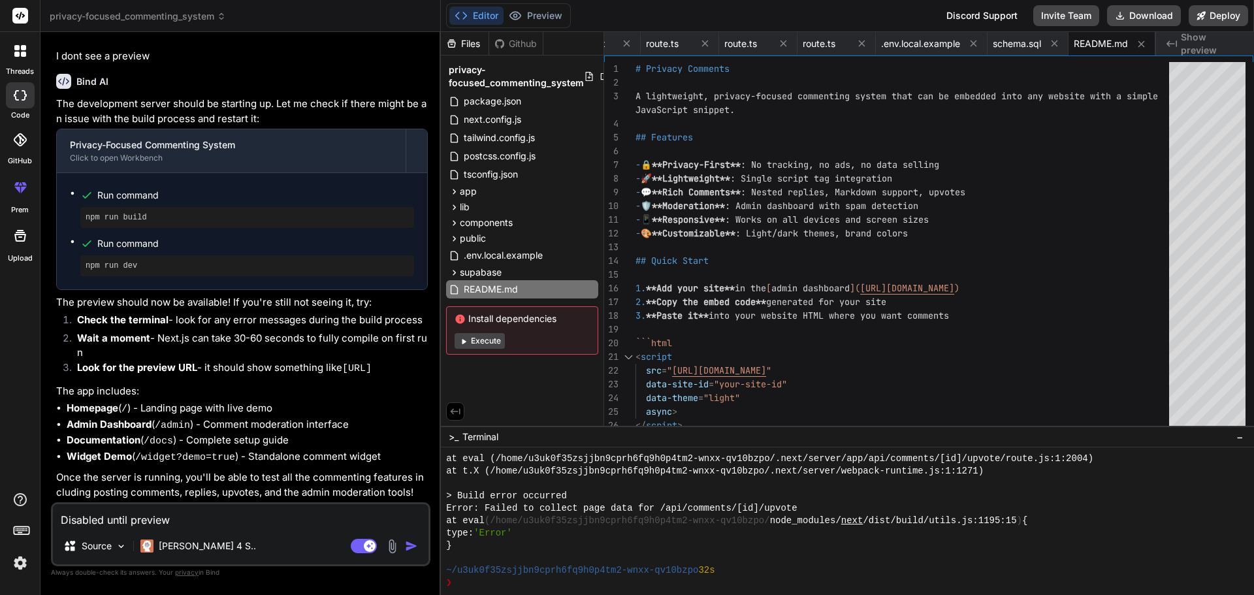
type textarea "Disabled until preview f"
type textarea "x"
type textarea "Disabled until preview fo"
type textarea "x"
type textarea "Disabled until preview for"
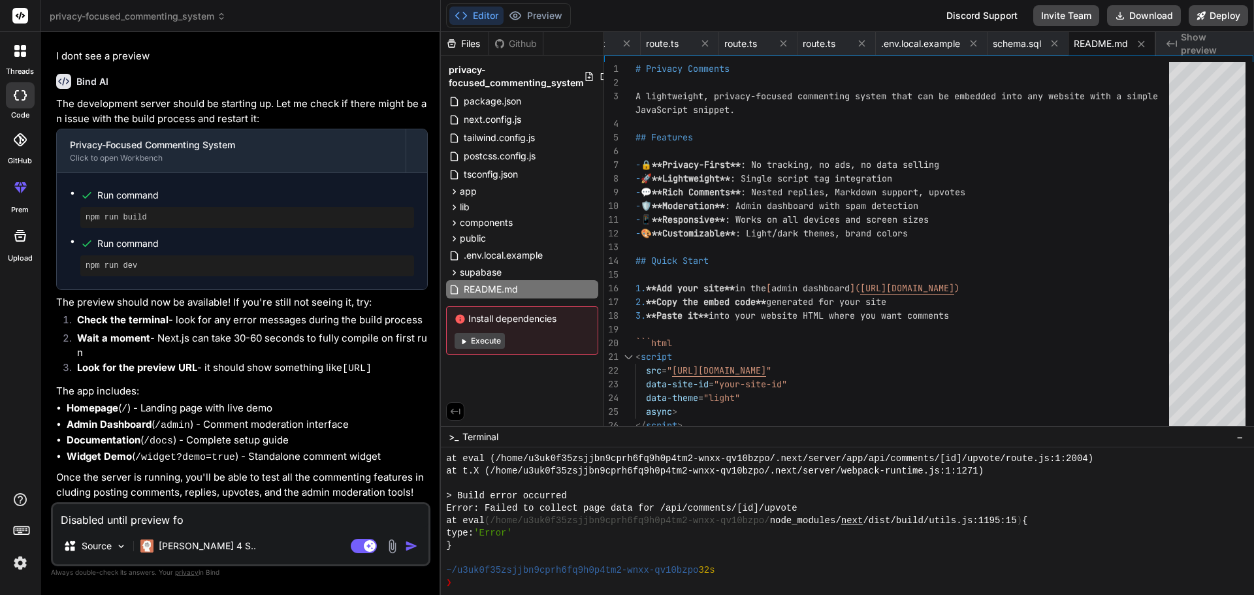
type textarea "x"
type textarea "Disabled until preview for"
type textarea "x"
type textarea "Disabled until preview for y"
type textarea "x"
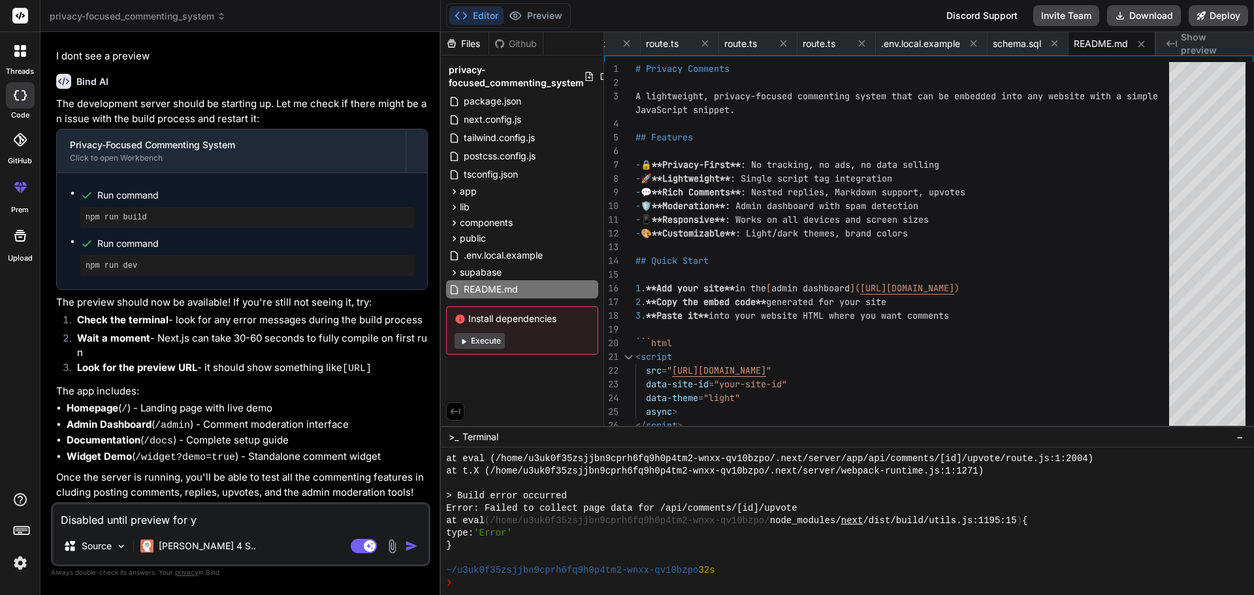
type textarea "Disabled until preview for yo"
type textarea "x"
type textarea "Disabled until preview for you"
type textarea "x"
type textarea "Disabled until preview for your"
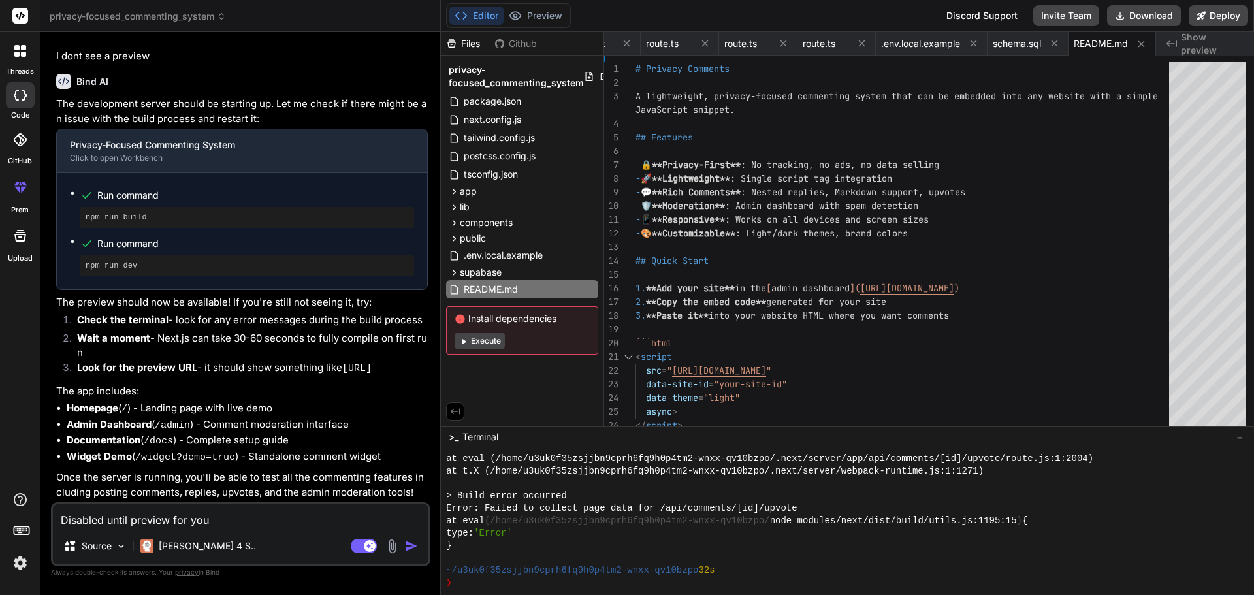
type textarea "x"
type textarea "Disabled until preview for your"
type textarea "x"
type textarea "Disabled until preview for your p"
type textarea "x"
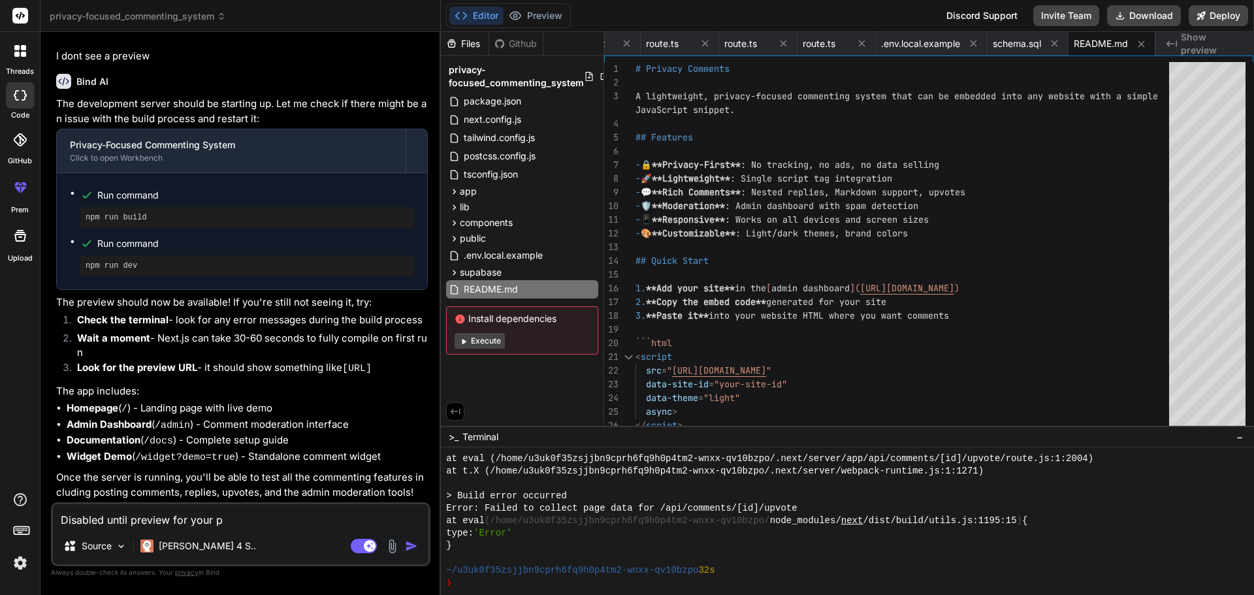
type textarea "Disabled until preview for your pr"
type textarea "x"
type textarea "Disabled until preview for your pro"
type textarea "x"
type textarea "Disabled until preview for your proj"
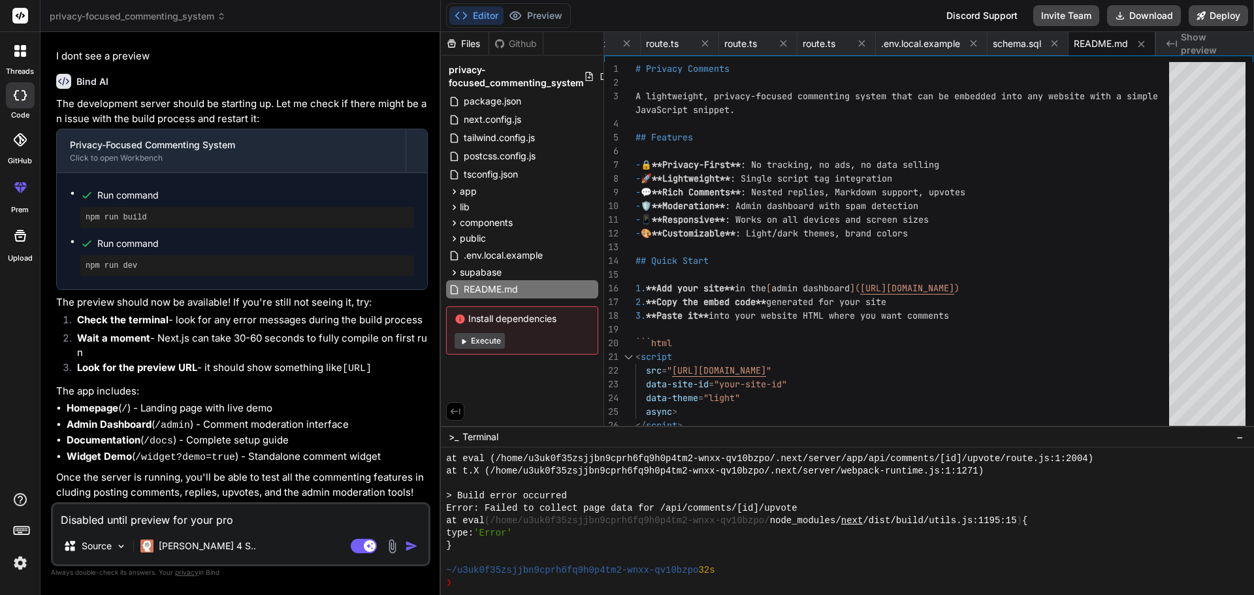
type textarea "x"
type textarea "Disabled until preview for your proje"
type textarea "x"
type textarea "Disabled until preview for your projec"
type textarea "x"
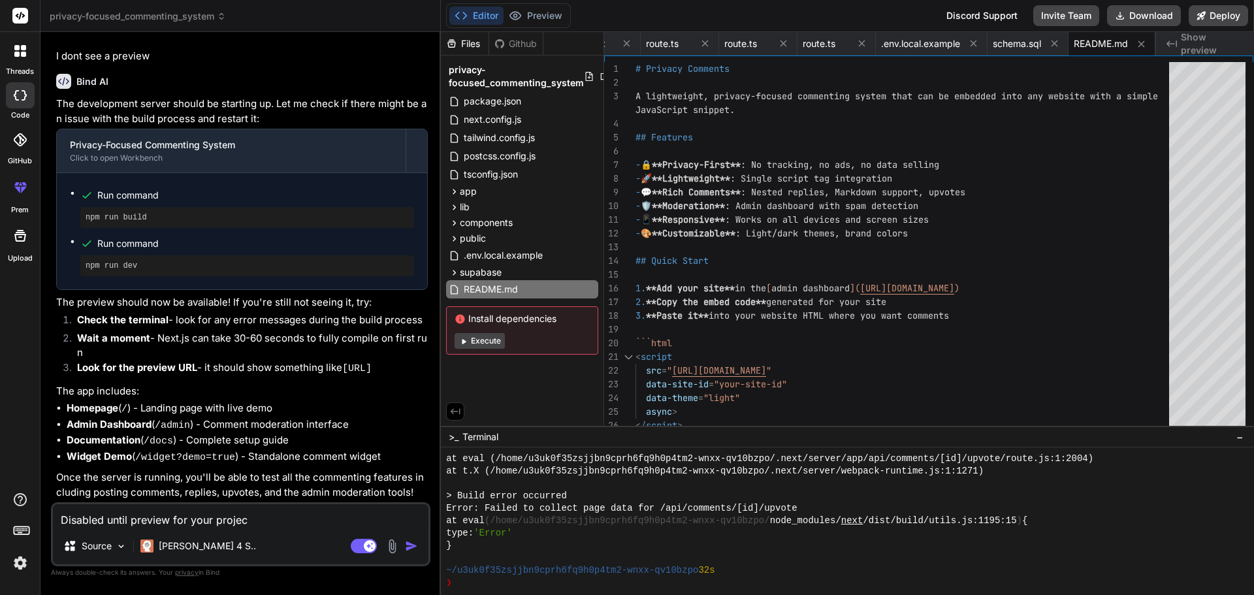
type textarea "Disabled until preview for your project"
type textarea "x"
type textarea "Disabled until preview for your project"
type textarea "x"
type textarea "Disabled until preview for your project i"
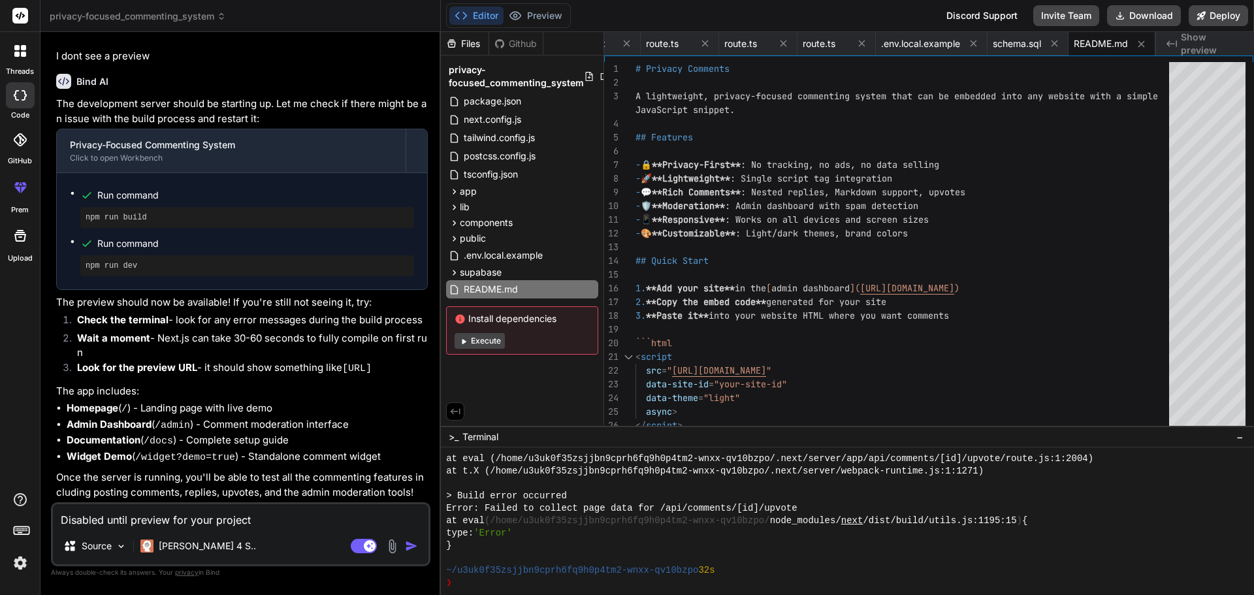
type textarea "x"
type textarea "Disabled until preview for your project is"
type textarea "x"
type textarea "Disabled until preview for your project is"
type textarea "x"
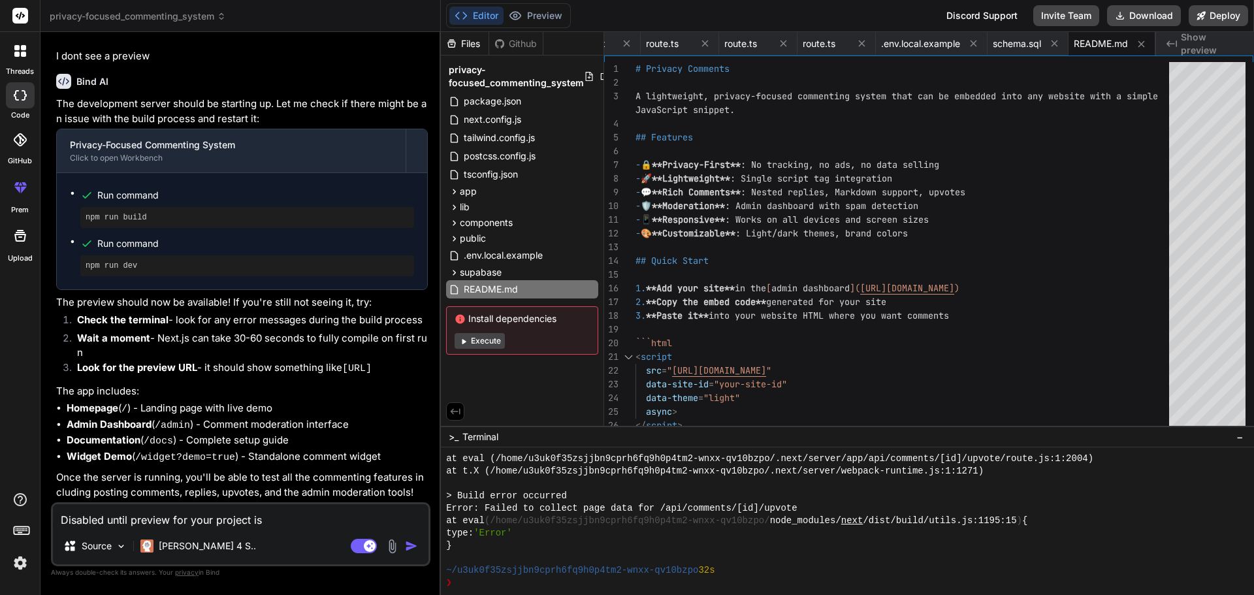
type textarea "Disabled until preview for your project is g"
type textarea "x"
type textarea "Disabled until preview for your project is ge"
type textarea "x"
type textarea "Disabled until preview for your project is gen"
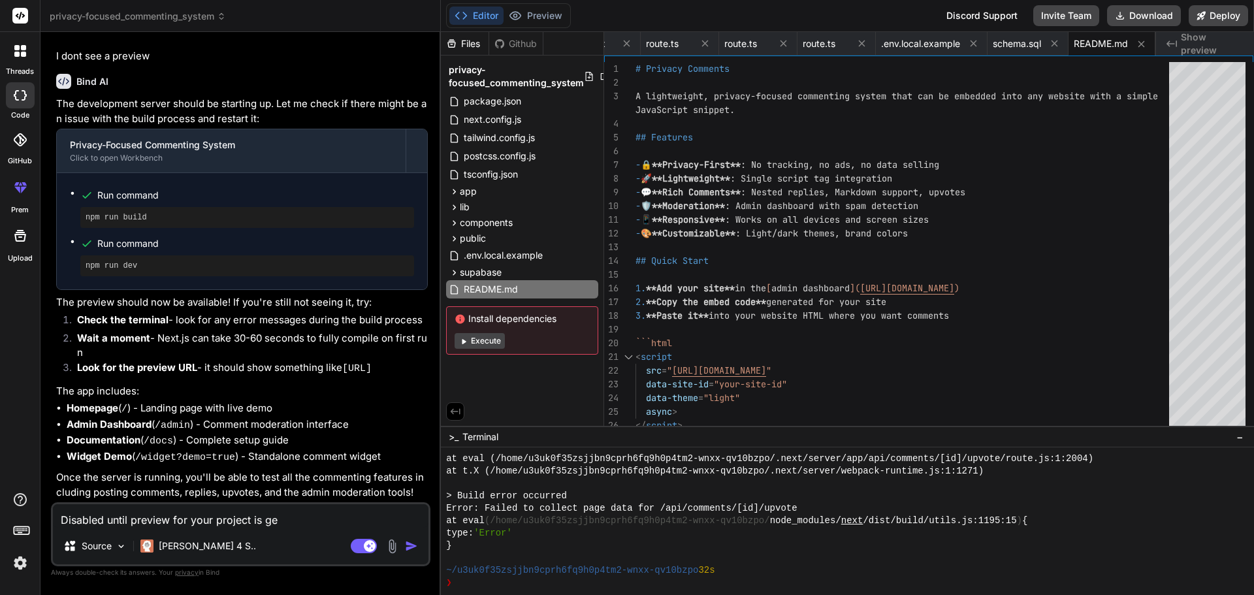
type textarea "x"
type textarea "Disabled until preview for your project is gene"
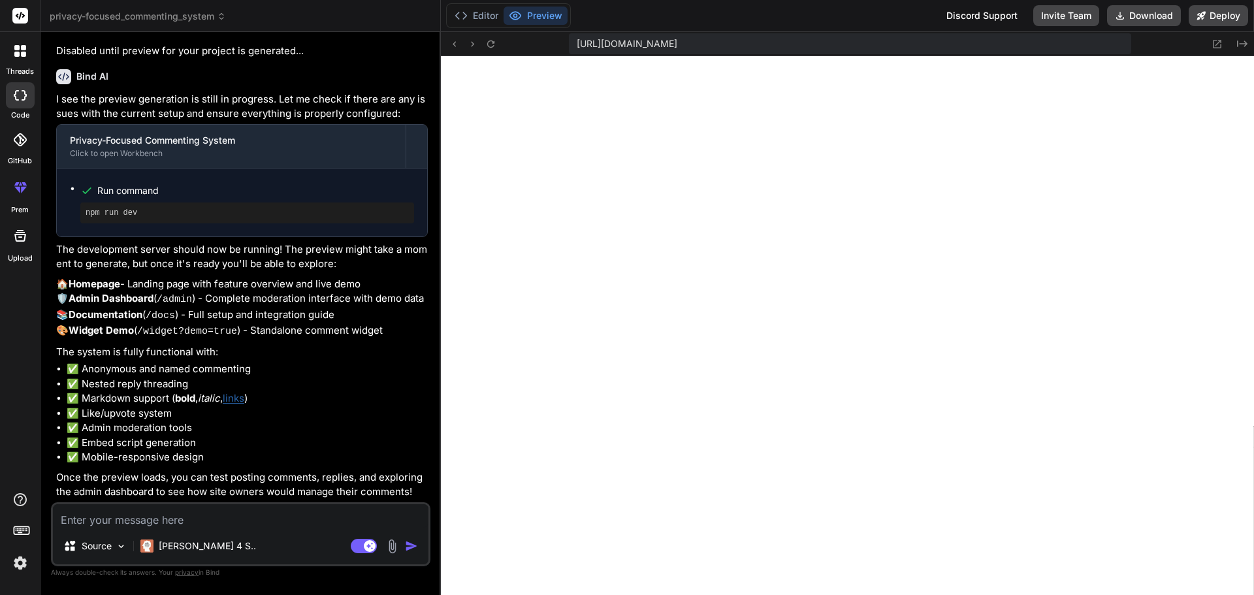
scroll to position [2558, 0]
click at [154, 513] on textarea at bounding box center [240, 516] width 375 height 24
paste textarea "Unhandled Runtime Error Error: Hydration failed because the initial UI does not…"
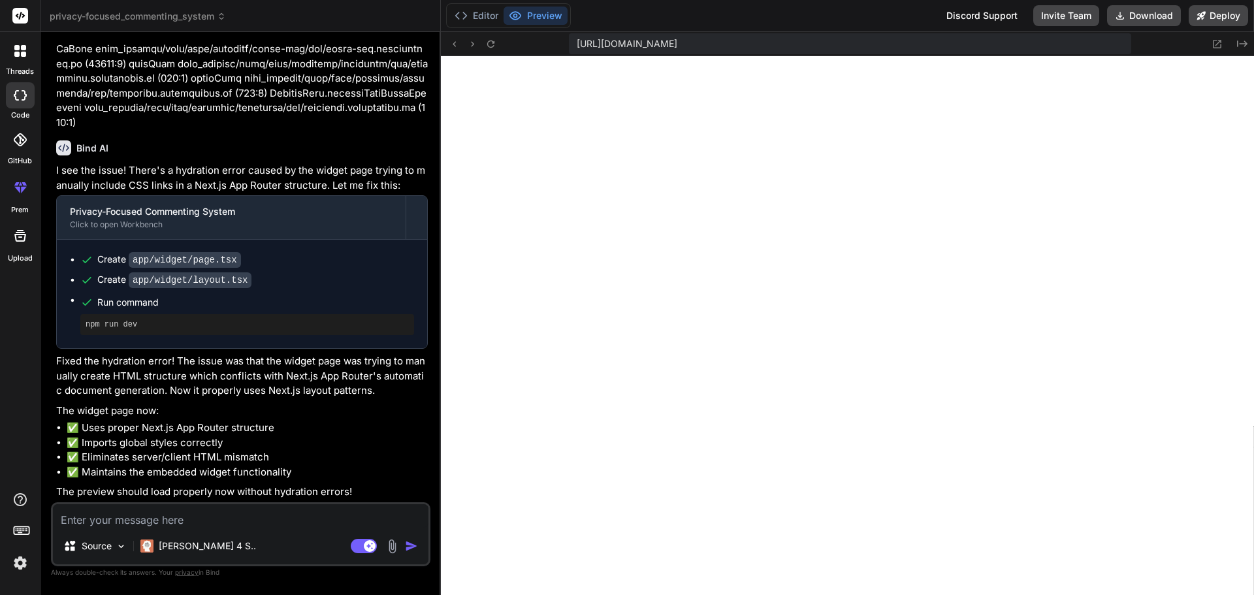
scroll to position [5893, 0]
click at [230, 522] on textarea at bounding box center [240, 516] width 375 height 24
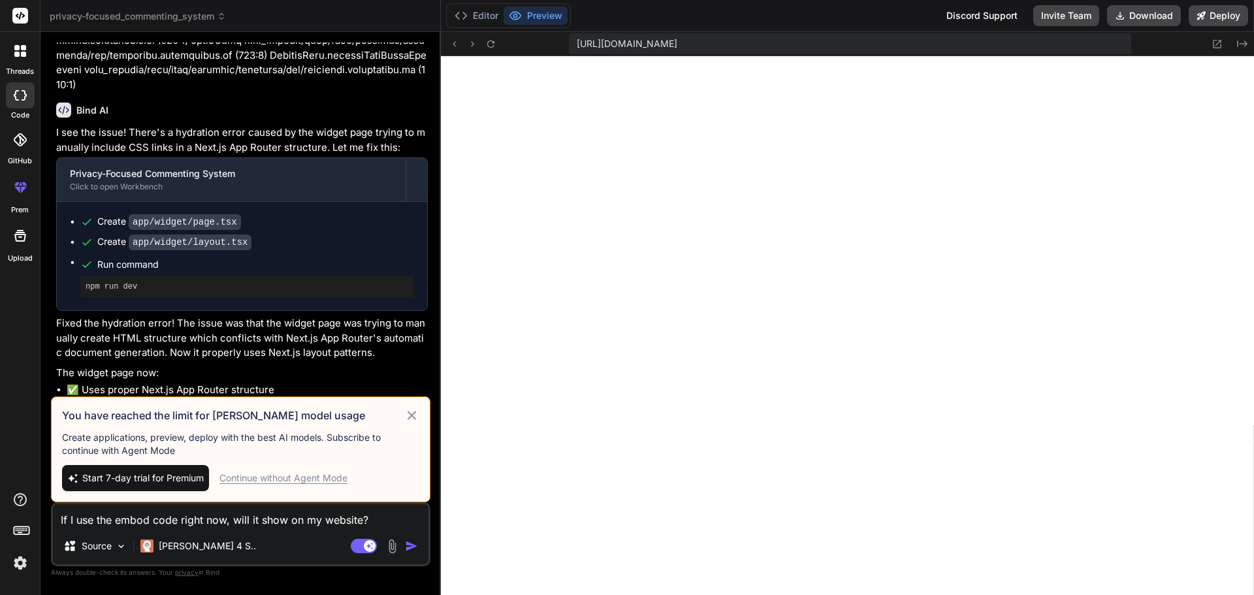
click at [411, 413] on icon at bounding box center [411, 415] width 15 height 16
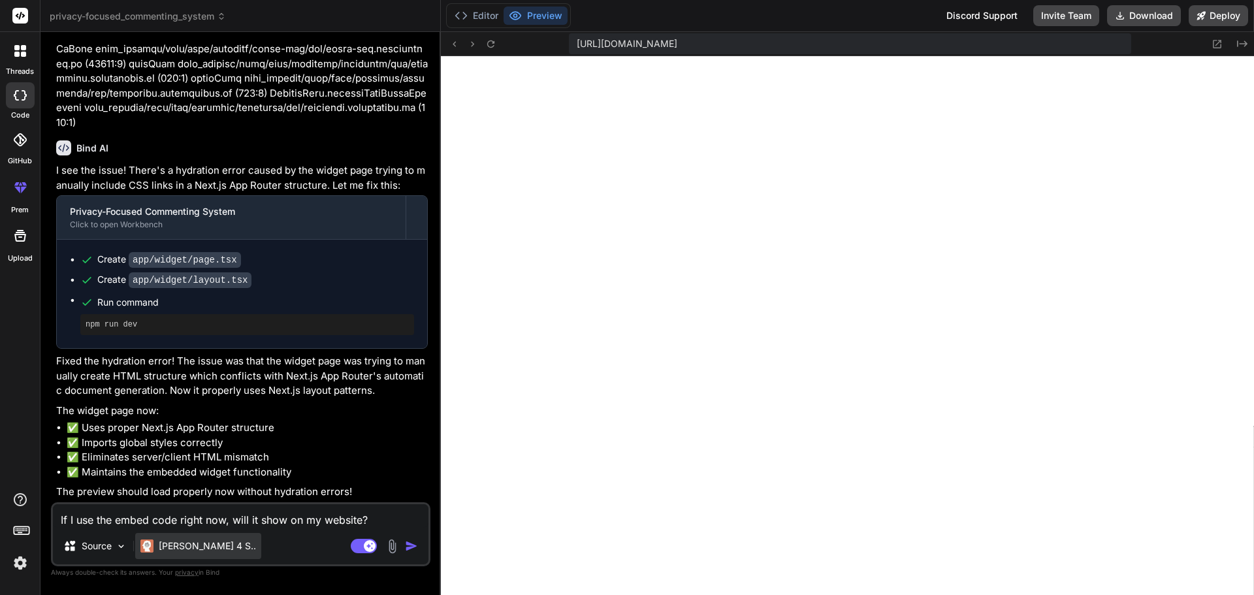
click at [202, 552] on p "[PERSON_NAME] 4 S.." at bounding box center [207, 545] width 97 height 13
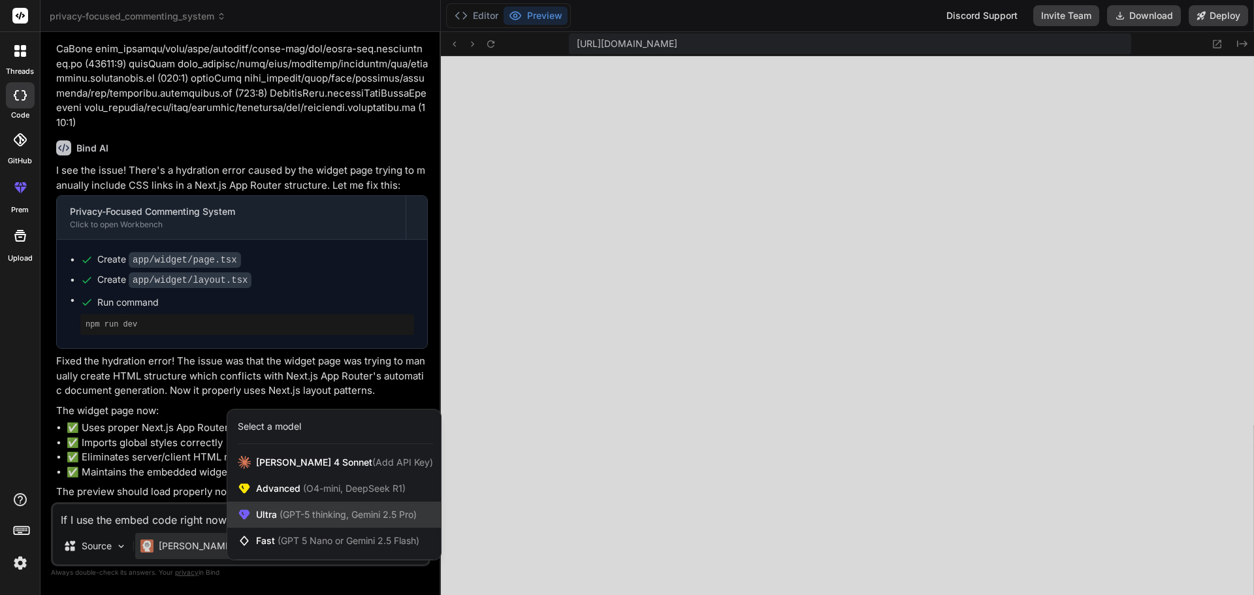
click at [262, 518] on span "Ultra (GPT-5 thinking, Gemini 2.5 Pro)" at bounding box center [336, 514] width 161 height 13
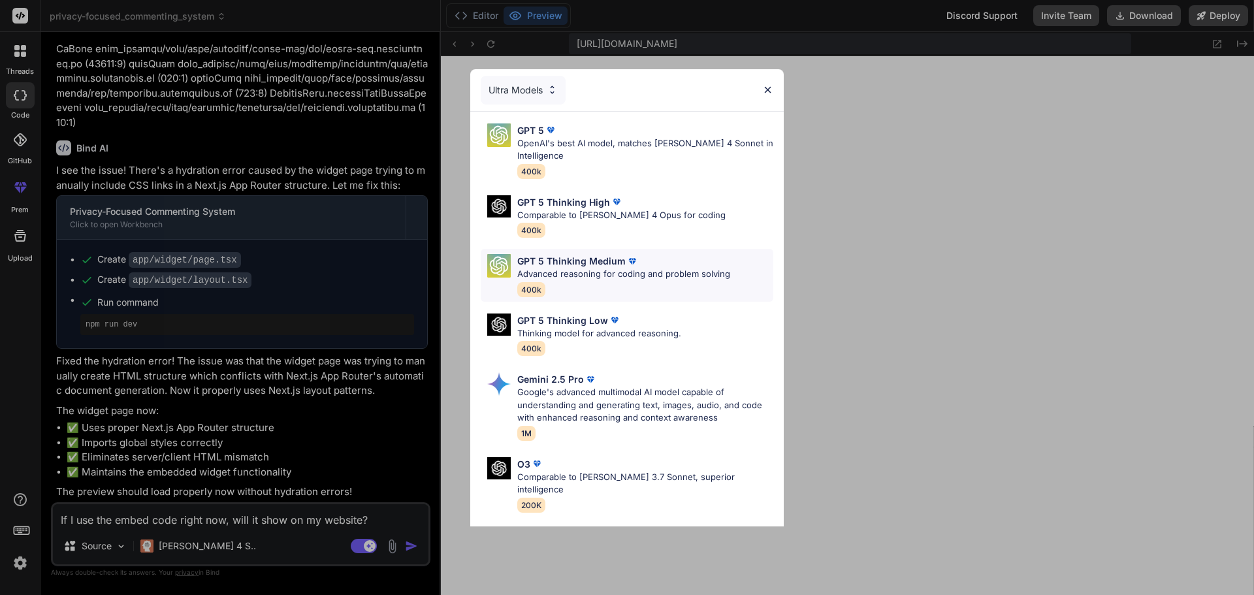
click at [570, 275] on p "Advanced reasoning for coding and problem solving" at bounding box center [623, 274] width 213 height 13
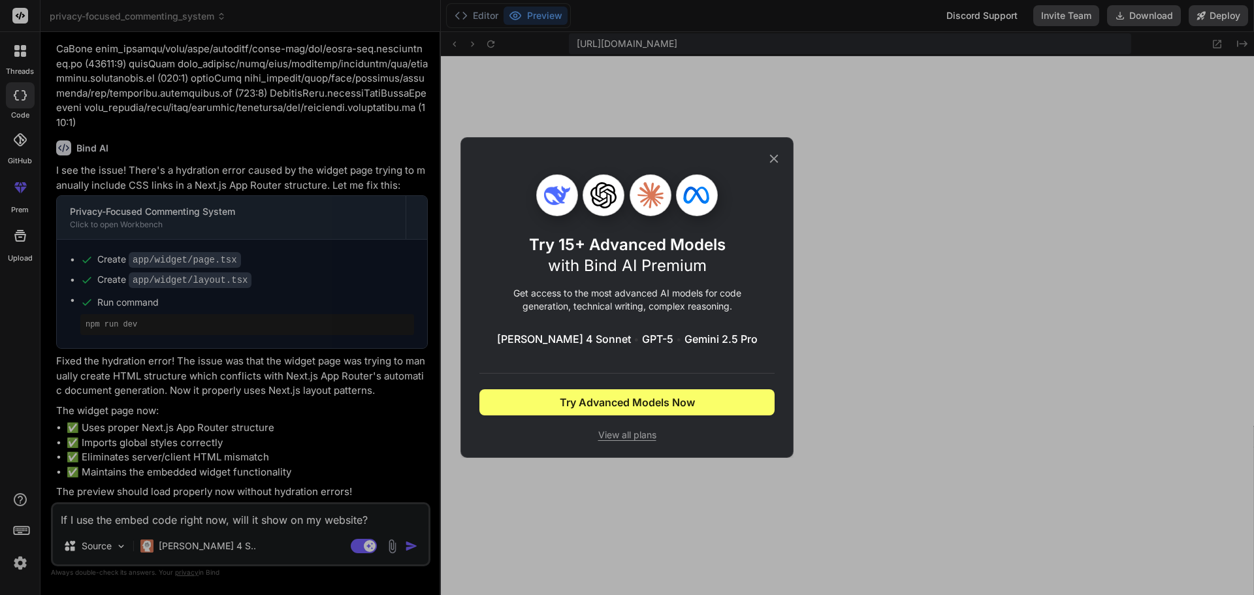
click at [768, 157] on icon at bounding box center [774, 158] width 14 height 14
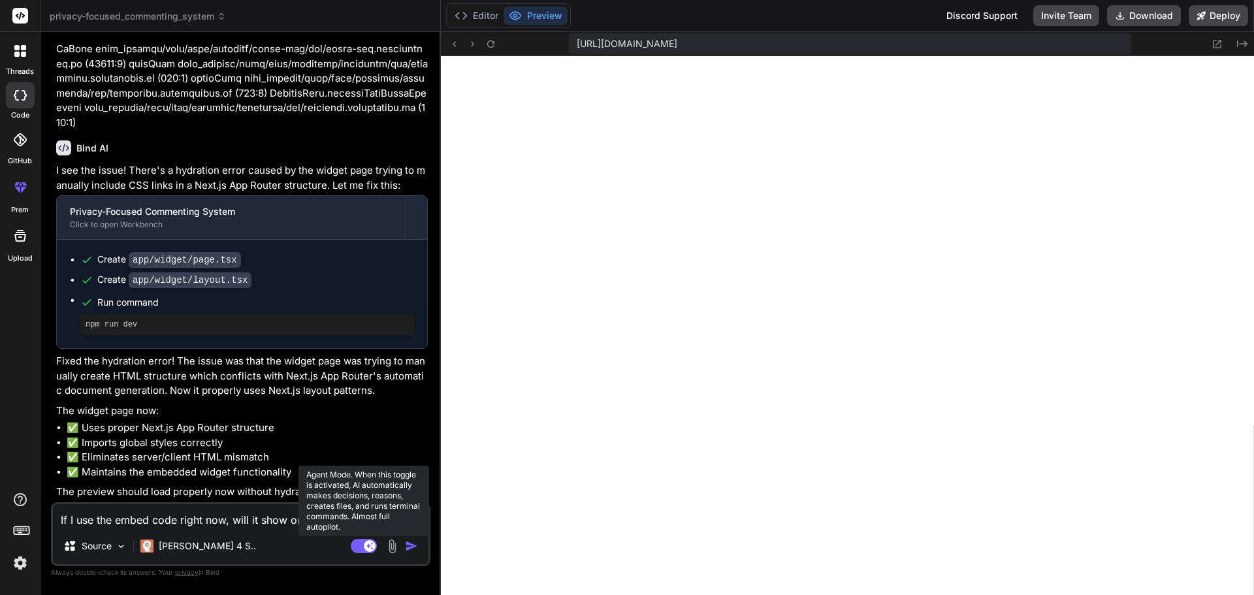
click at [362, 547] on rect at bounding box center [364, 546] width 26 height 14
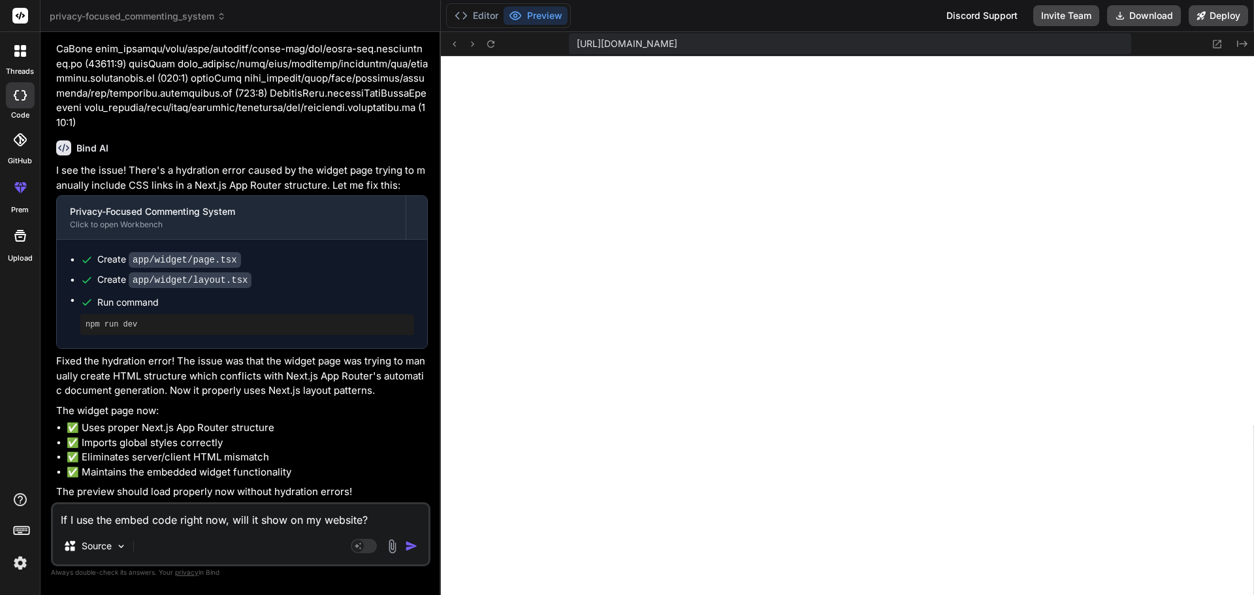
click at [411, 545] on img "button" at bounding box center [411, 545] width 13 height 13
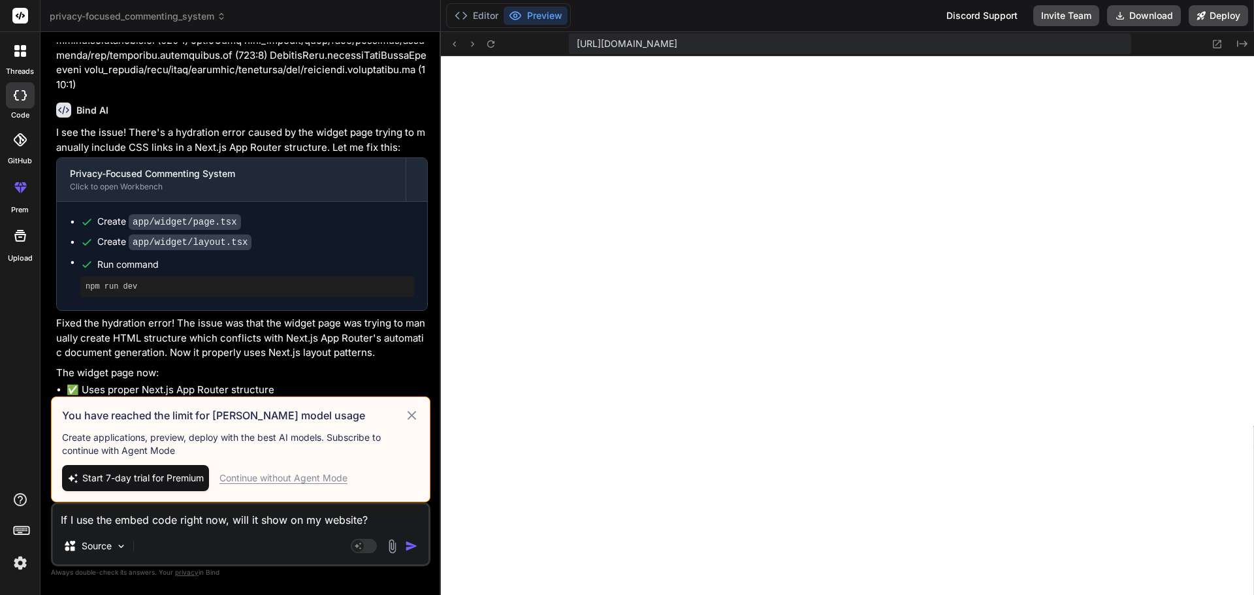
click at [299, 481] on div "Continue without Agent Mode" at bounding box center [283, 477] width 128 height 13
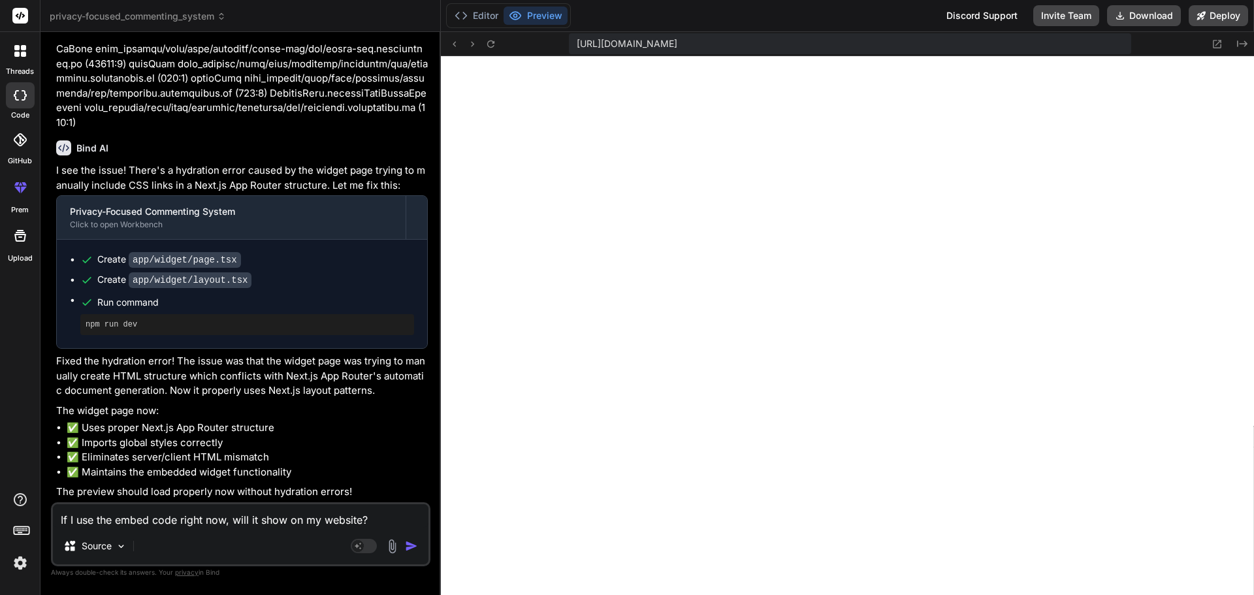
click at [411, 547] on img "button" at bounding box center [411, 545] width 13 height 13
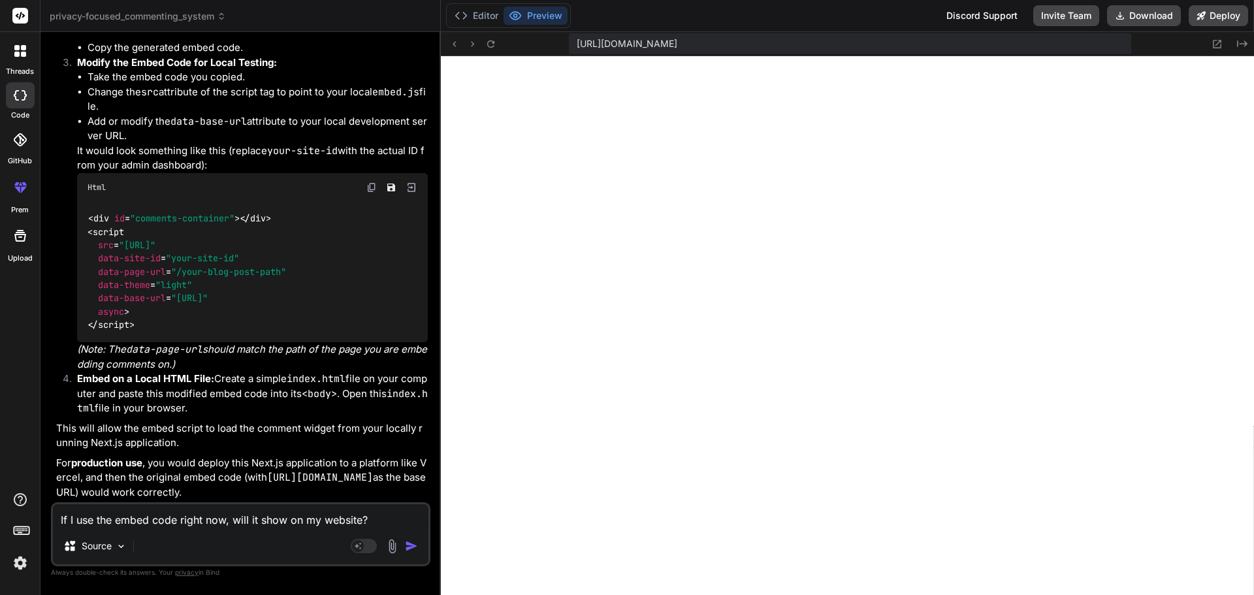
scroll to position [4170, 0]
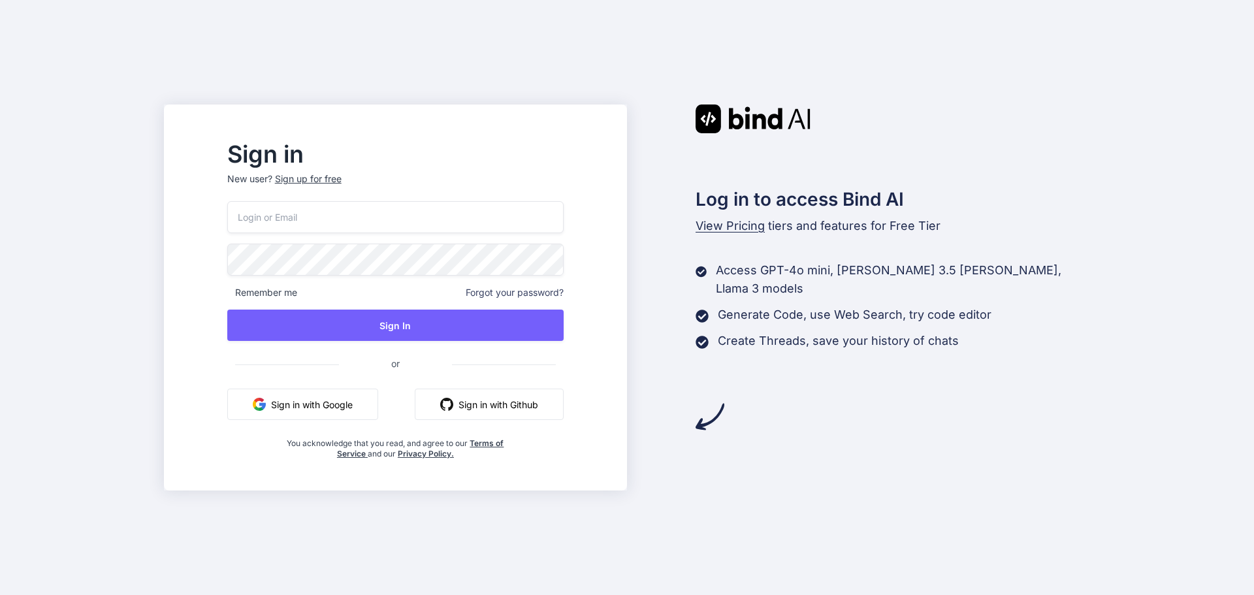
click at [375, 399] on button "Sign in with Google" at bounding box center [302, 403] width 151 height 31
click at [365, 408] on button "Sign in with Google" at bounding box center [302, 403] width 151 height 31
